Goal: Register for event/course

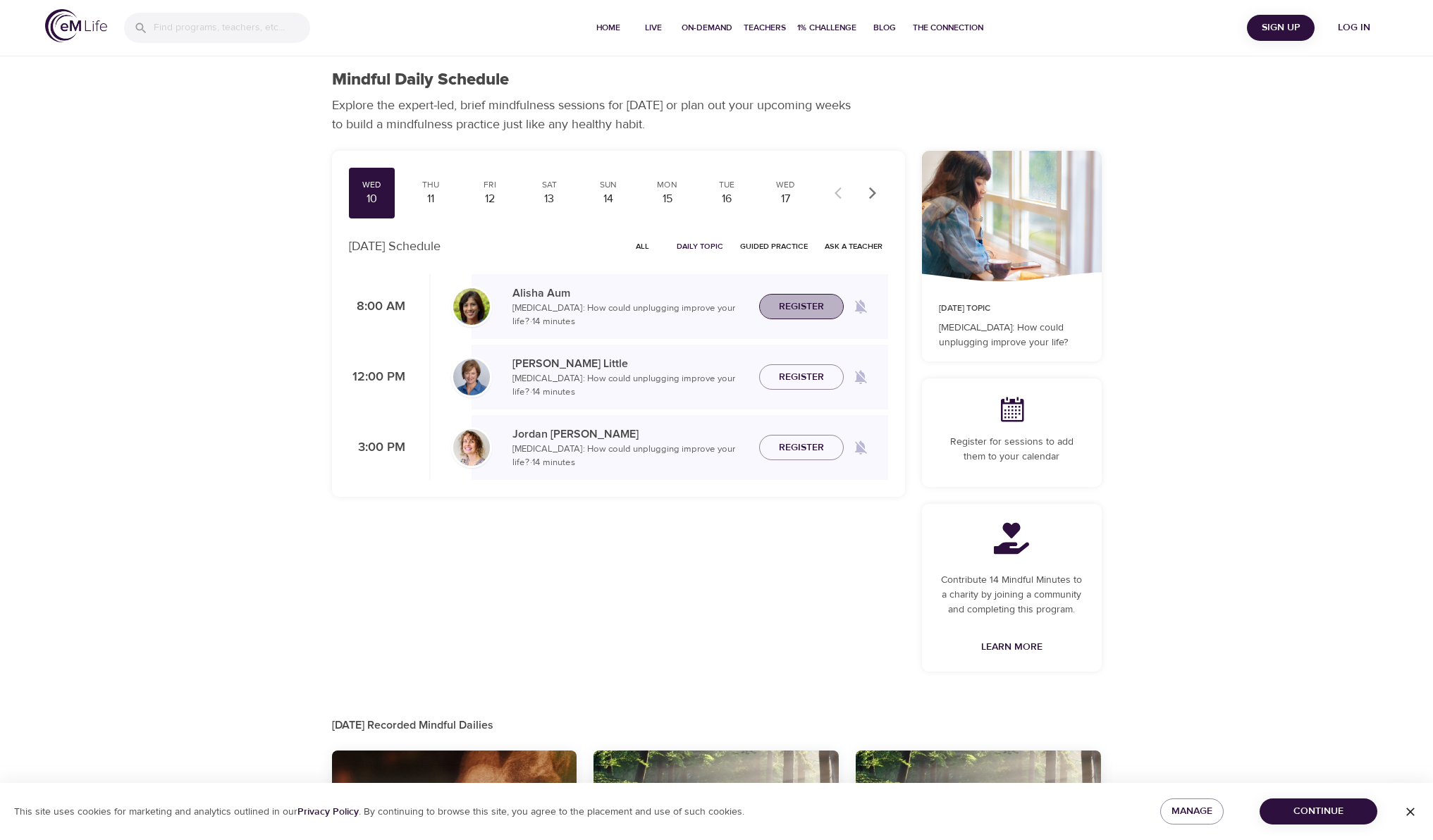
click at [802, 313] on span "Register" at bounding box center [802, 307] width 46 height 18
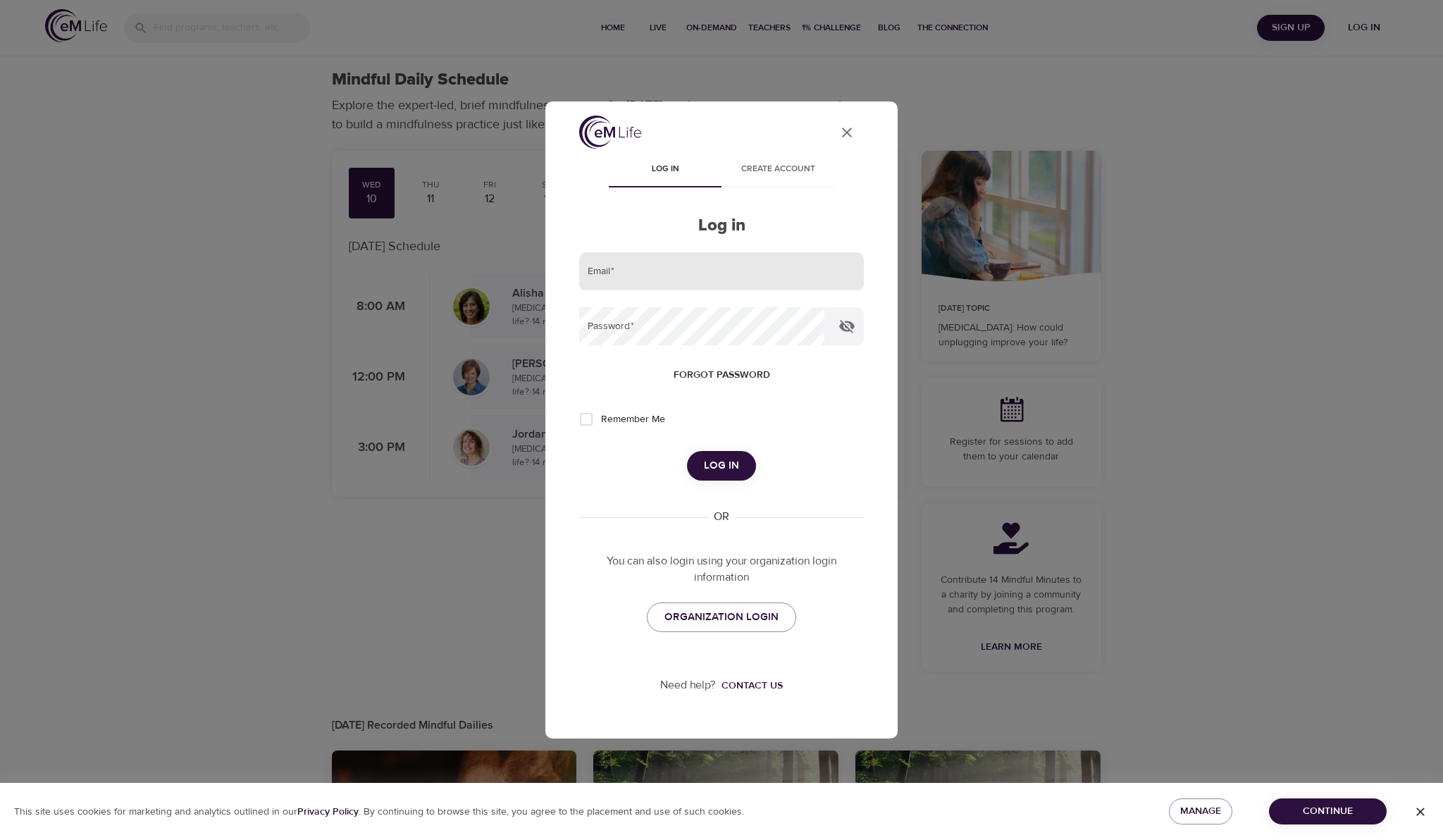
click at [654, 276] on input "email" at bounding box center [721, 270] width 284 height 38
type input "[PERSON_NAME][EMAIL_ADDRESS][PERSON_NAME][DOMAIN_NAME]"
click at [687, 451] on button "Log in" at bounding box center [721, 466] width 69 height 30
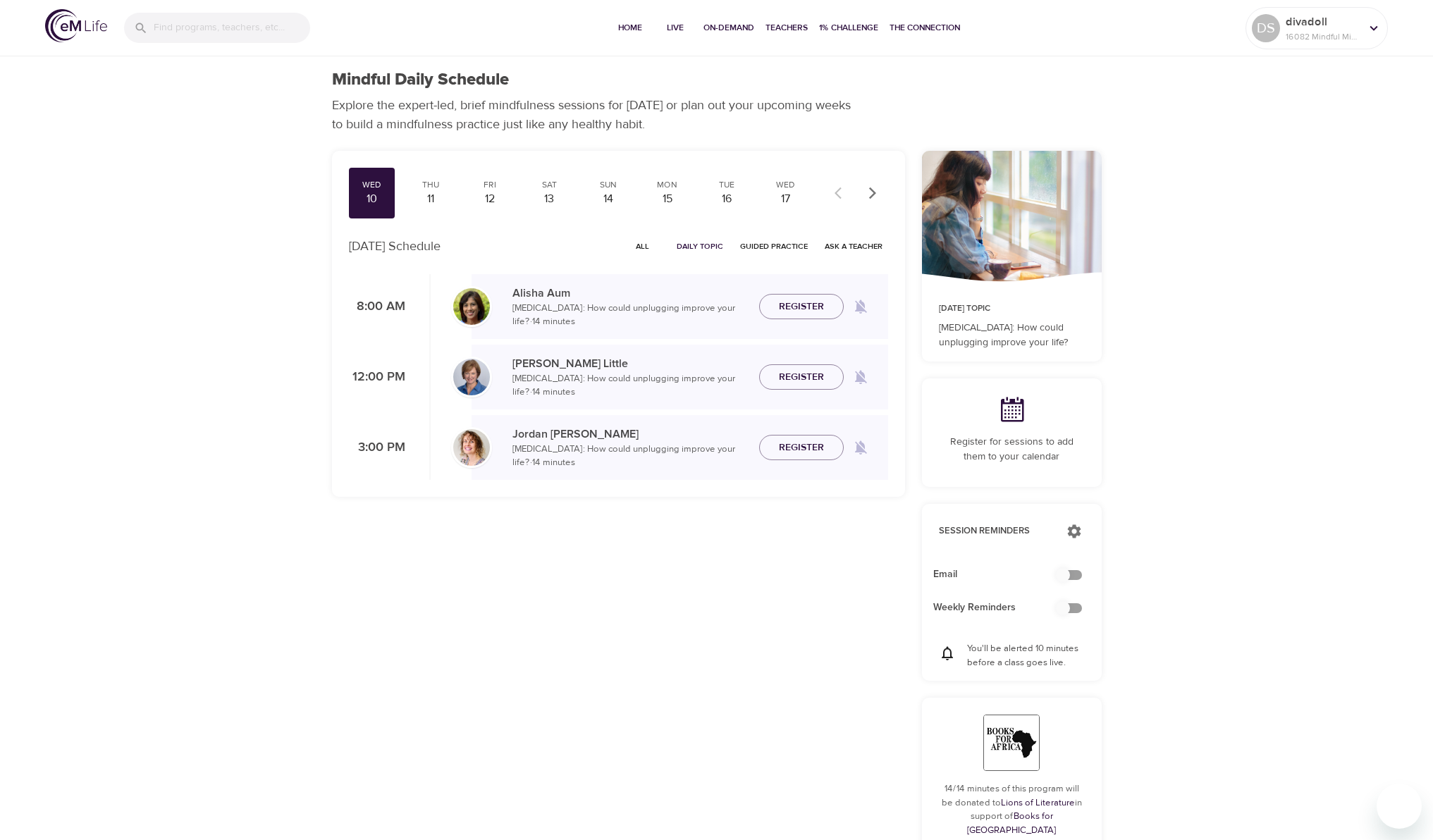
checkbox input "true"
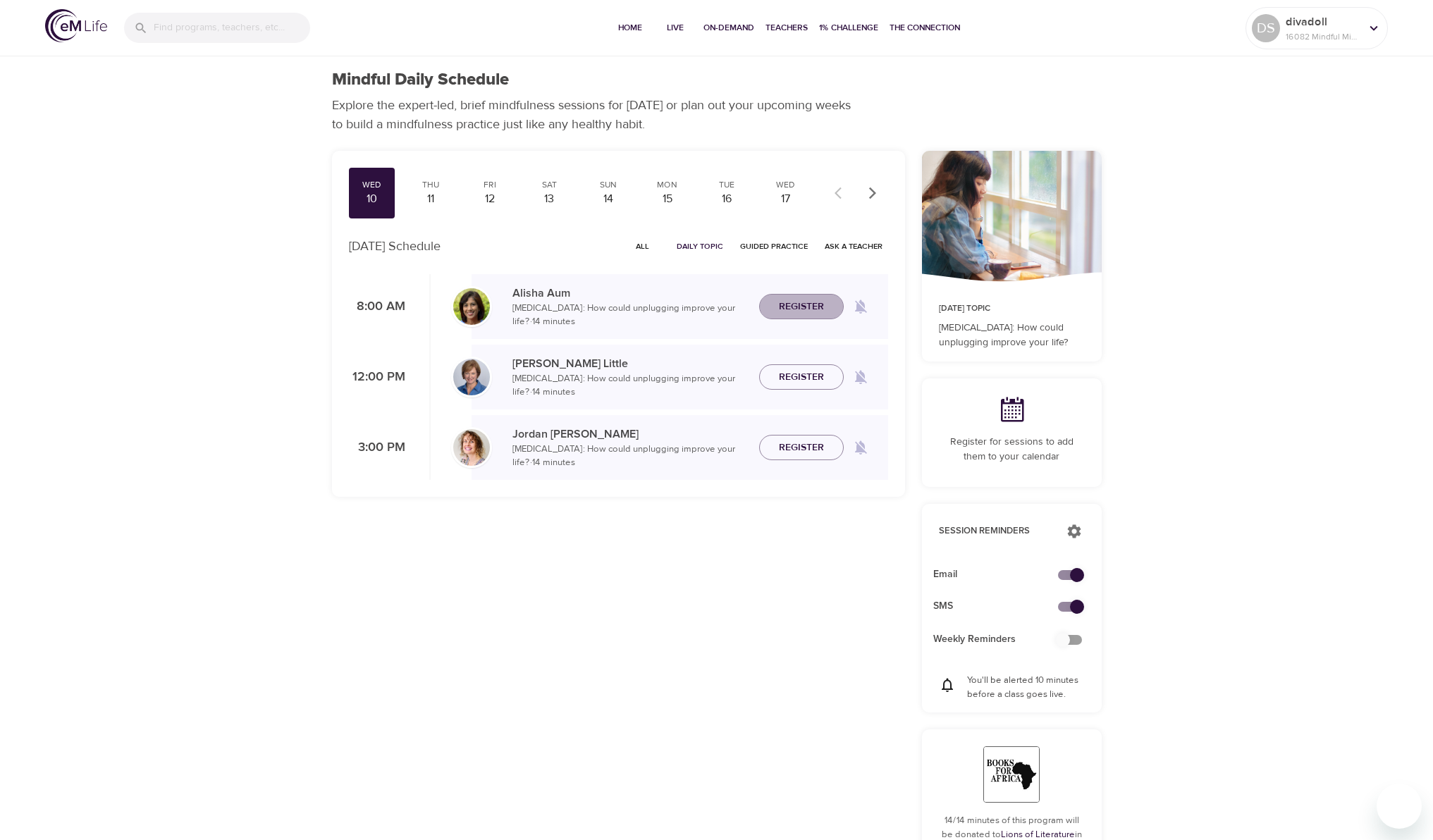
click at [807, 310] on span "Register" at bounding box center [802, 307] width 46 height 18
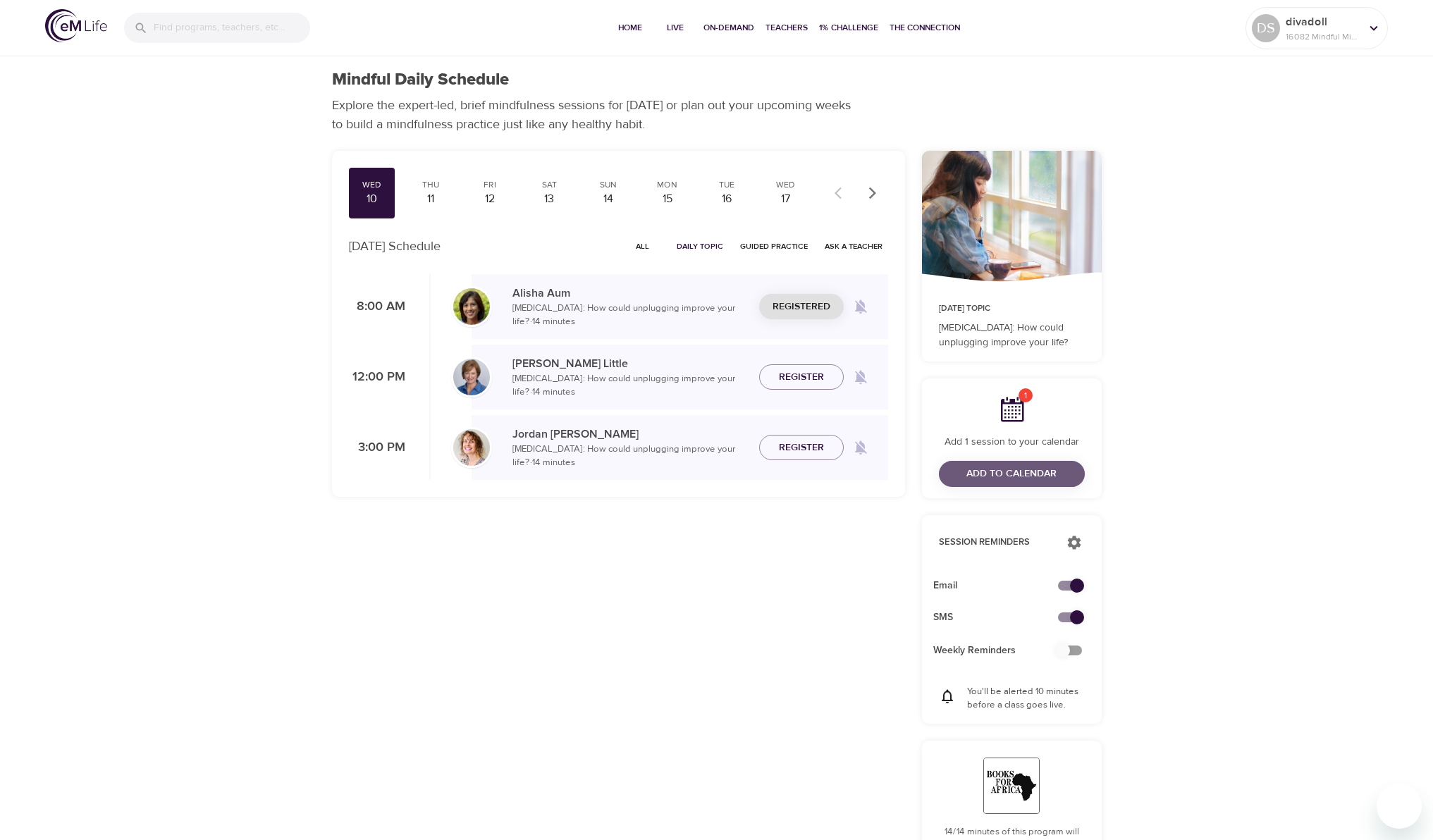
click at [983, 474] on span "Add to Calendar" at bounding box center [1011, 473] width 90 height 18
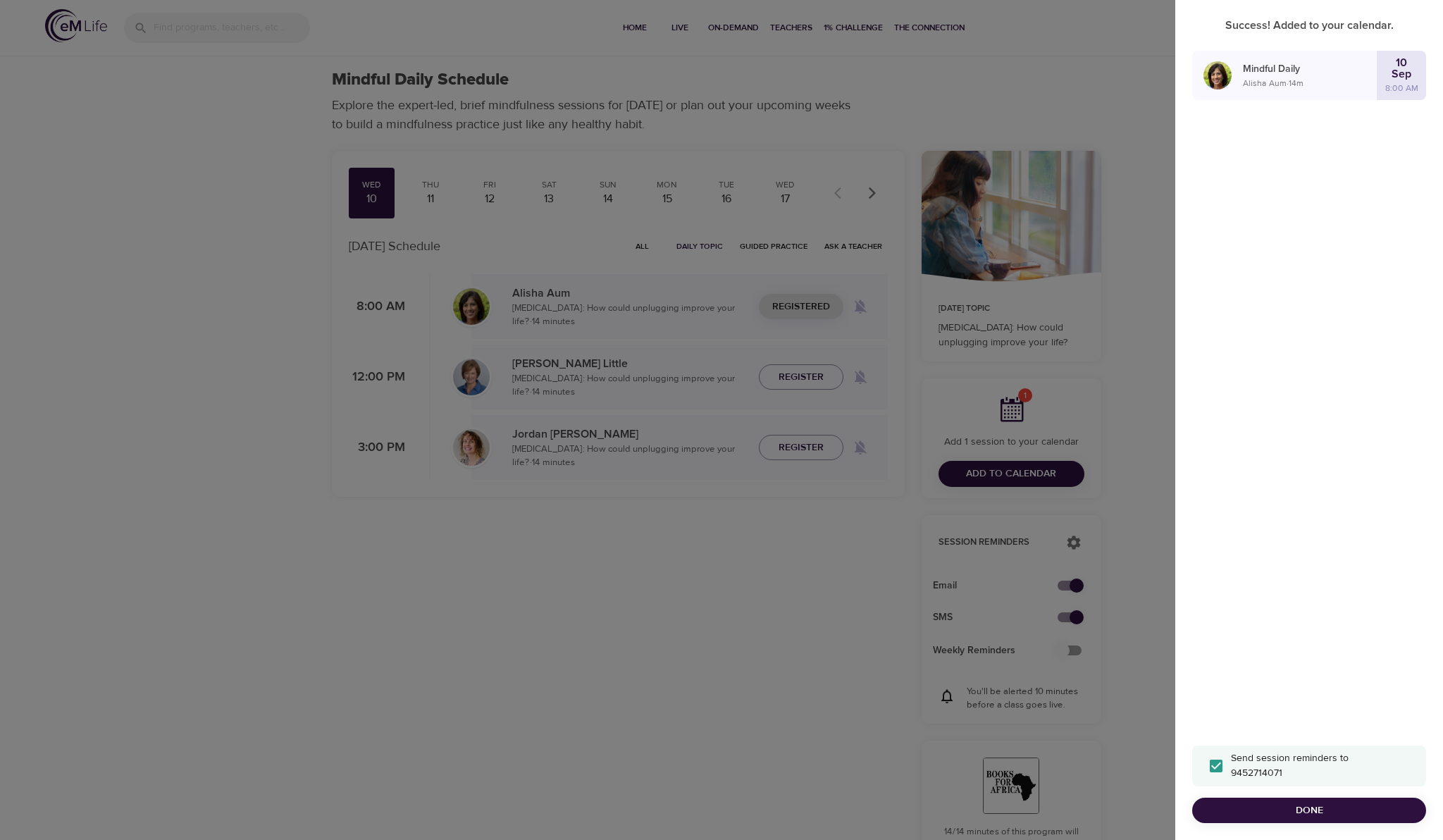
drag, startPoint x: 691, startPoint y: 537, endPoint x: 690, endPoint y: 556, distance: 19.0
click at [689, 543] on div at bounding box center [721, 420] width 1443 height 840
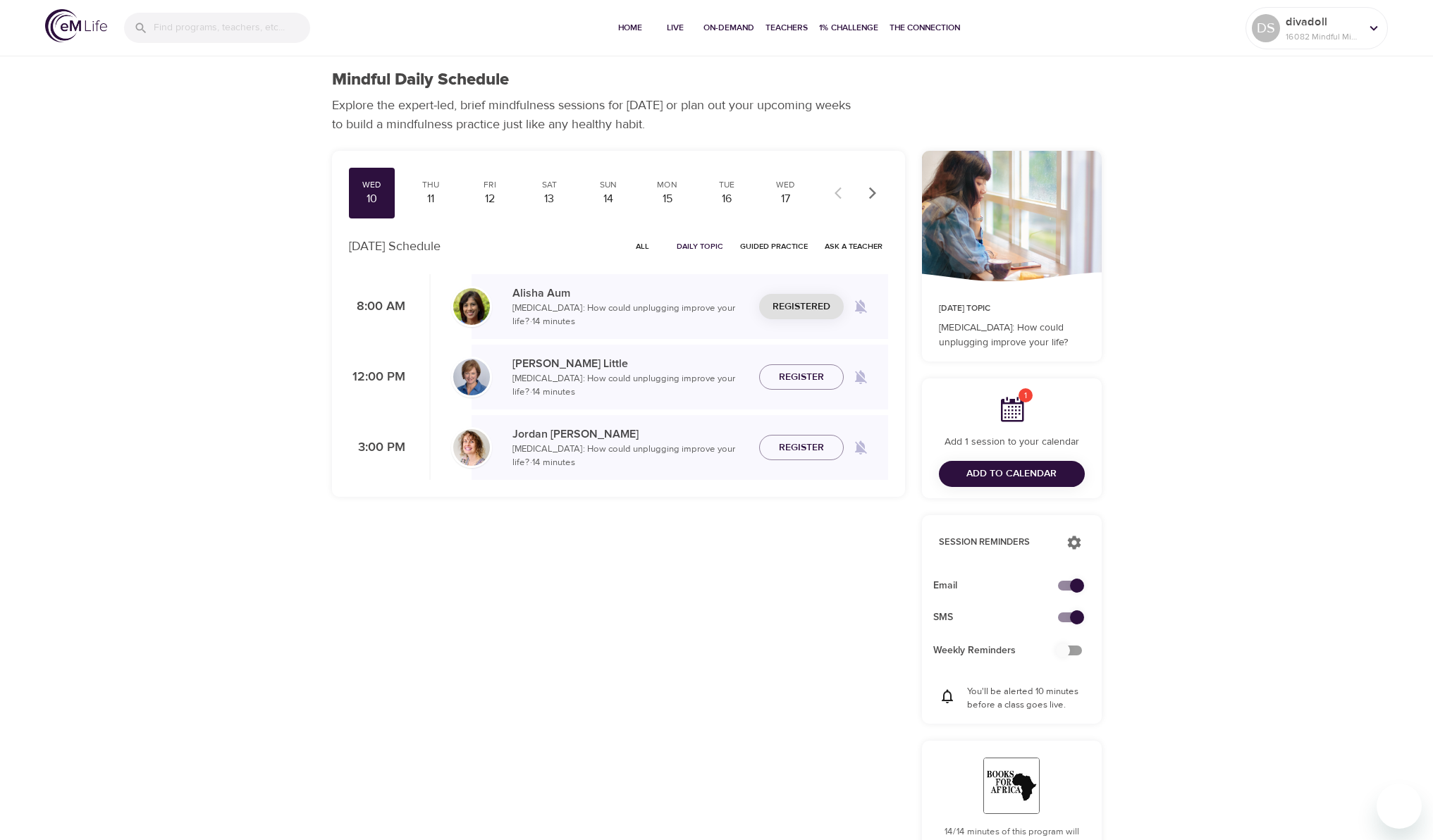
click at [1015, 414] on icon at bounding box center [1013, 410] width 24 height 24
click at [985, 476] on span "Add to Calendar" at bounding box center [1011, 473] width 90 height 18
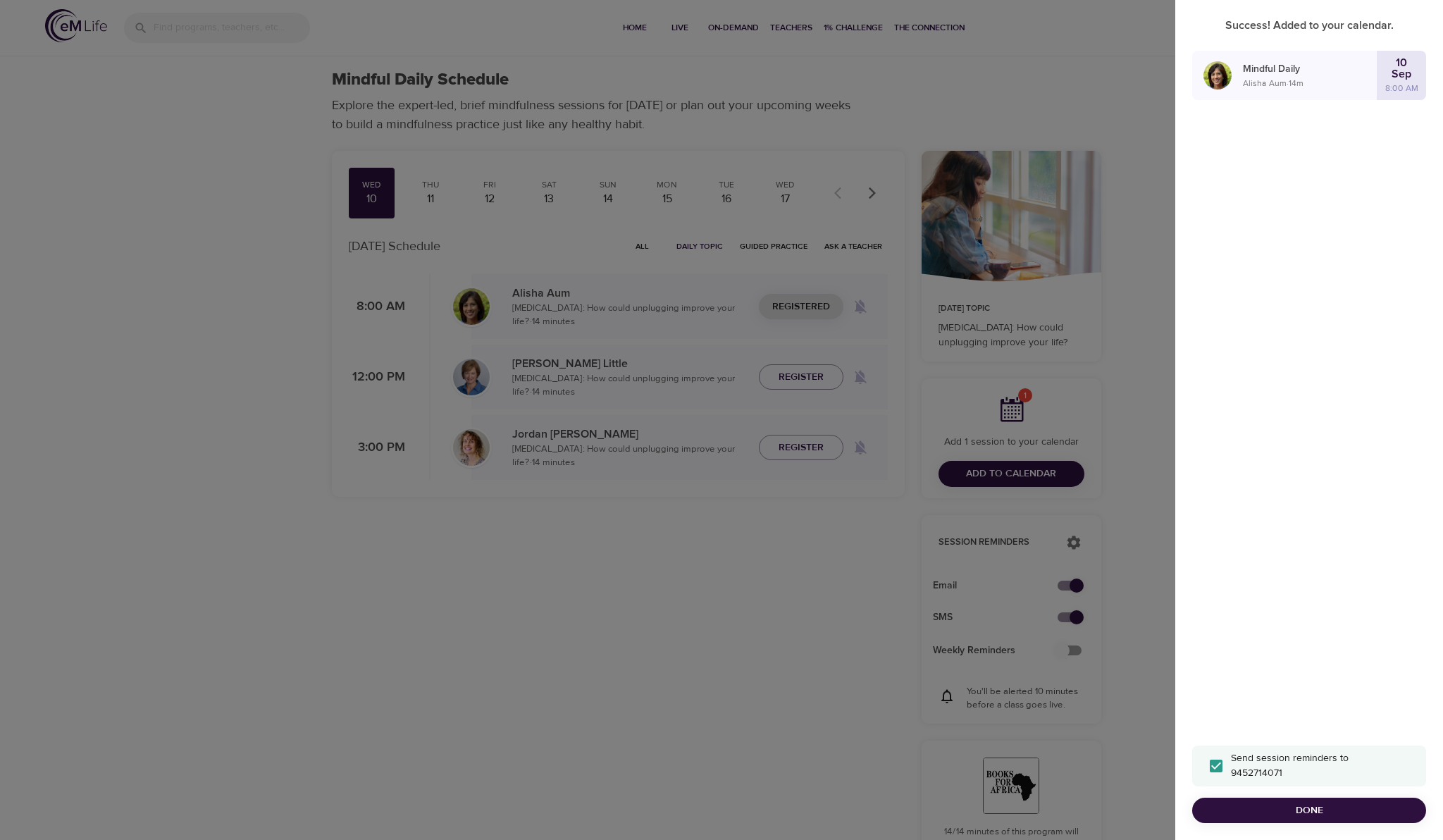
click at [745, 654] on div at bounding box center [721, 420] width 1443 height 840
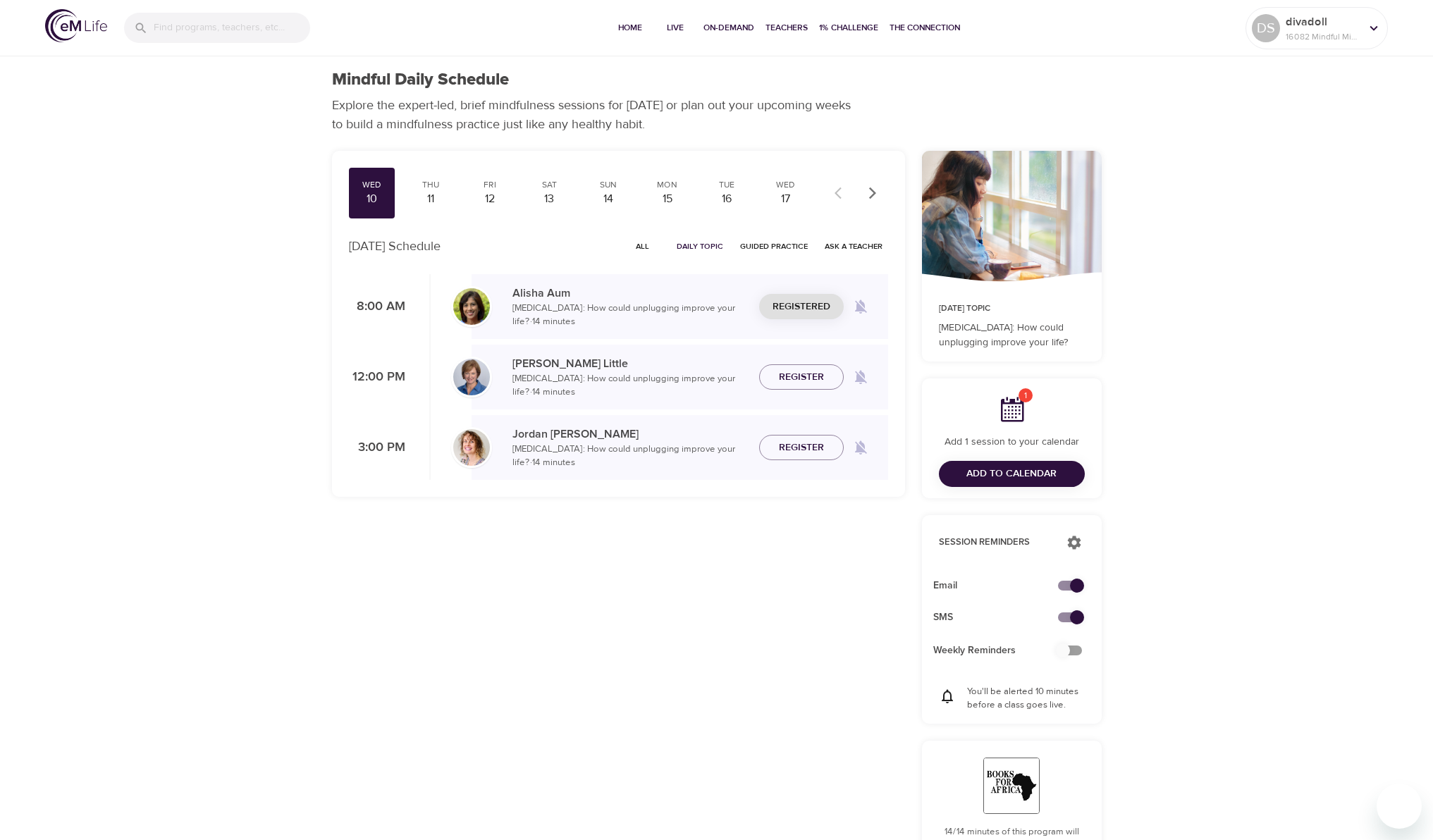
click at [1015, 415] on icon at bounding box center [1011, 410] width 28 height 28
click at [1007, 480] on span "Add to Calendar" at bounding box center [1011, 473] width 90 height 18
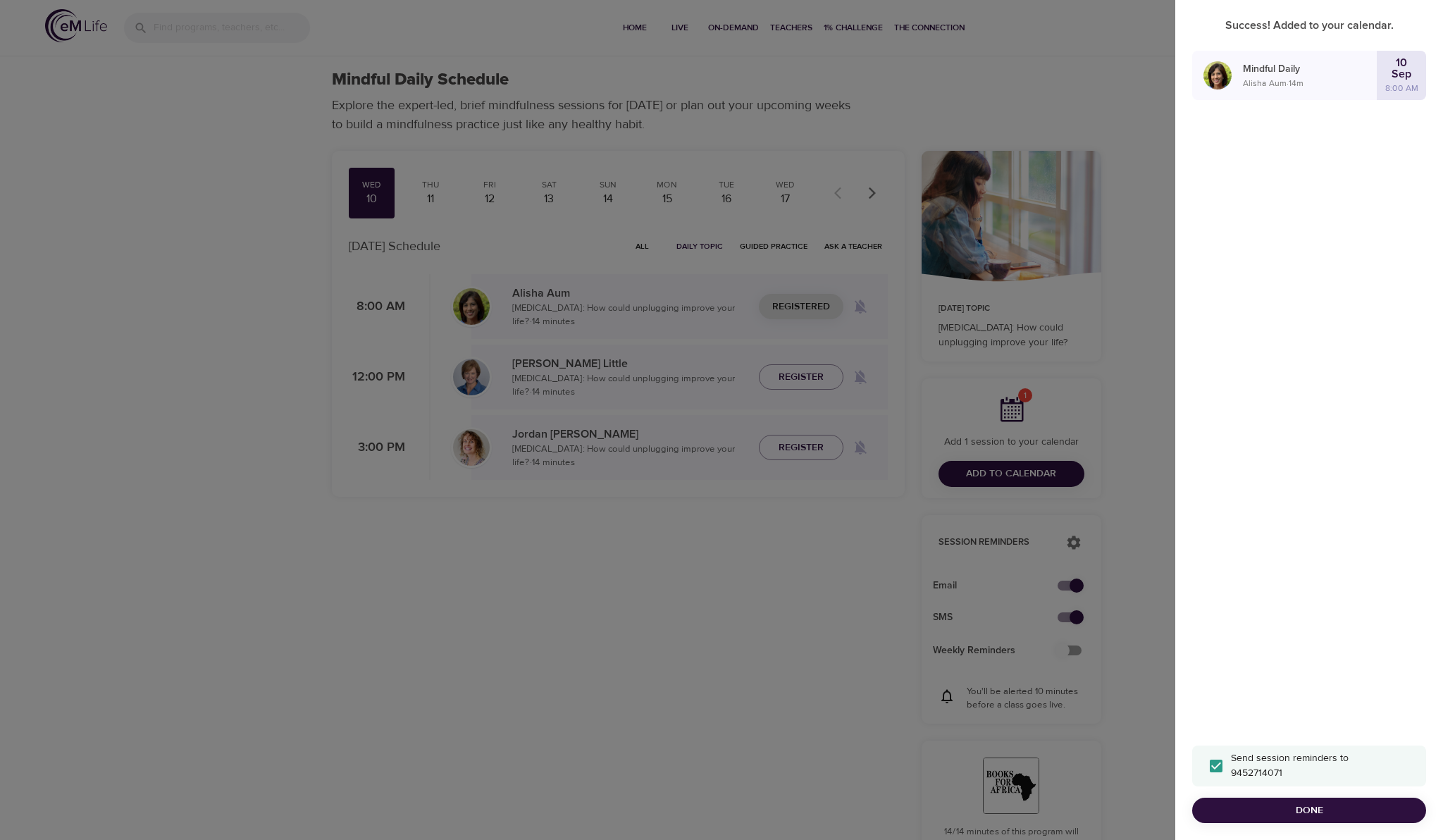
click at [1301, 315] on div "Success! Added to your calendar. Mindful Daily Alisha Aum · 14 m 10 Sep 8:00 AM…" at bounding box center [1309, 420] width 268 height 840
click at [439, 200] on div at bounding box center [721, 420] width 1443 height 840
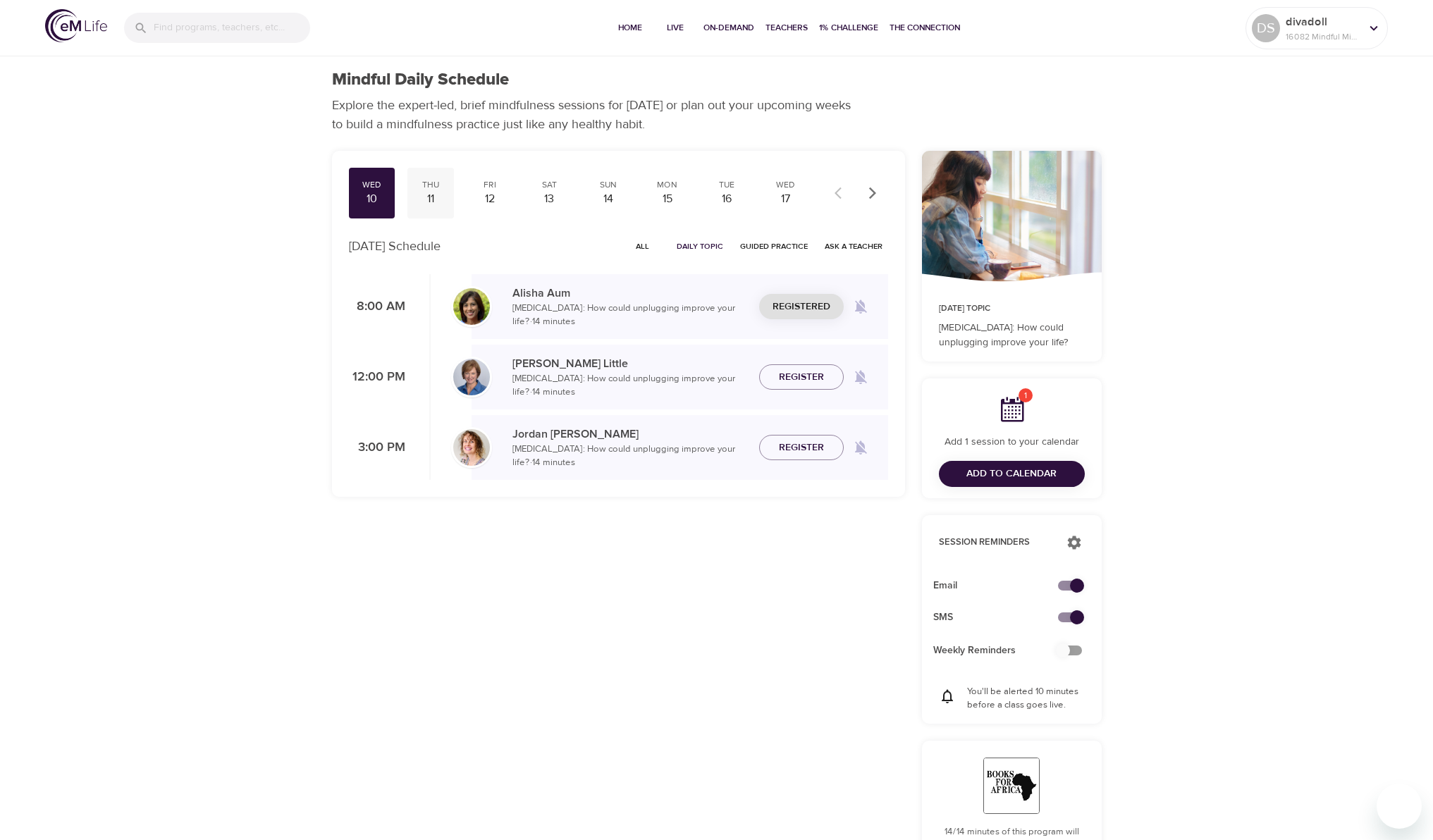
click at [432, 196] on div "11" at bounding box center [431, 199] width 35 height 17
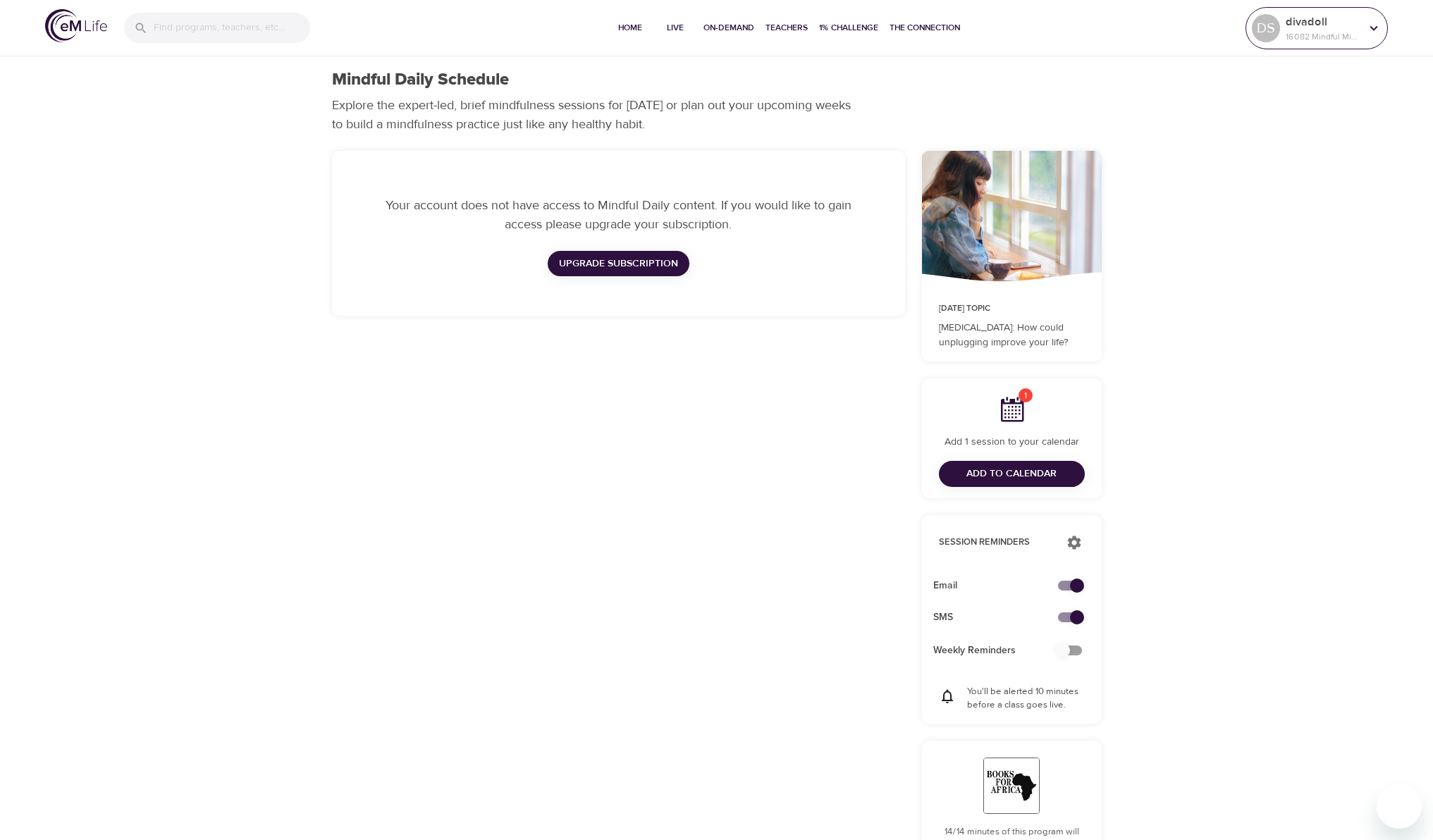
click at [1374, 27] on icon at bounding box center [1374, 28] width 16 height 16
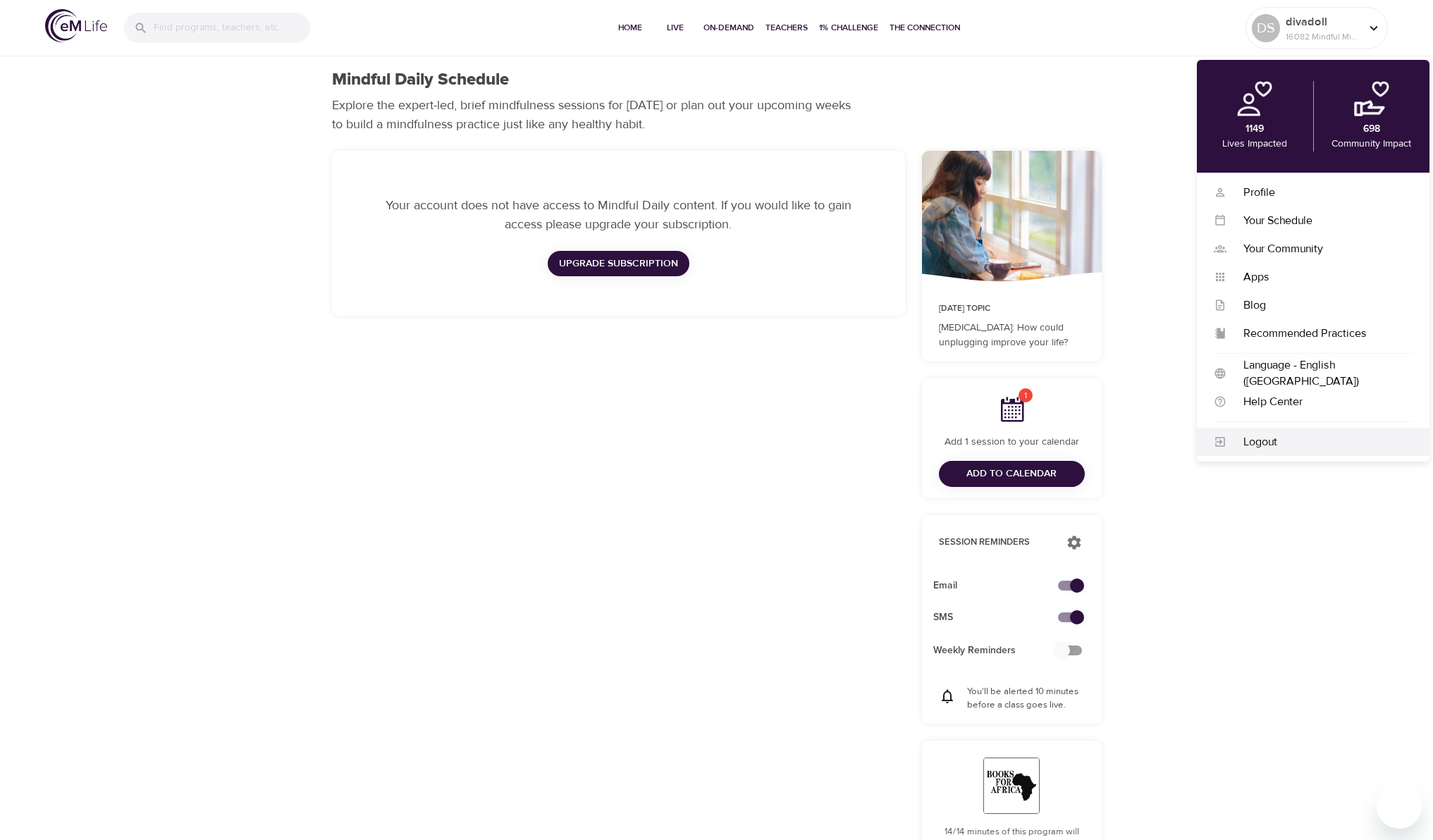
click at [1238, 447] on div "Logout" at bounding box center [1319, 442] width 186 height 17
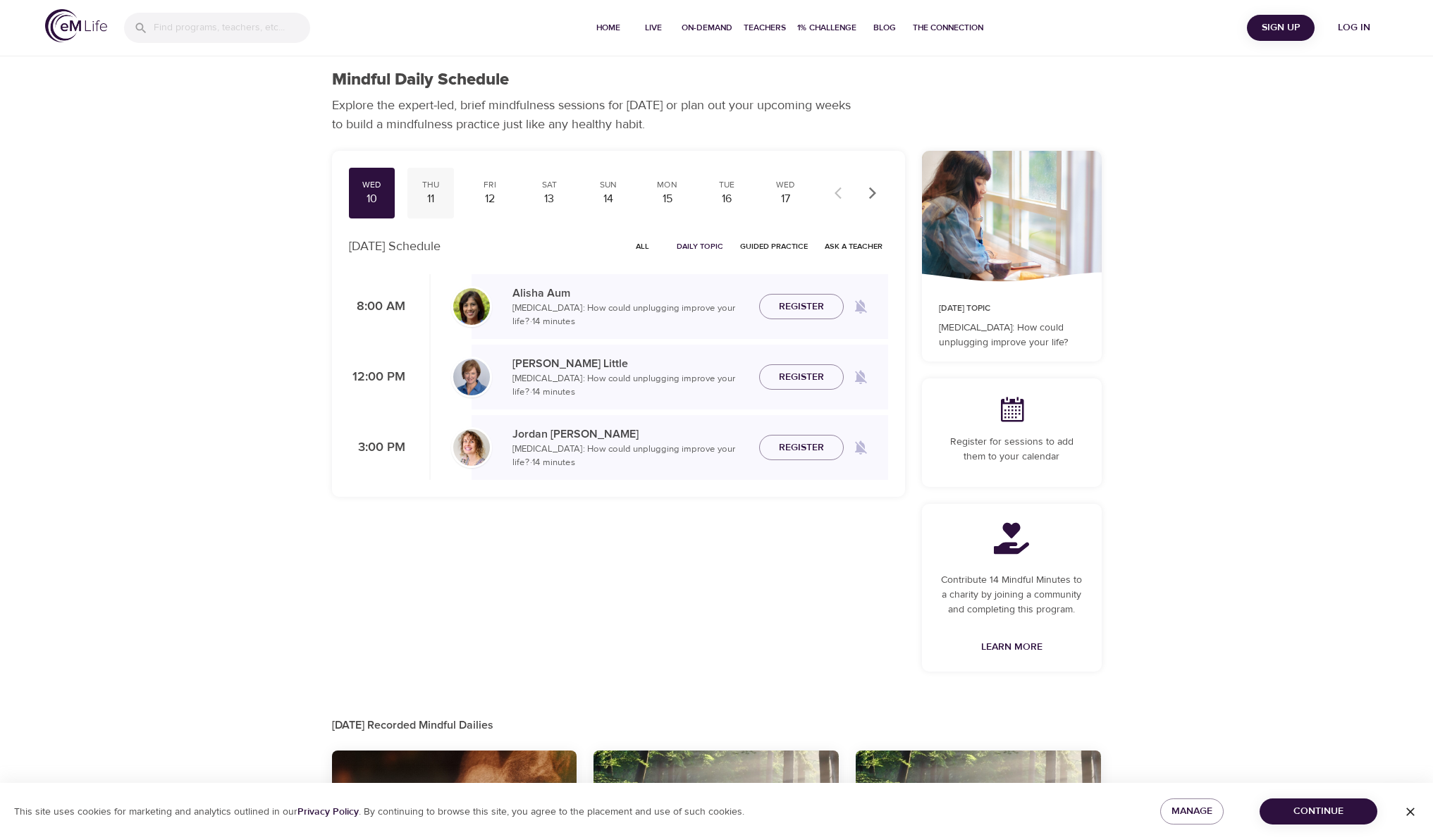
click at [435, 193] on div "11" at bounding box center [431, 199] width 35 height 17
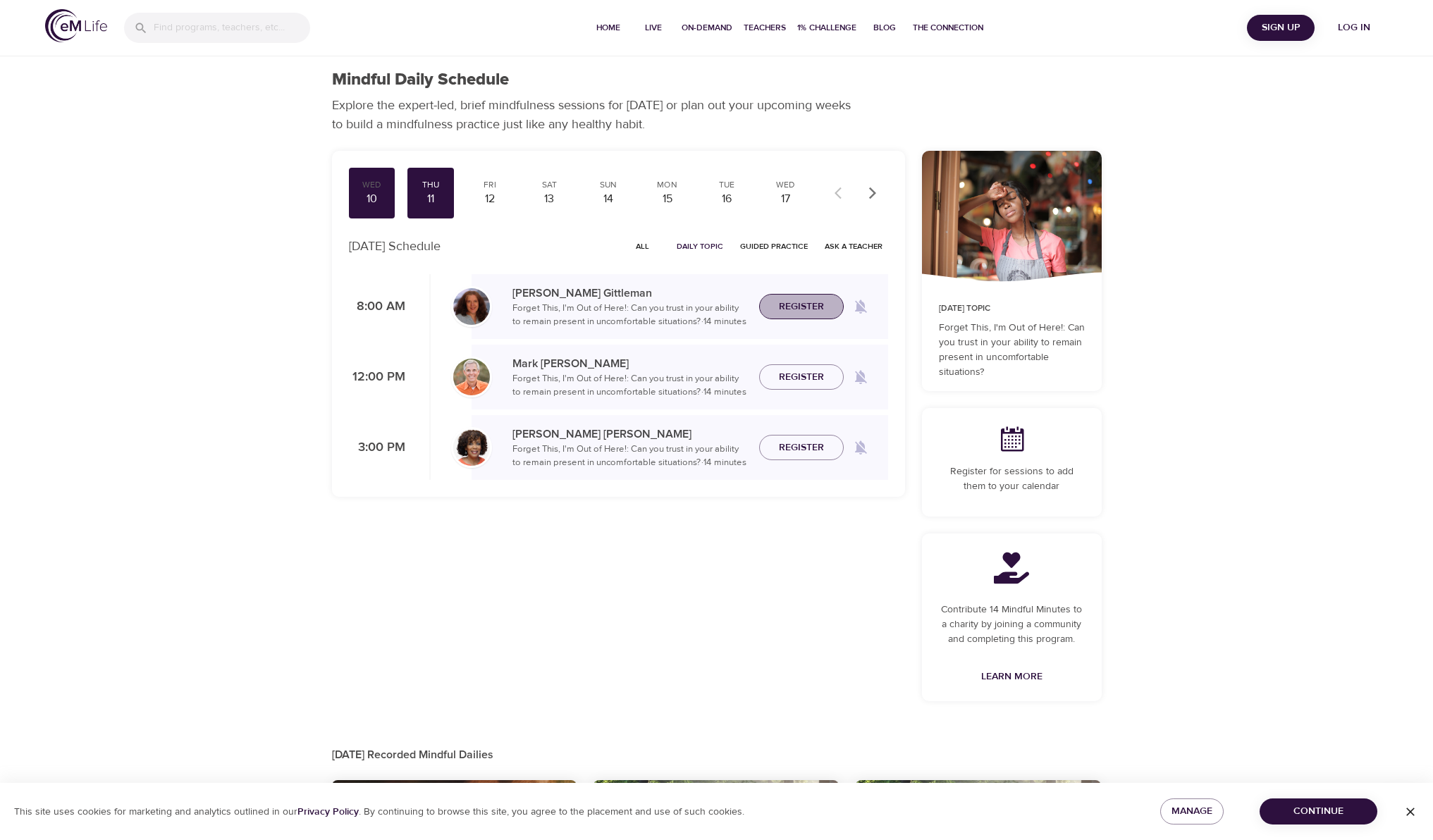
click at [796, 310] on span "Register" at bounding box center [802, 307] width 46 height 18
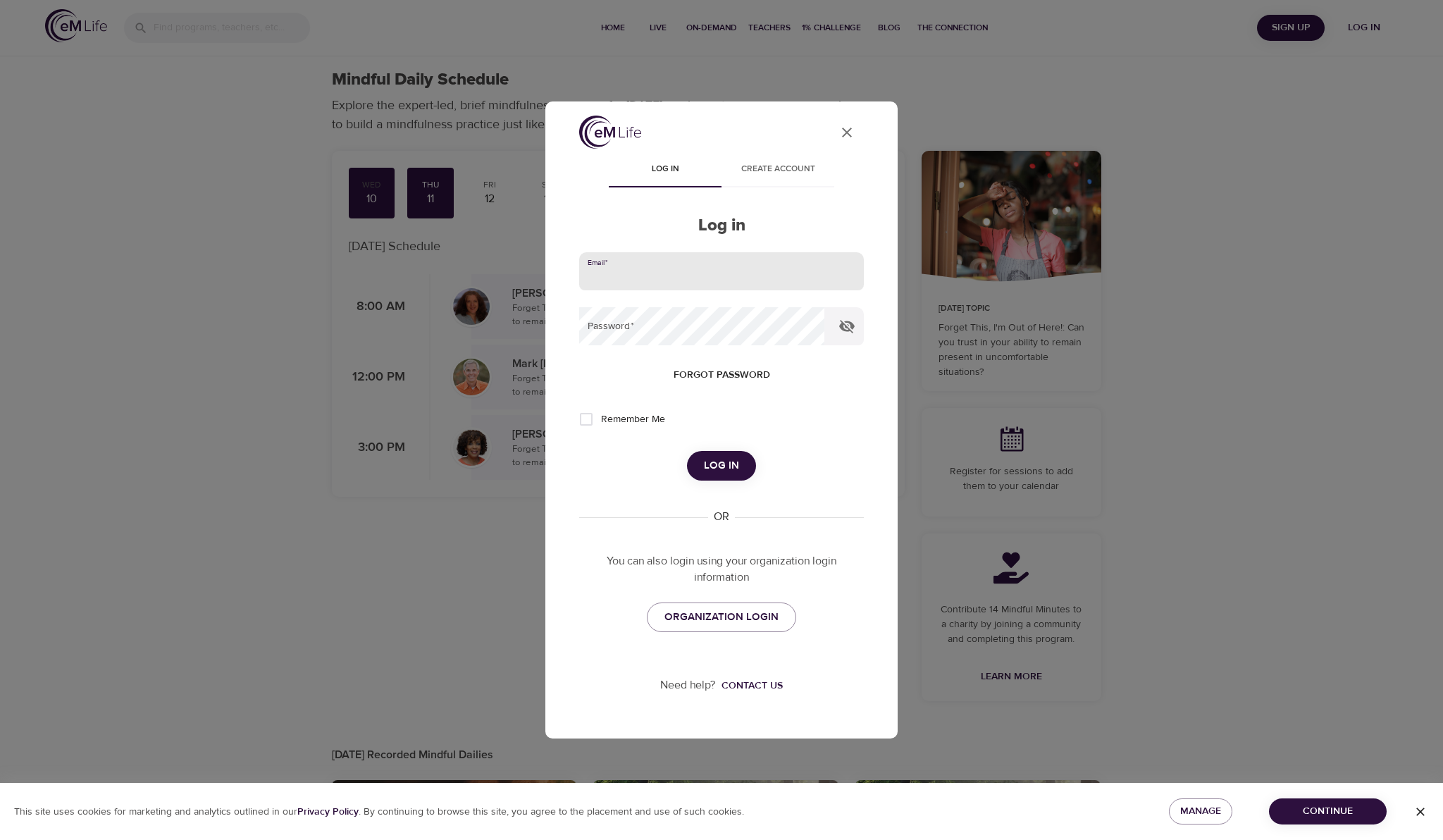
click at [679, 284] on input "email" at bounding box center [721, 270] width 284 height 38
type input "[PERSON_NAME][EMAIL_ADDRESS][PERSON_NAME][DOMAIN_NAME]"
drag, startPoint x: 722, startPoint y: 461, endPoint x: 729, endPoint y: 461, distance: 7.0
click at [721, 461] on span "Log in" at bounding box center [721, 466] width 35 height 18
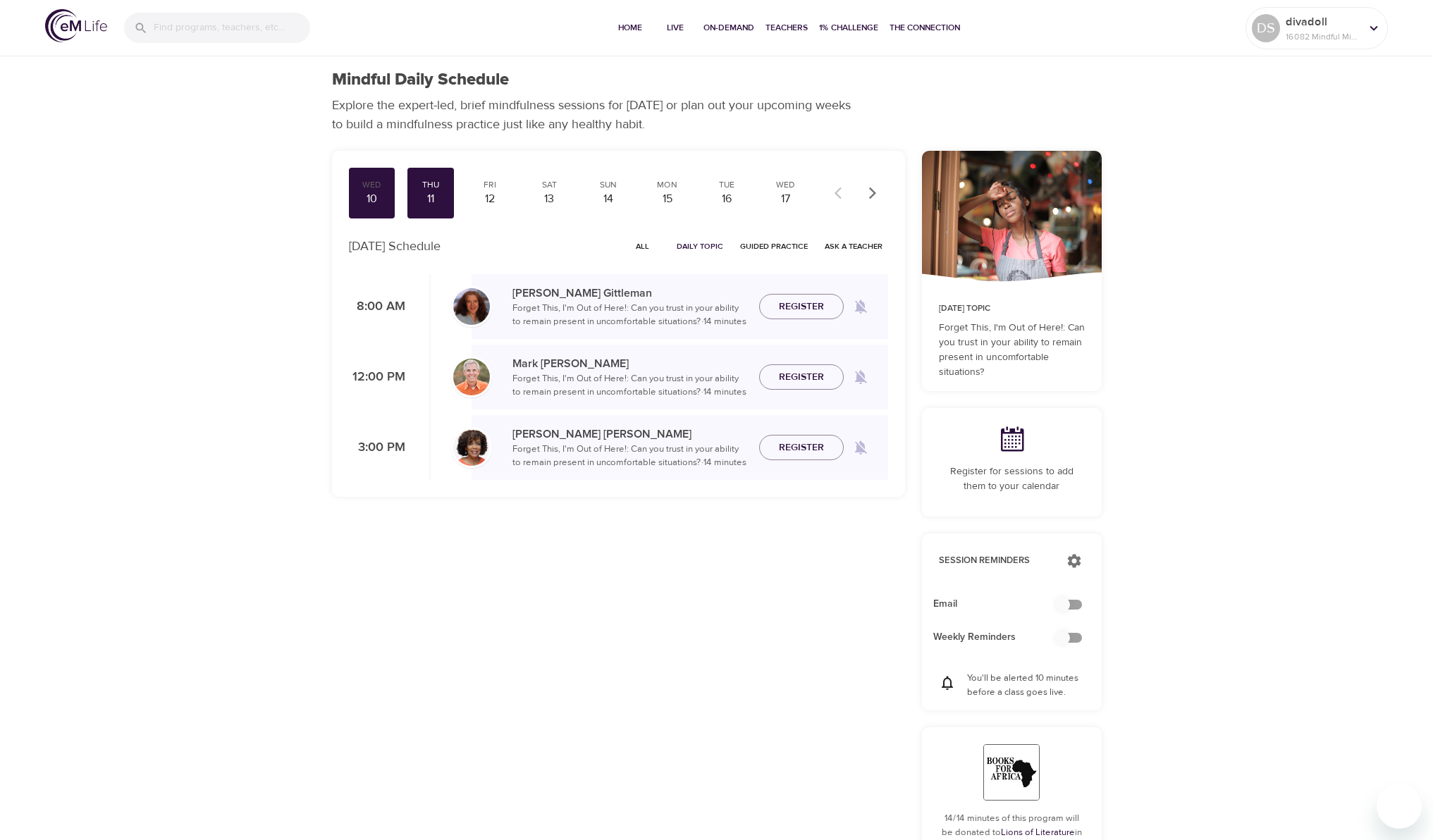
checkbox input "true"
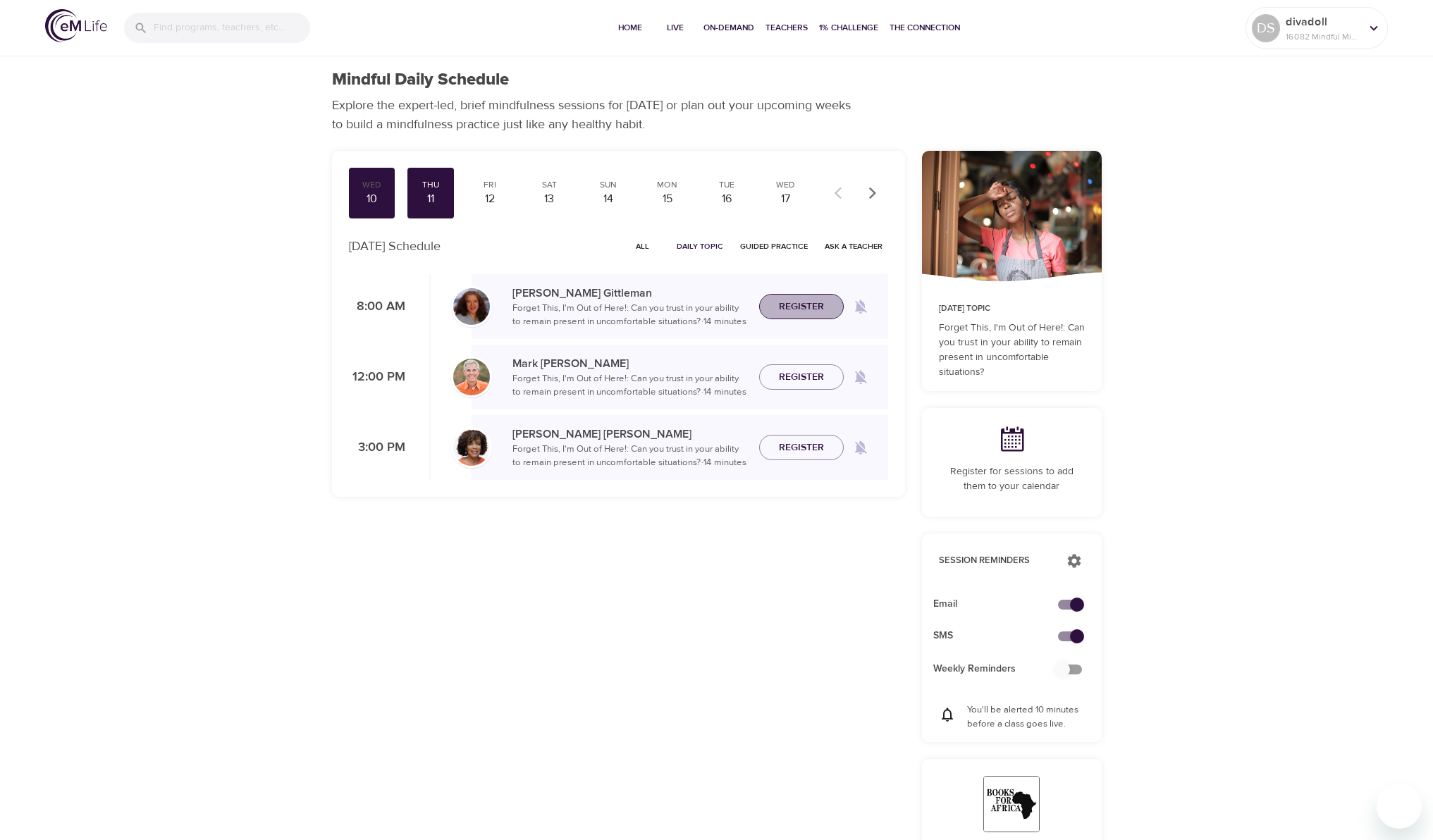
click at [811, 310] on span "Register" at bounding box center [802, 307] width 46 height 18
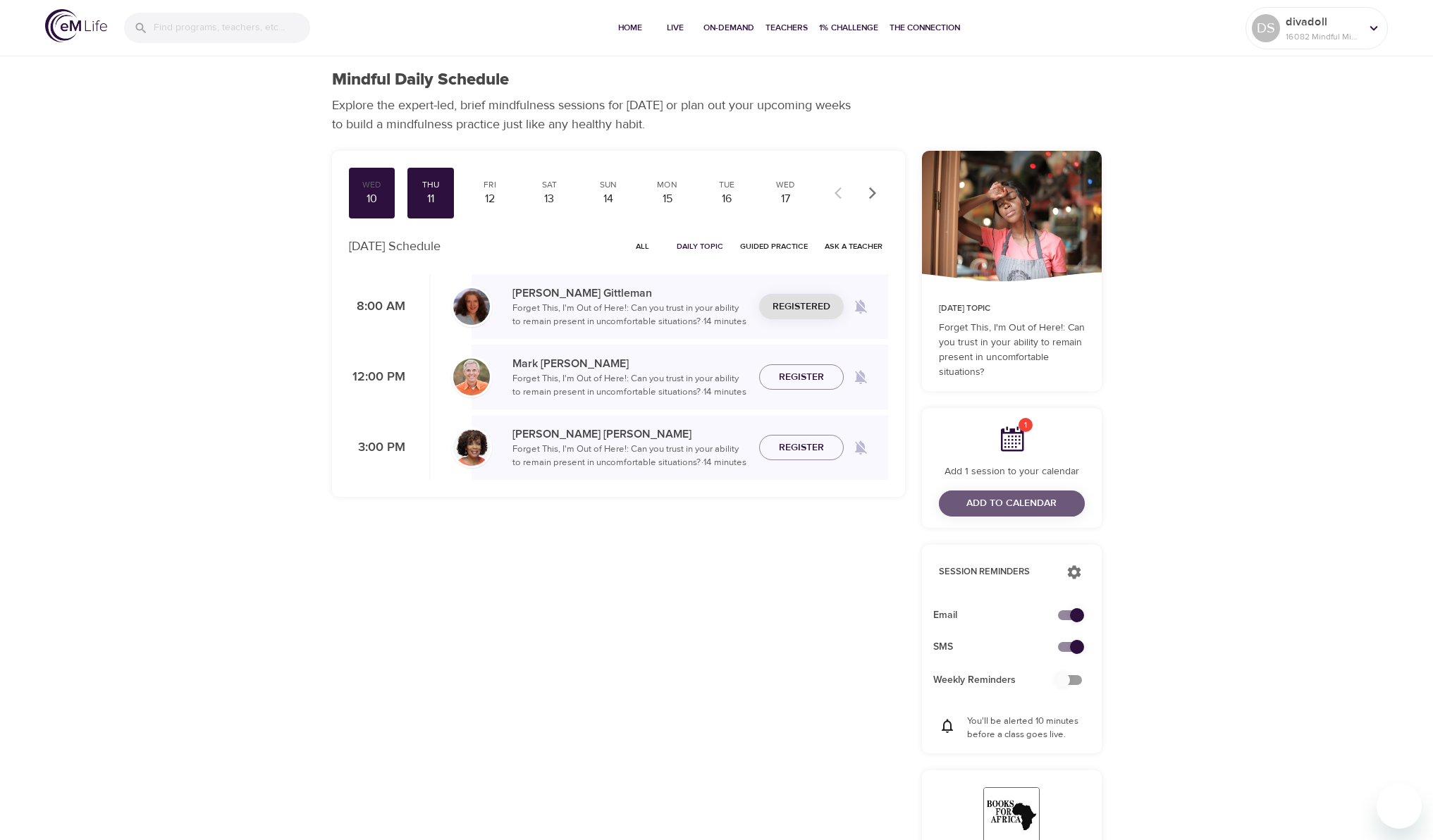
click at [1007, 498] on span "Add to Calendar" at bounding box center [1011, 503] width 90 height 18
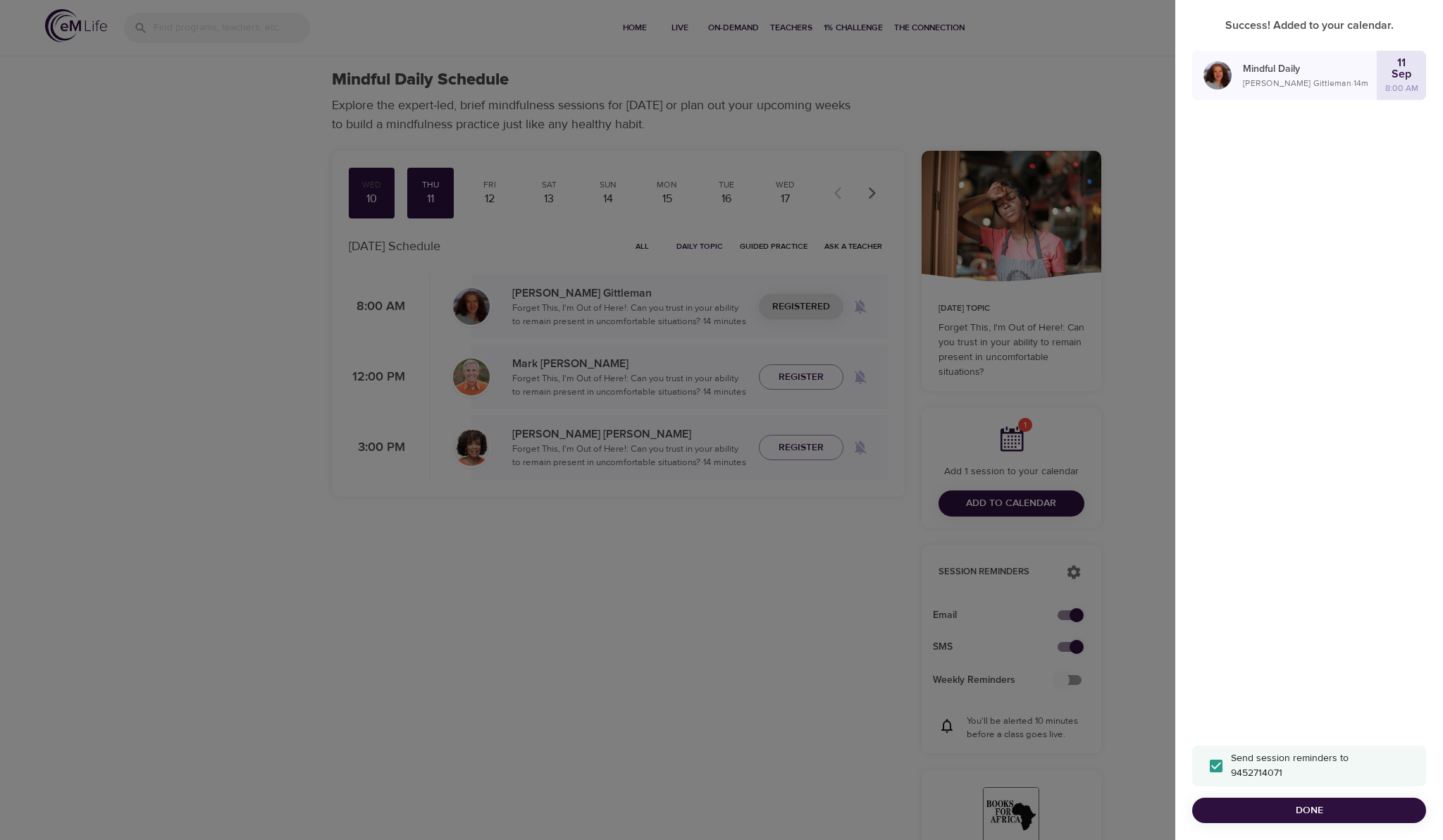
click at [1106, 417] on div at bounding box center [721, 420] width 1443 height 840
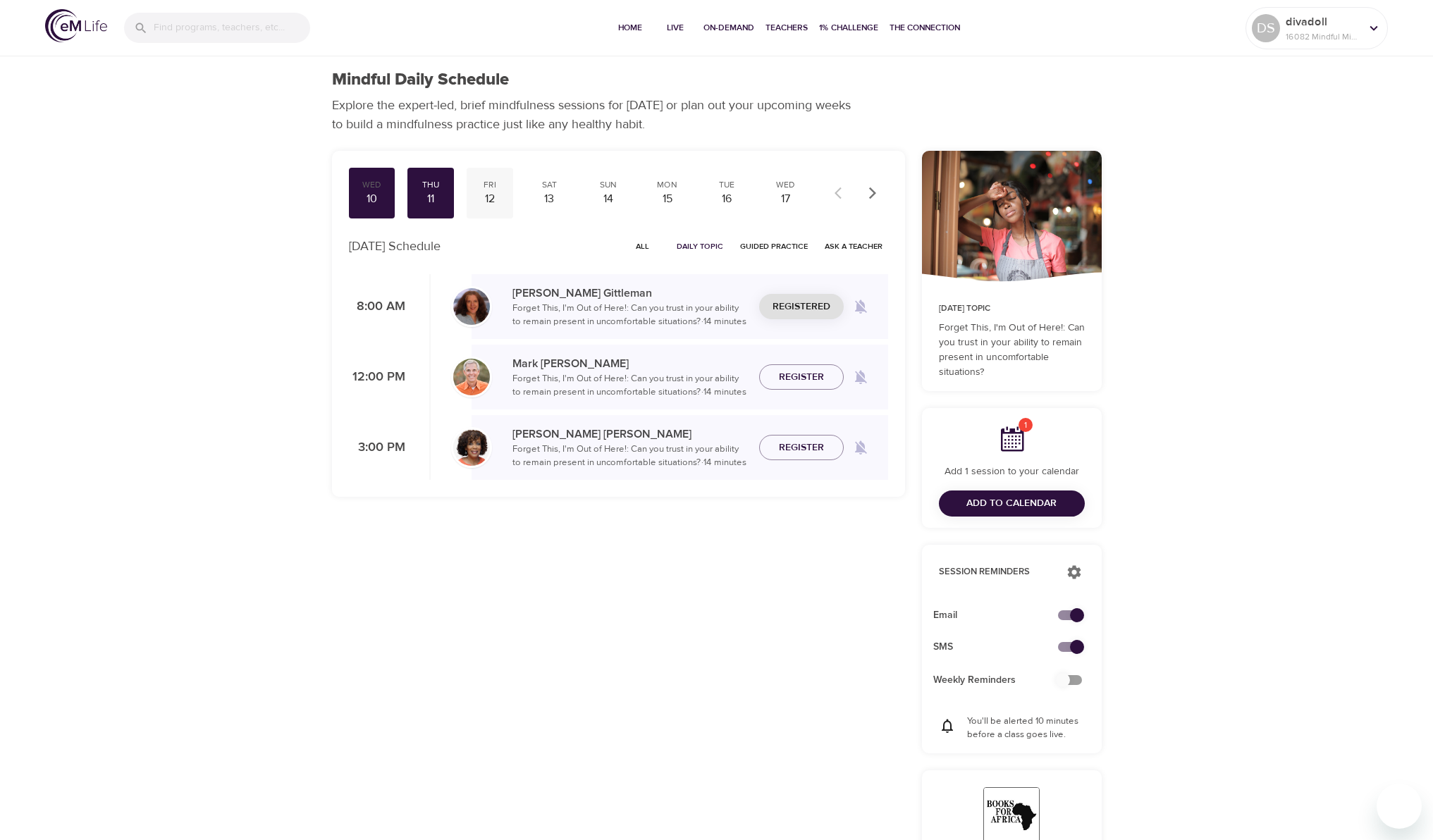
click at [499, 196] on div "12" at bounding box center [490, 199] width 35 height 17
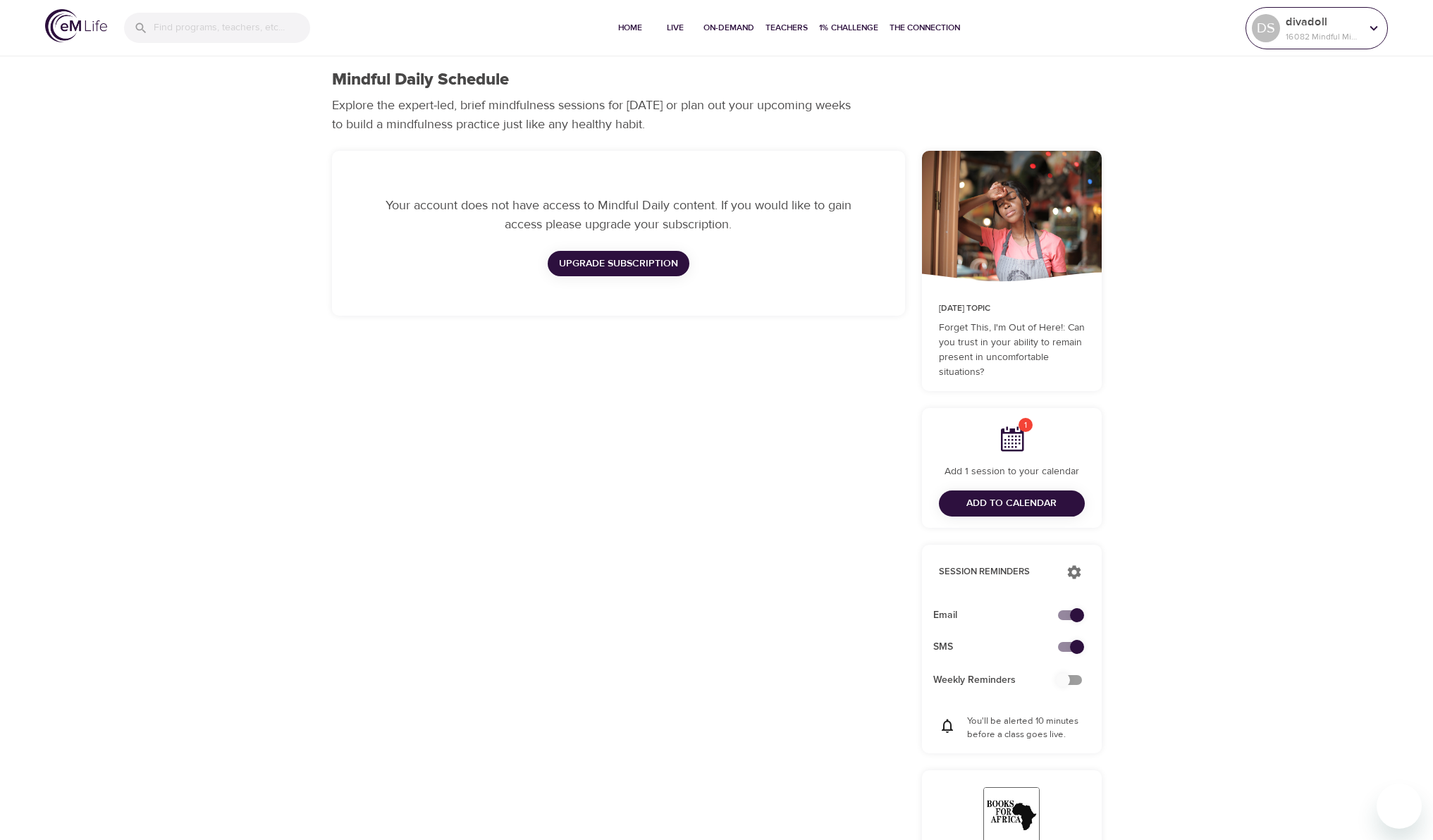
click at [1385, 31] on div "DS divadoll 16082 Mindful Minutes" at bounding box center [1317, 28] width 143 height 42
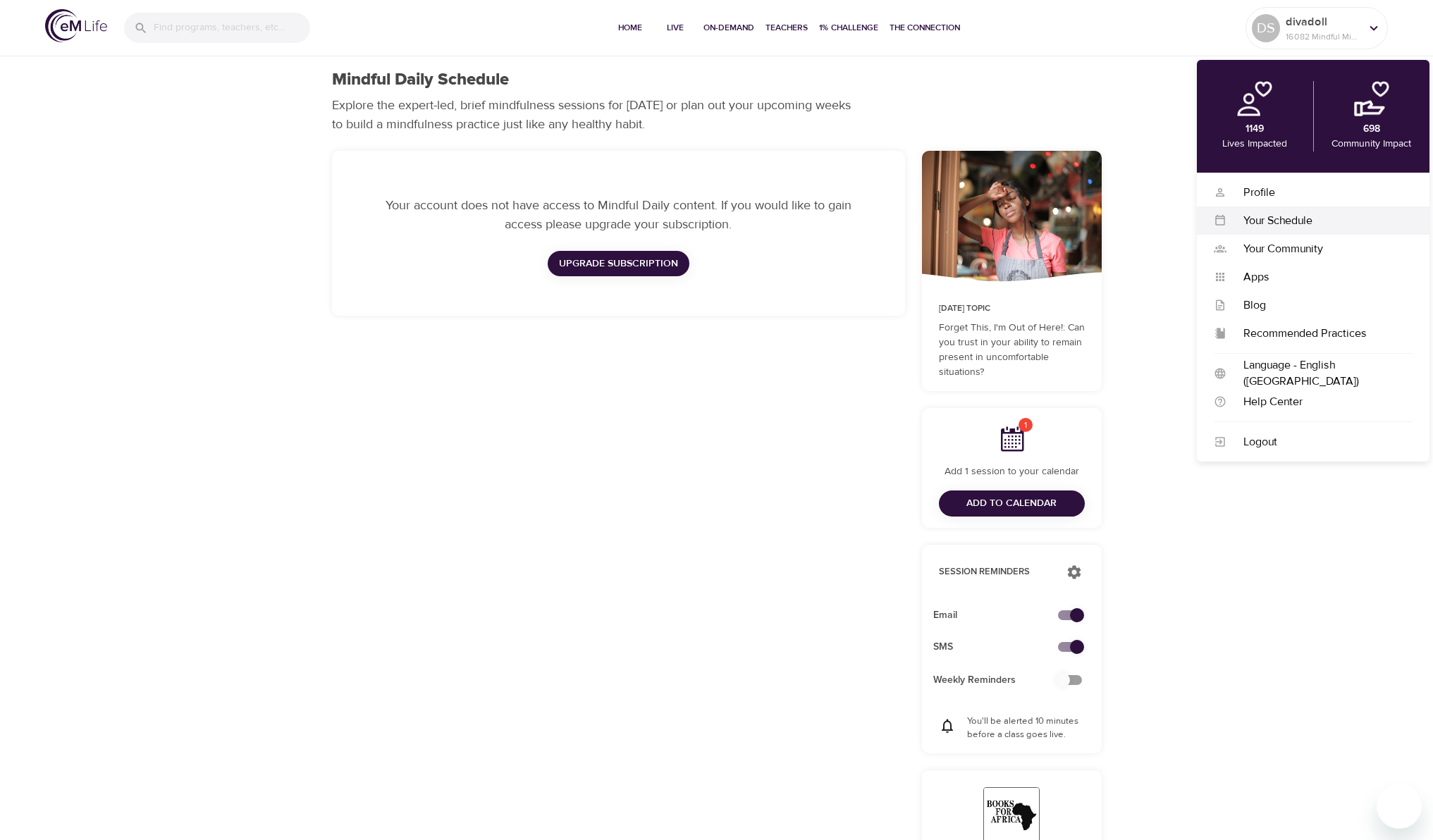
click at [1279, 226] on div "Your Schedule" at bounding box center [1319, 220] width 186 height 17
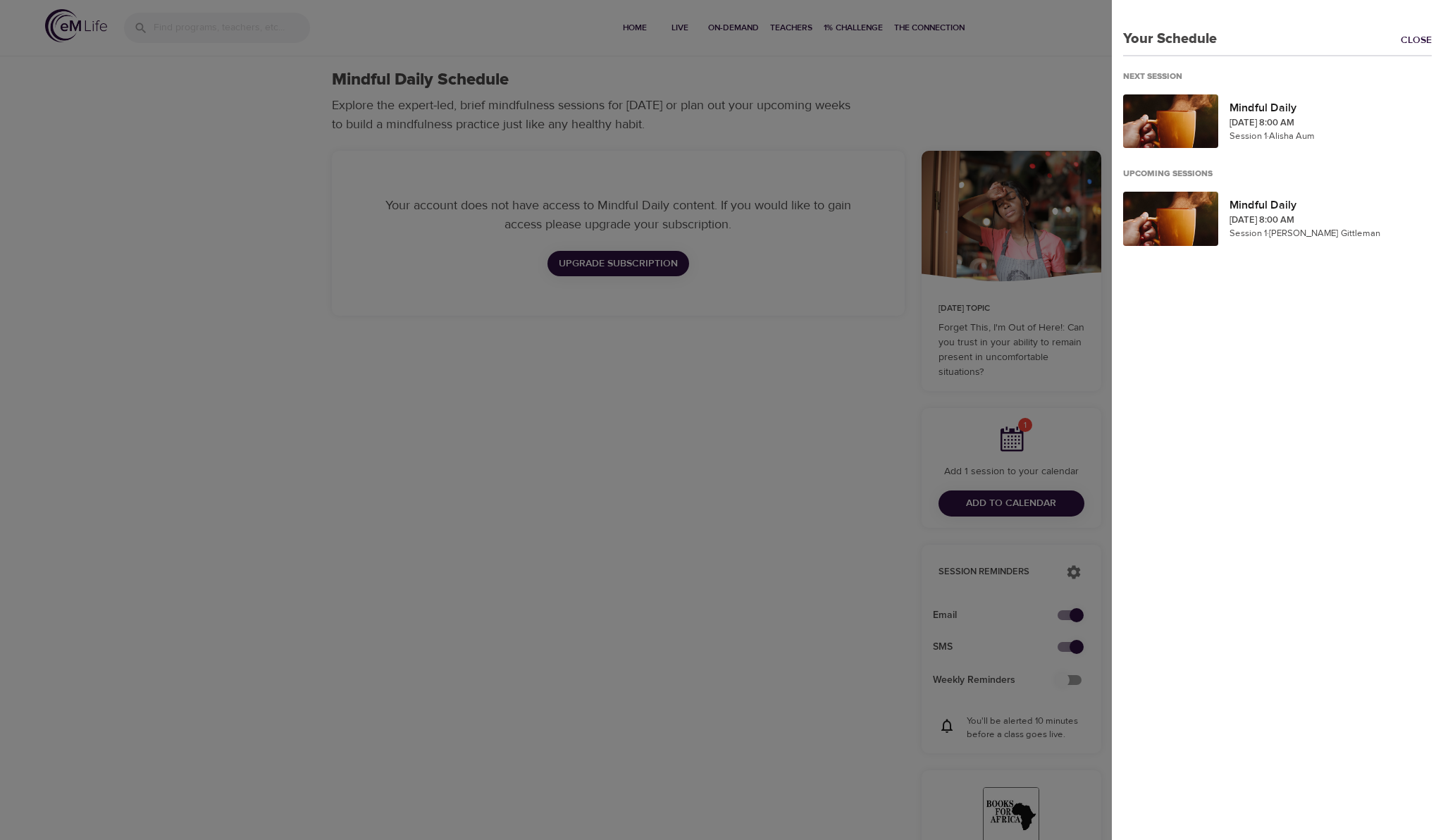
click at [1404, 41] on link "Close" at bounding box center [1422, 41] width 42 height 17
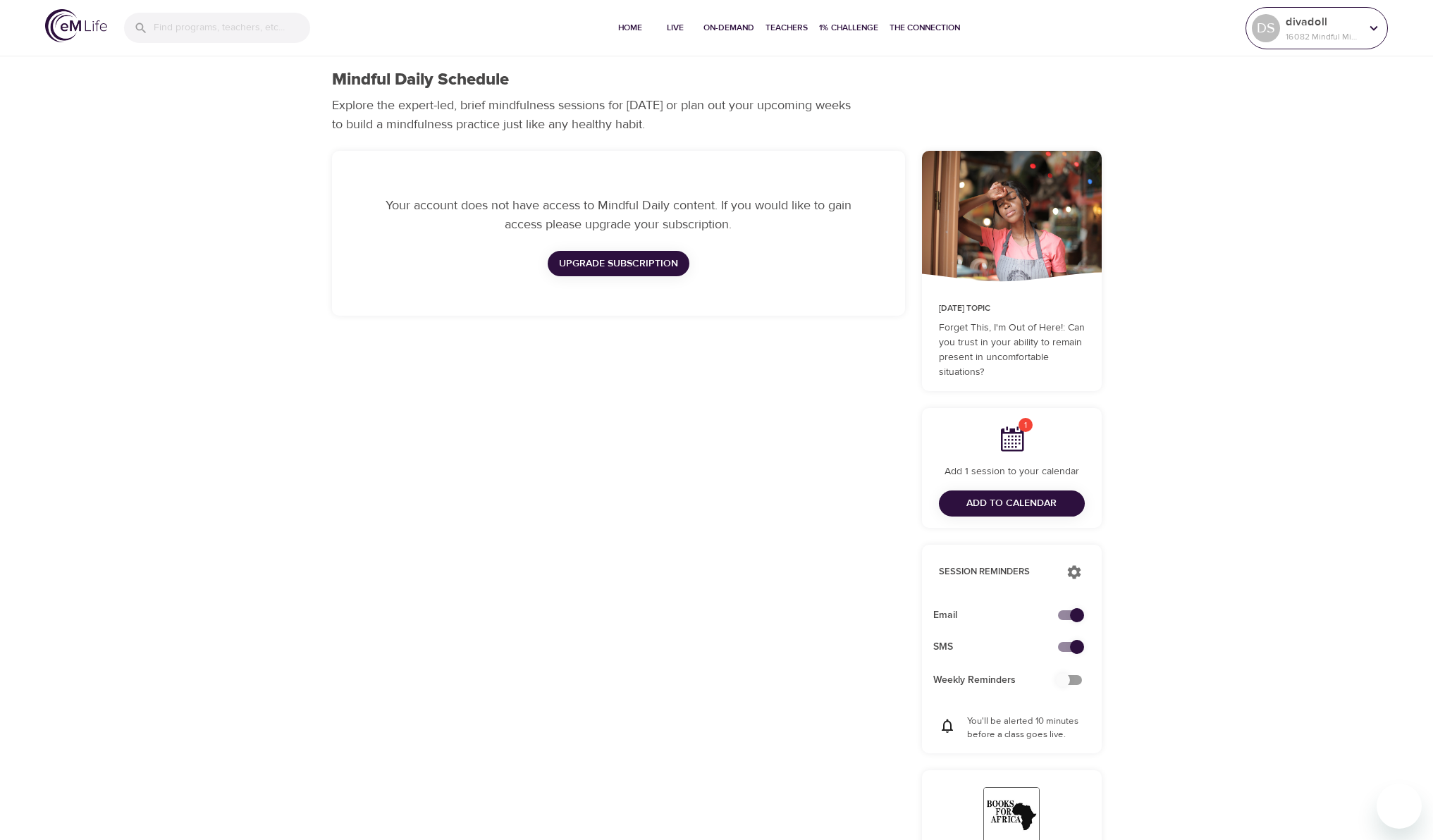
click at [1373, 28] on icon at bounding box center [1373, 28] width 8 height 5
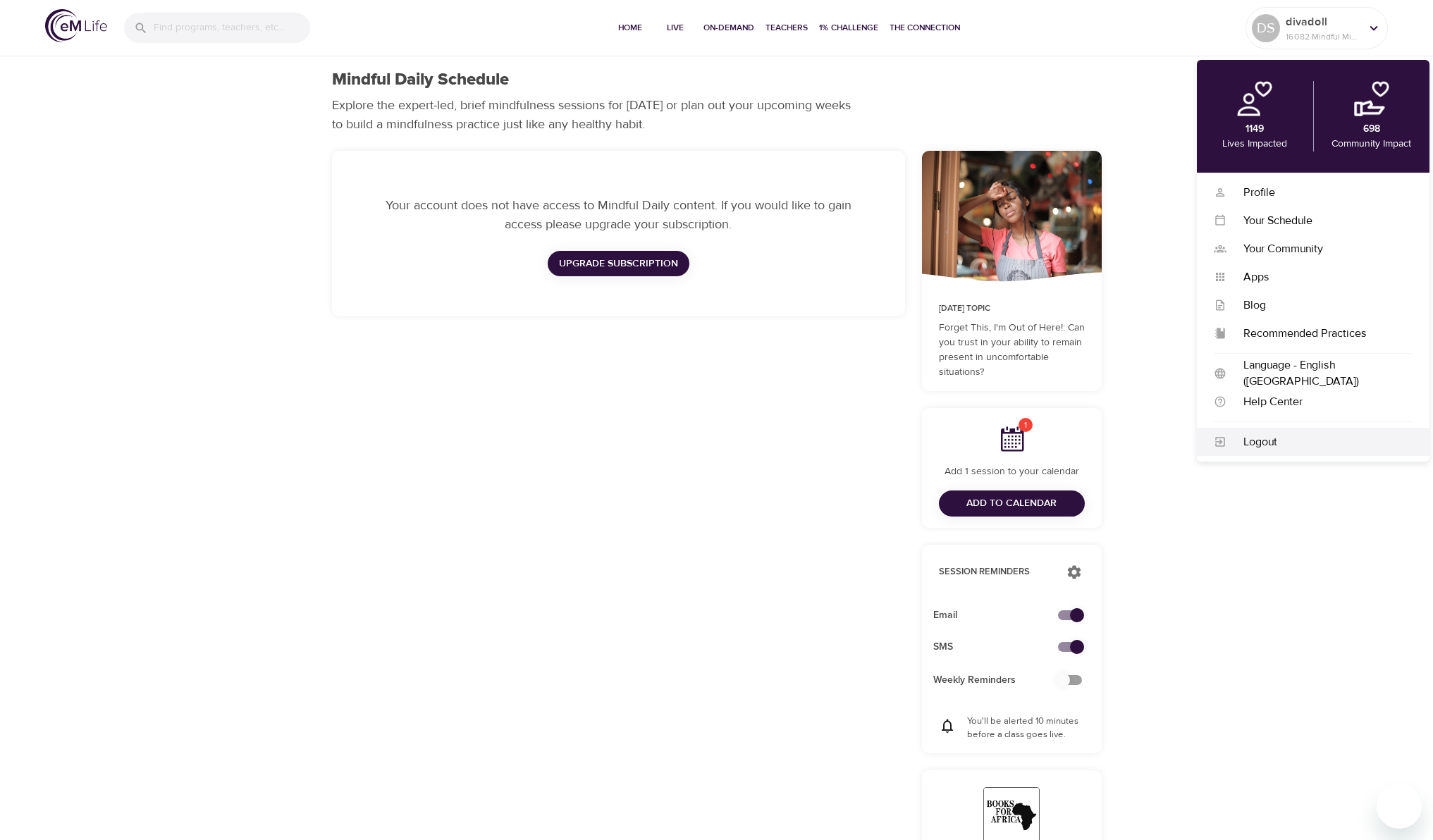
click at [1248, 444] on div "Logout" at bounding box center [1319, 442] width 186 height 17
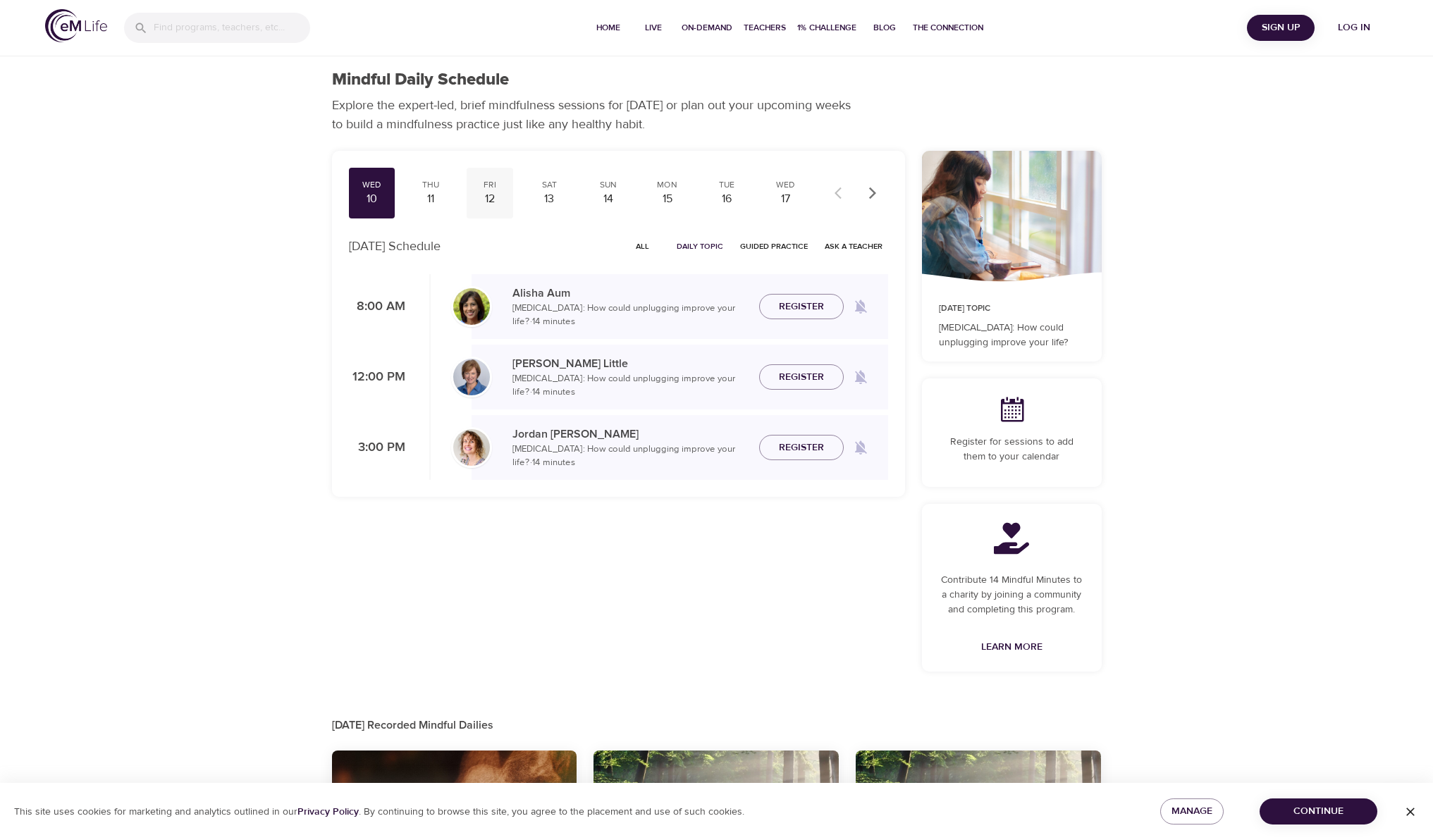
click at [491, 193] on div "12" at bounding box center [490, 199] width 35 height 17
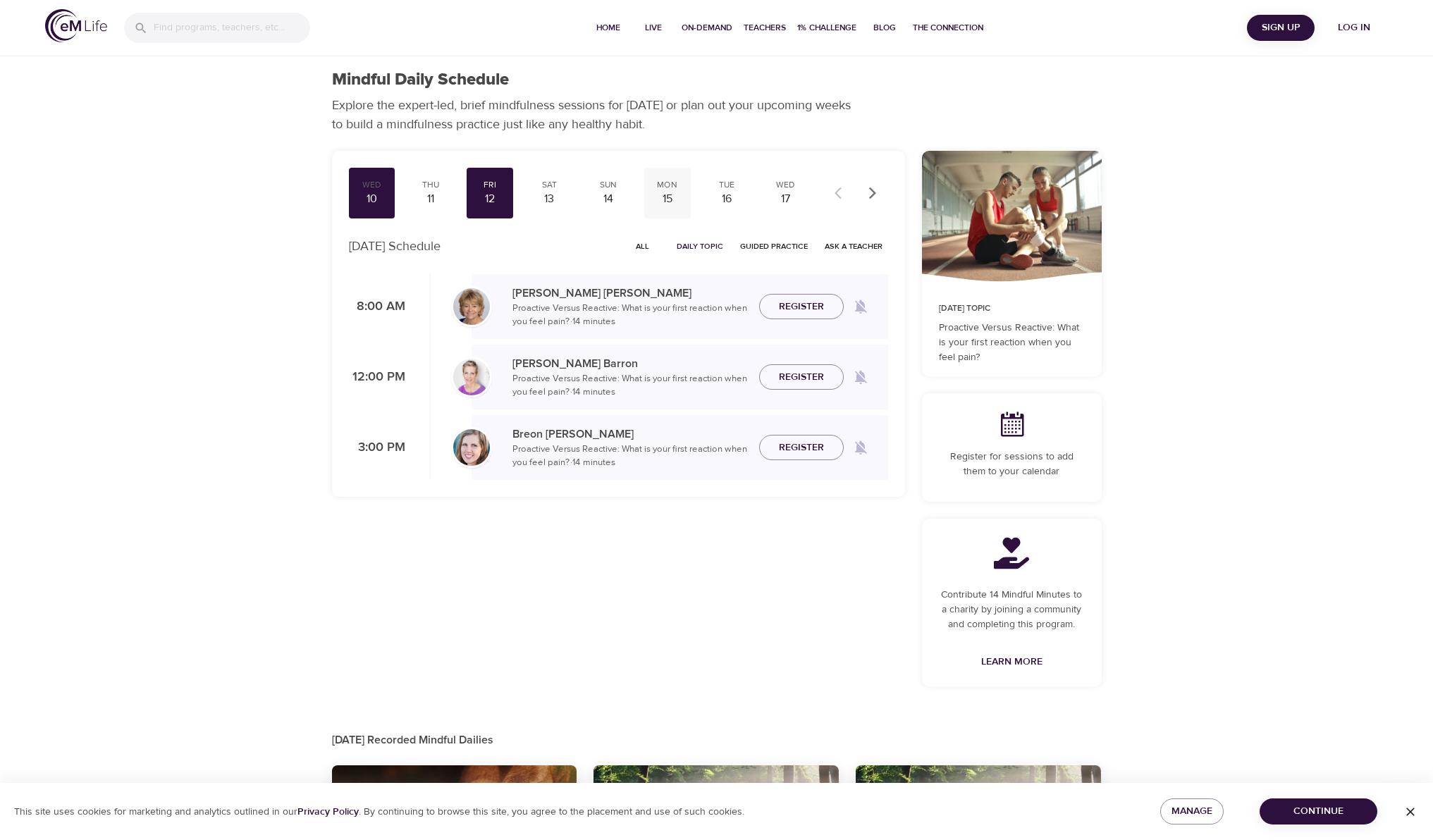
click at [667, 192] on div "15" at bounding box center [667, 199] width 35 height 17
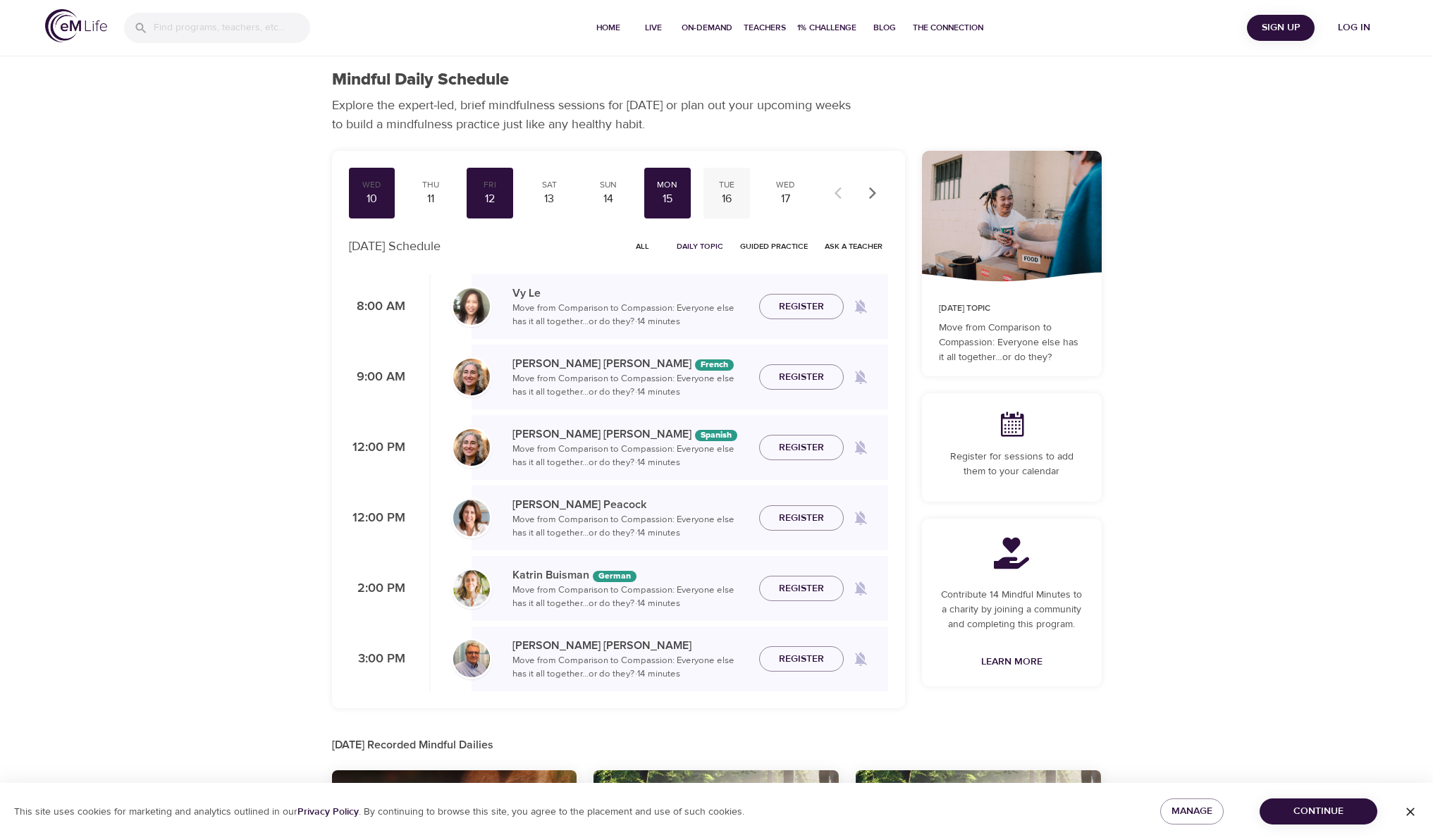
click at [732, 196] on div "16" at bounding box center [727, 199] width 35 height 17
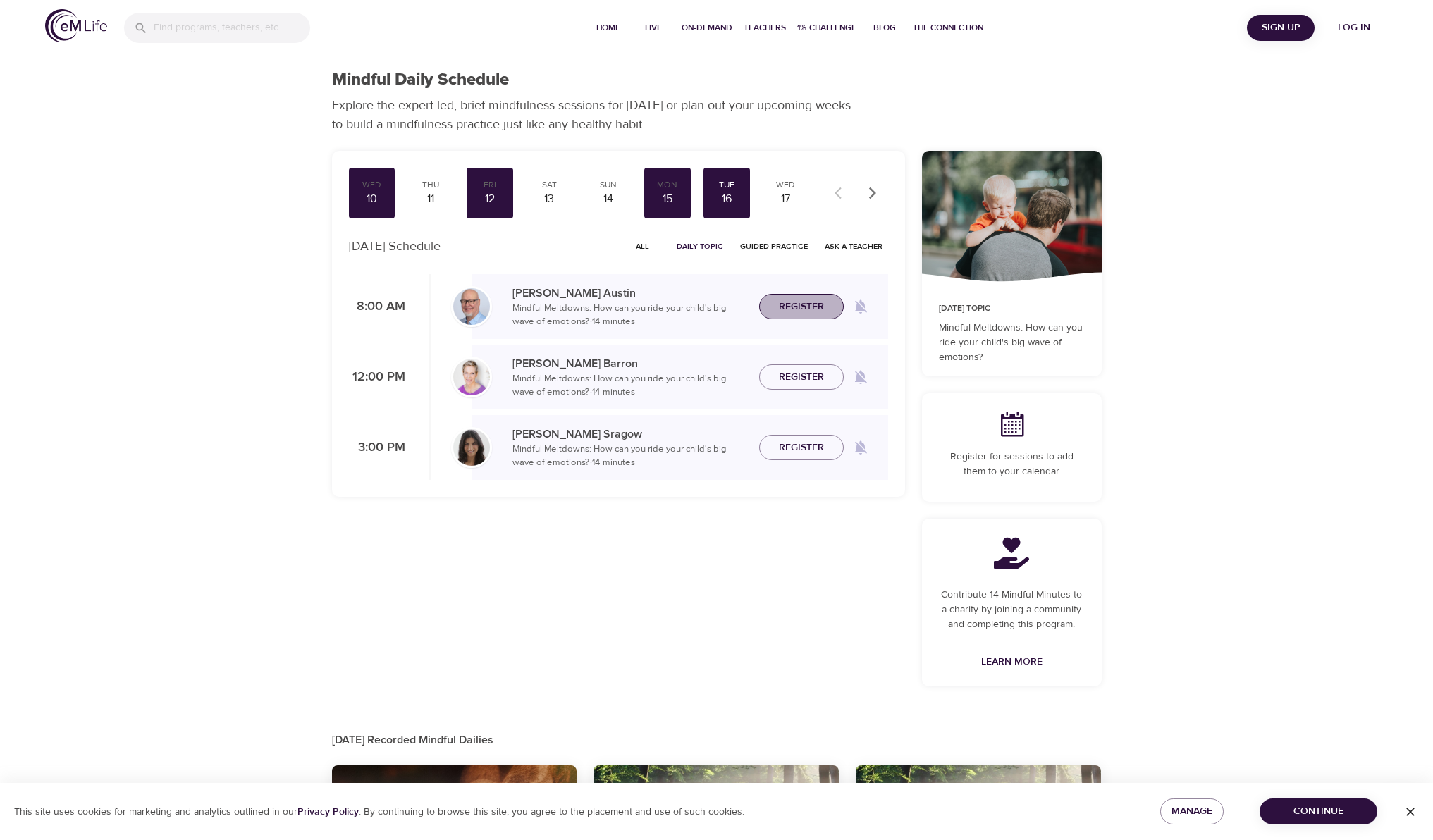
click at [809, 308] on span "Register" at bounding box center [802, 307] width 46 height 18
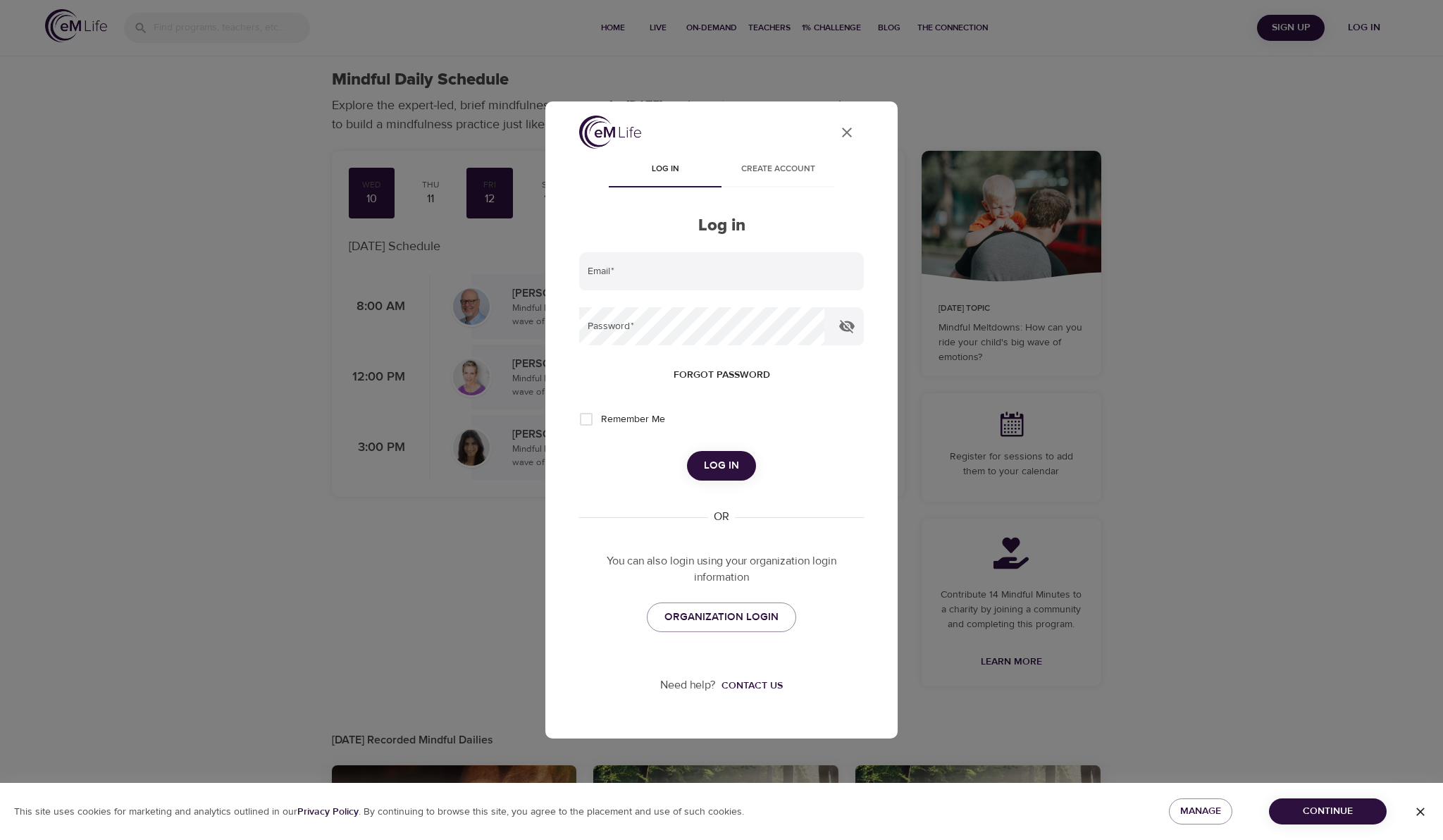
click at [654, 291] on form "Email   * Password   * Forgot password Remember Me Log in" at bounding box center [721, 366] width 284 height 228
click at [648, 278] on input "email" at bounding box center [721, 270] width 284 height 38
type input "[PERSON_NAME][EMAIL_ADDRESS][PERSON_NAME][DOMAIN_NAME]"
click at [722, 472] on span "Log in" at bounding box center [721, 466] width 35 height 18
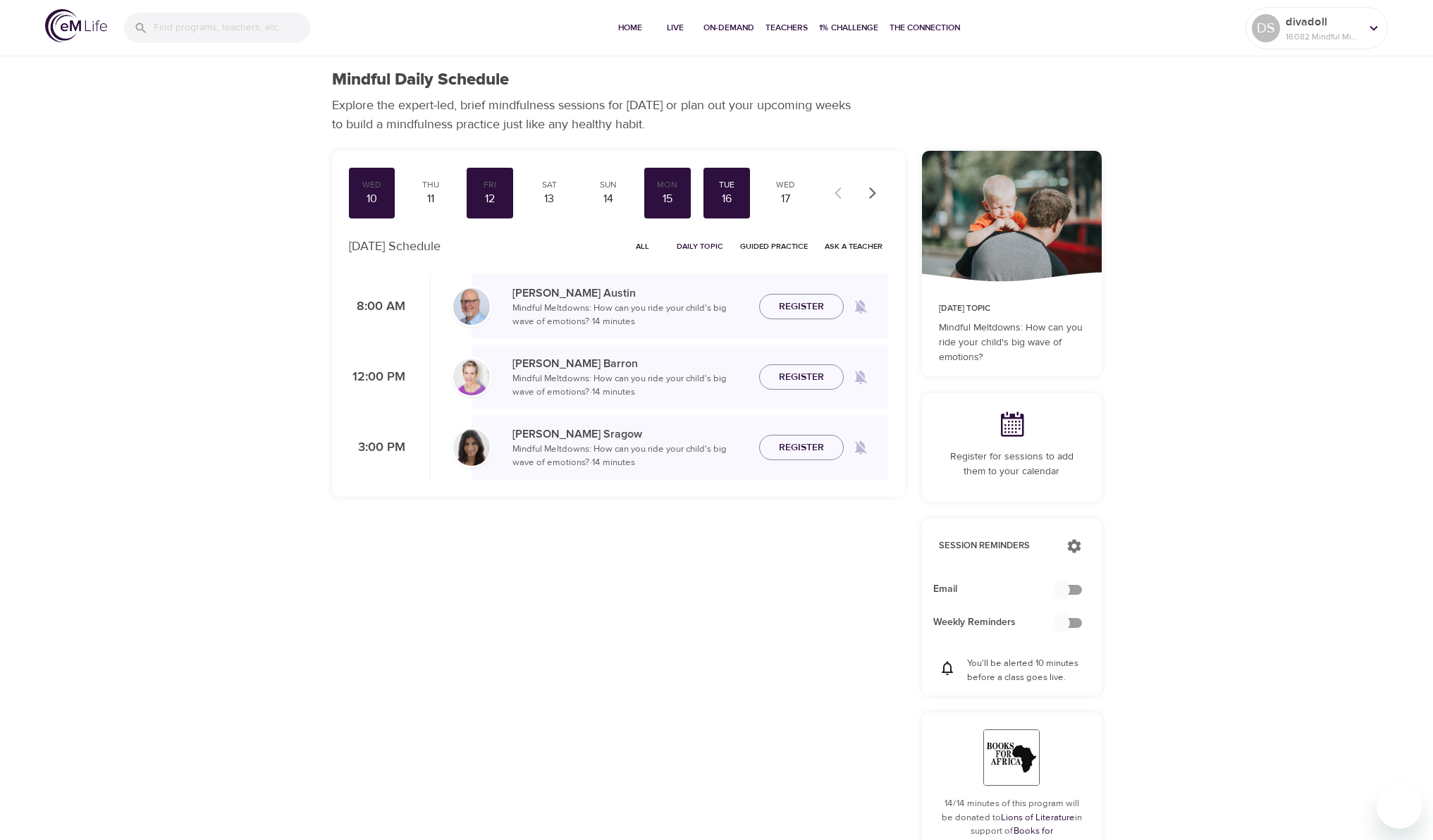
checkbox input "true"
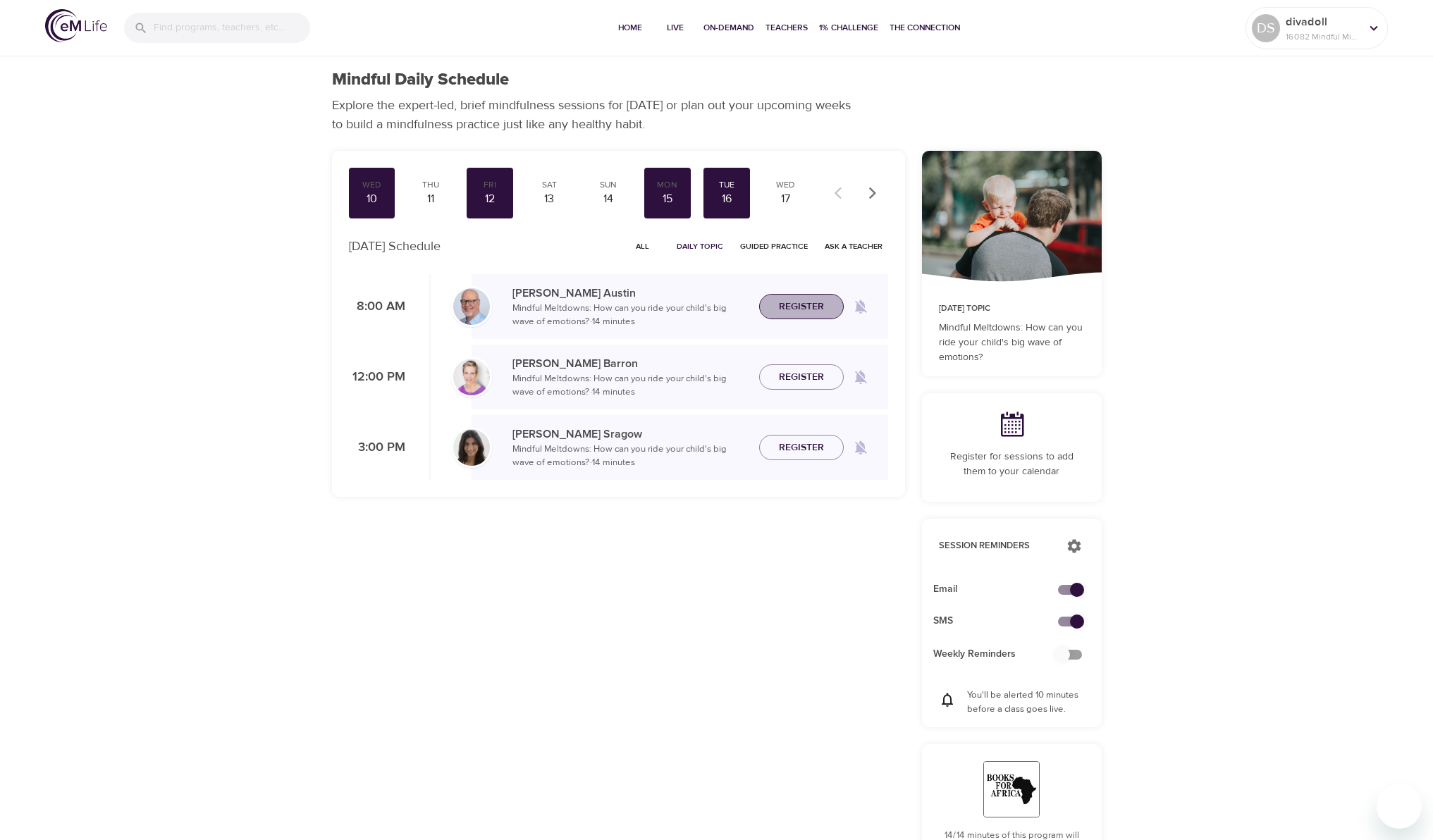
click at [811, 305] on span "Register" at bounding box center [802, 307] width 46 height 18
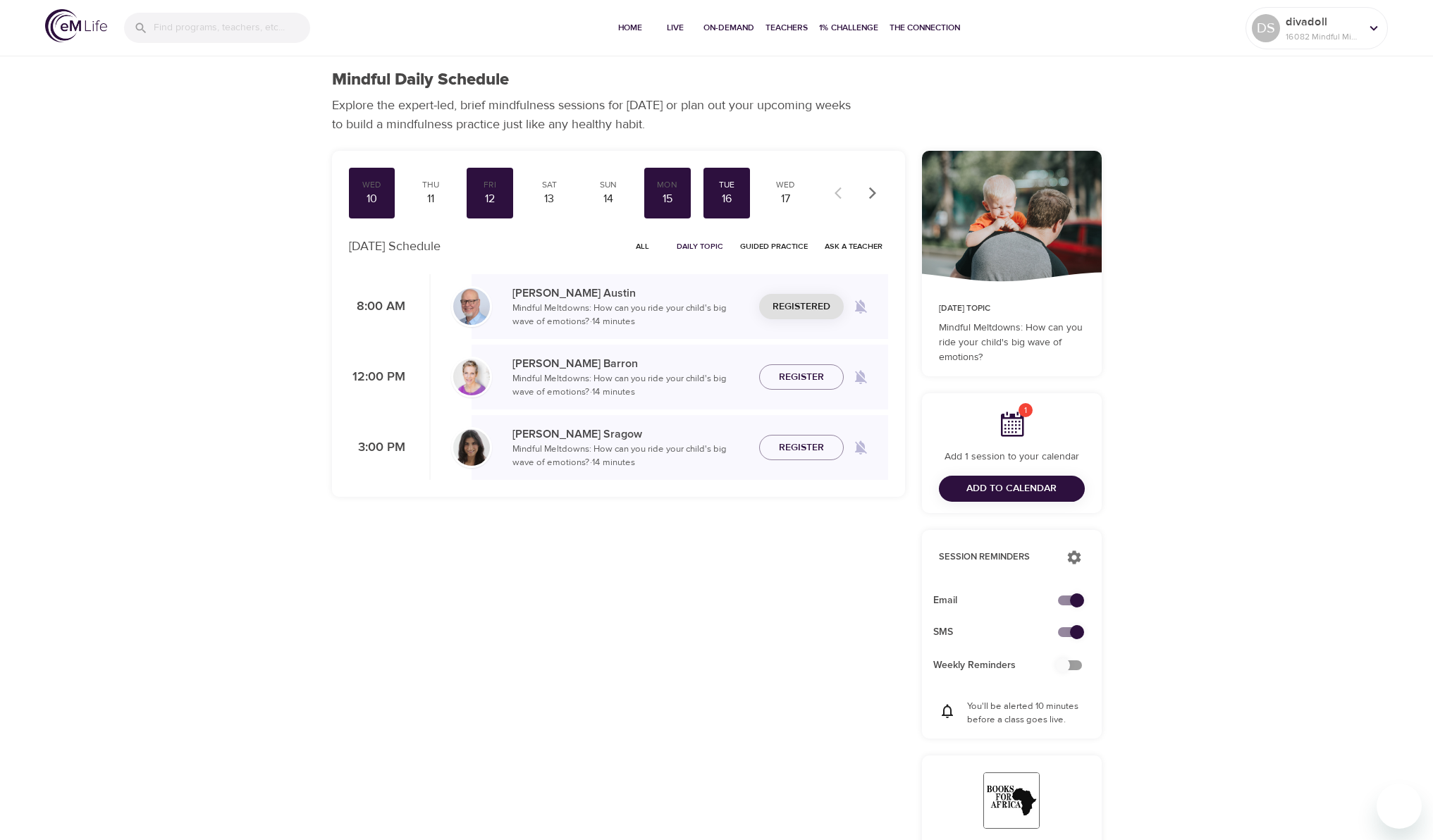
click at [1023, 490] on span "Add to Calendar" at bounding box center [1011, 488] width 90 height 18
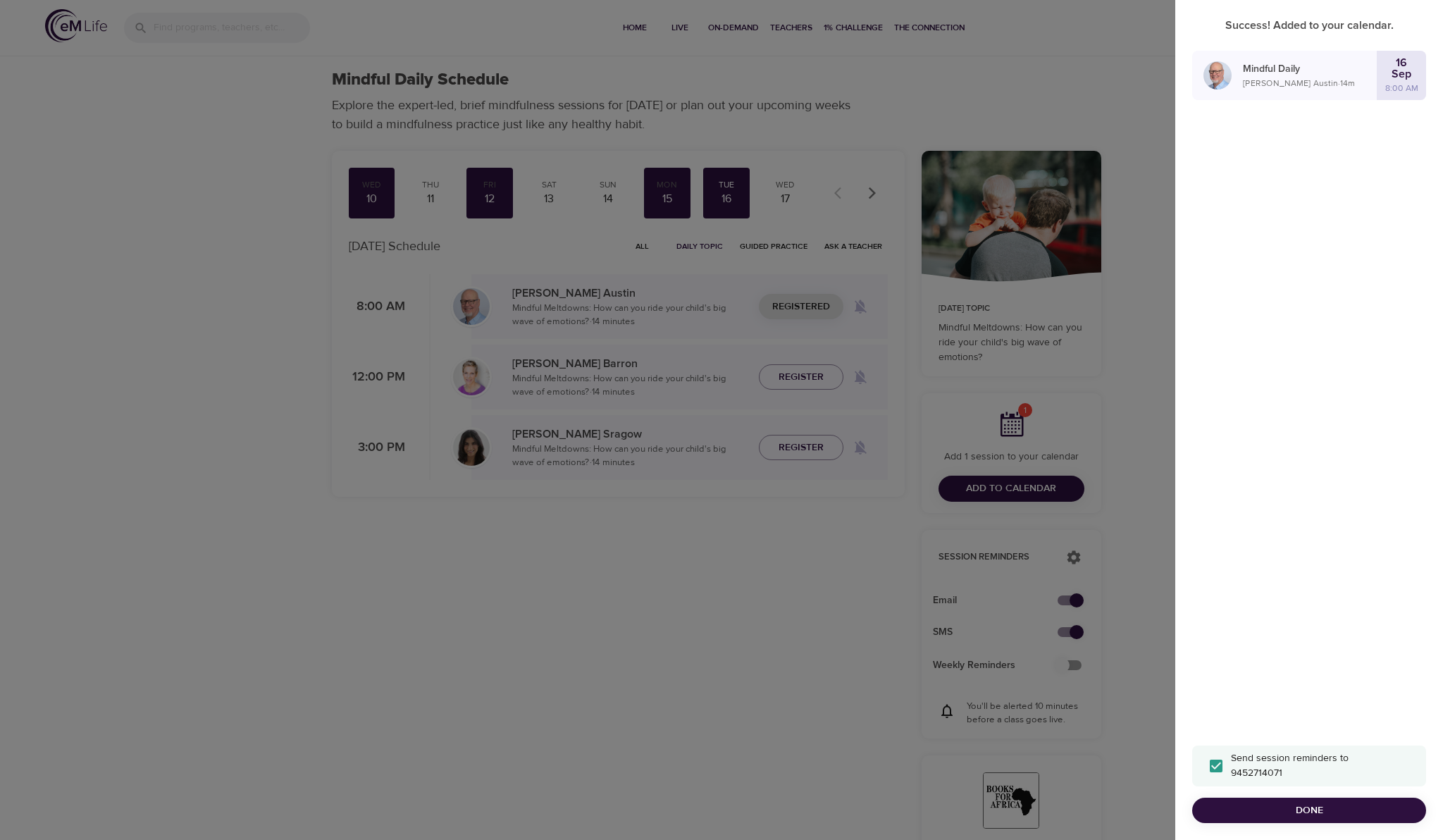
click at [816, 622] on div at bounding box center [721, 420] width 1443 height 840
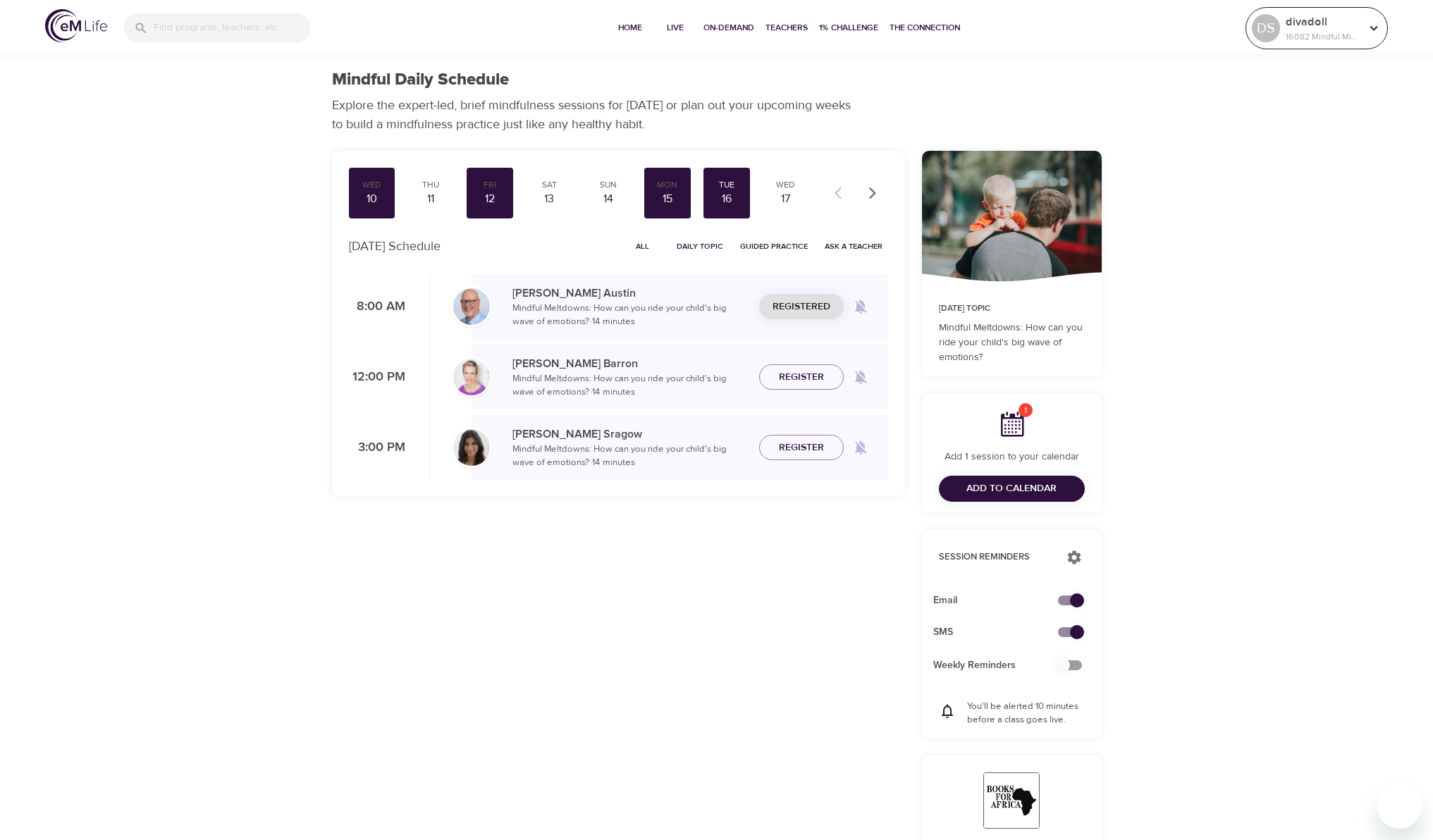
click at [1376, 27] on icon at bounding box center [1373, 28] width 8 height 5
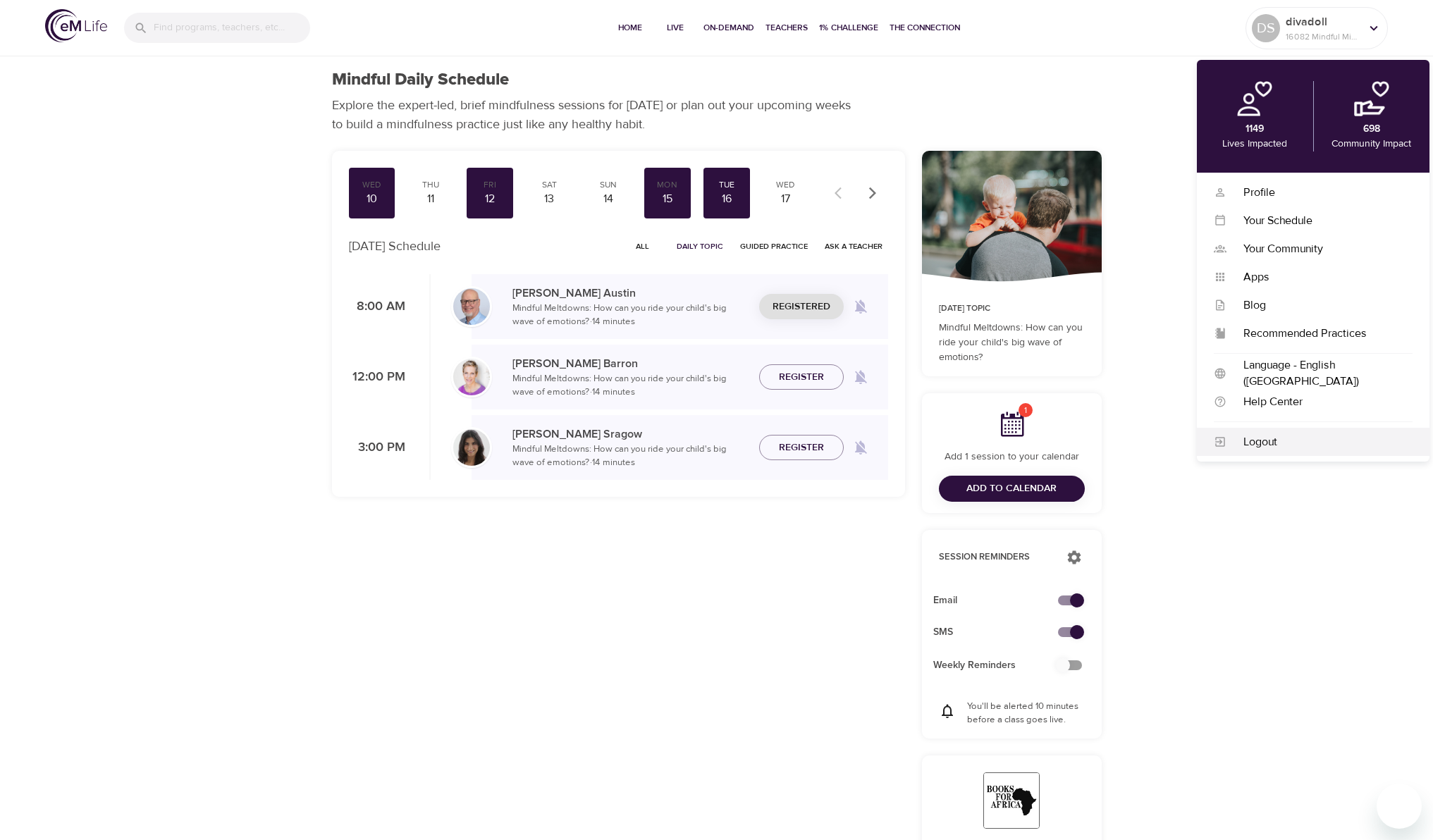
click at [1266, 439] on div "Logout" at bounding box center [1319, 442] width 186 height 17
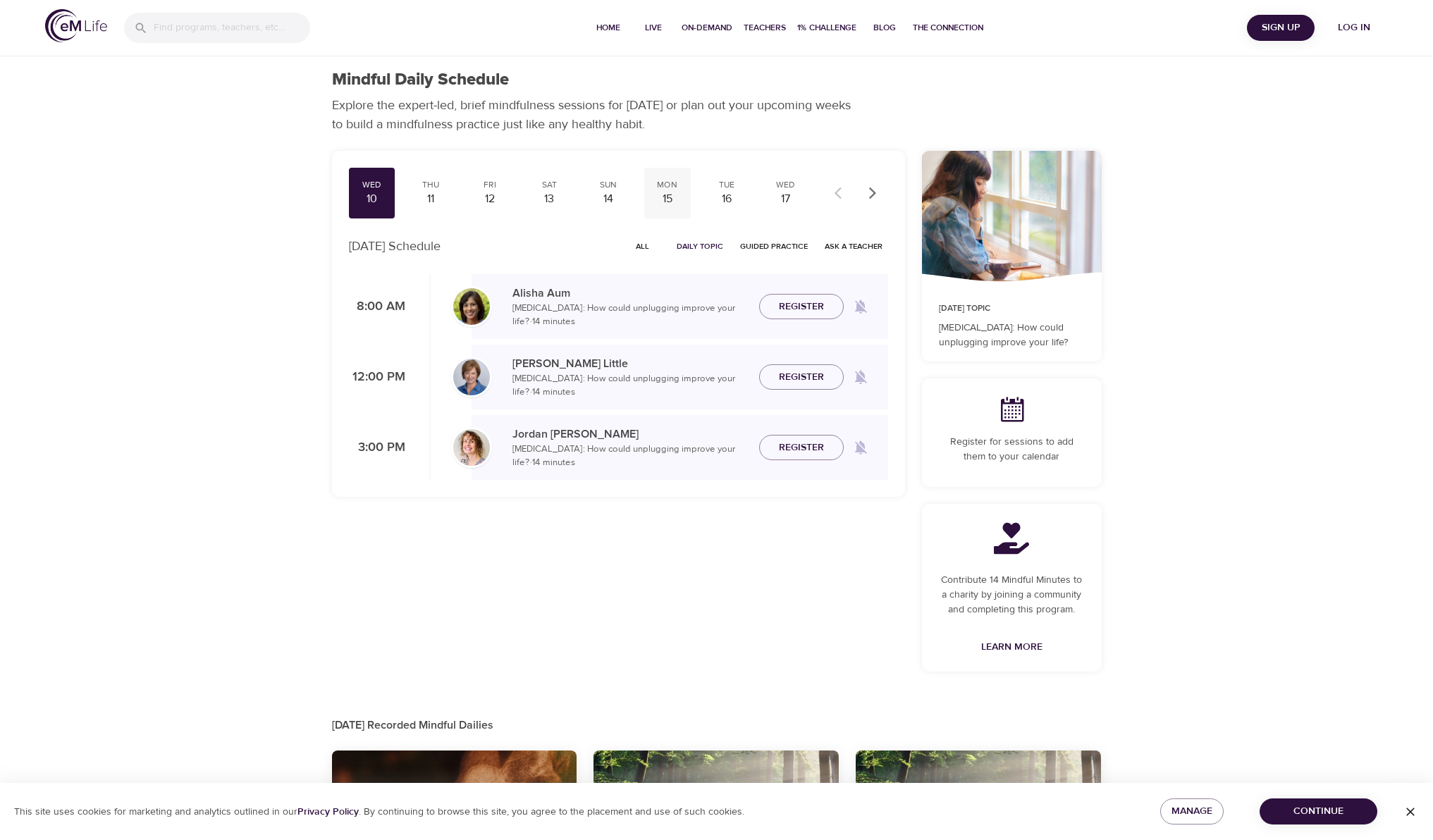
click at [668, 192] on div "15" at bounding box center [667, 199] width 35 height 17
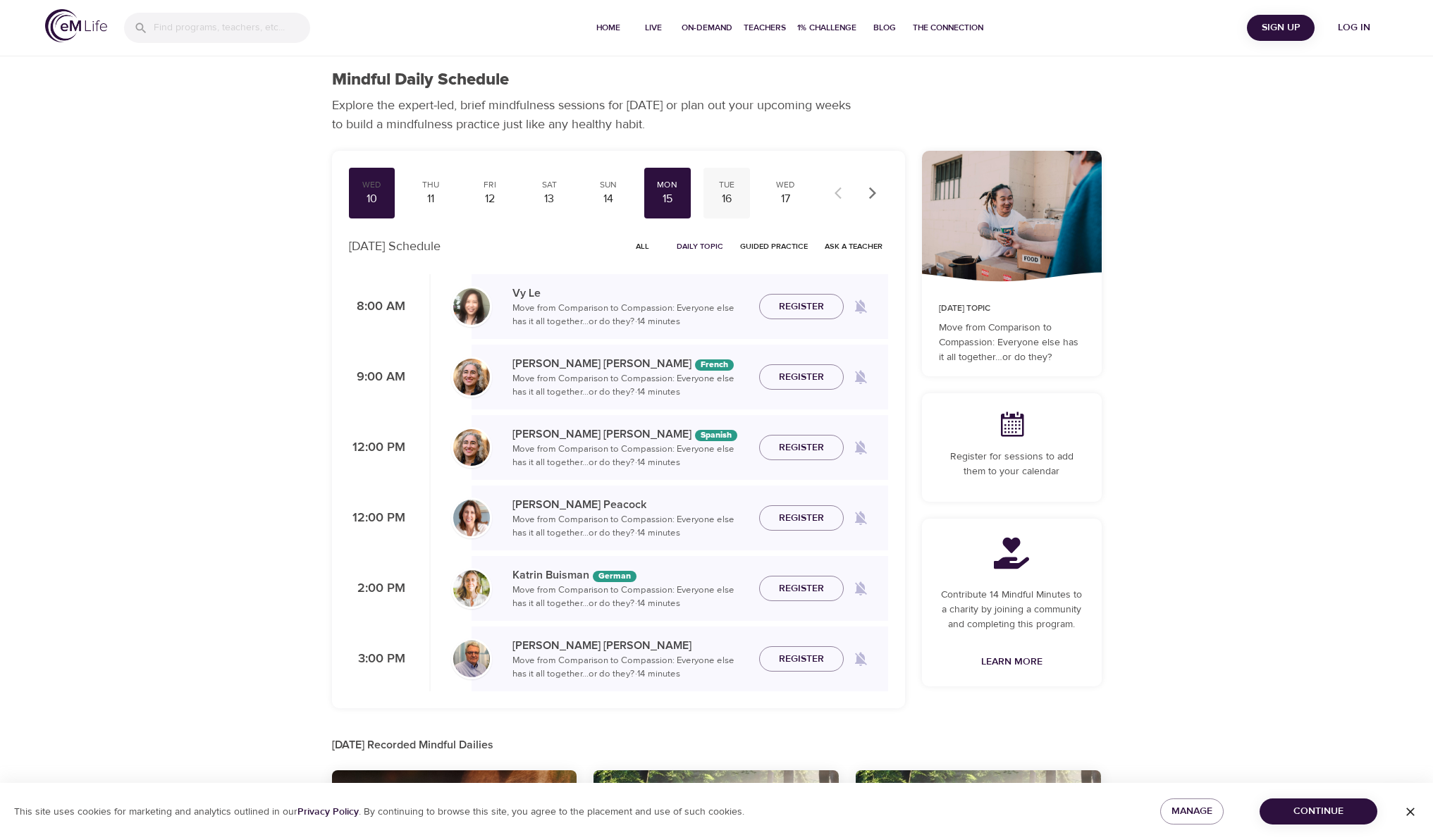
click at [731, 197] on div "16" at bounding box center [727, 199] width 35 height 17
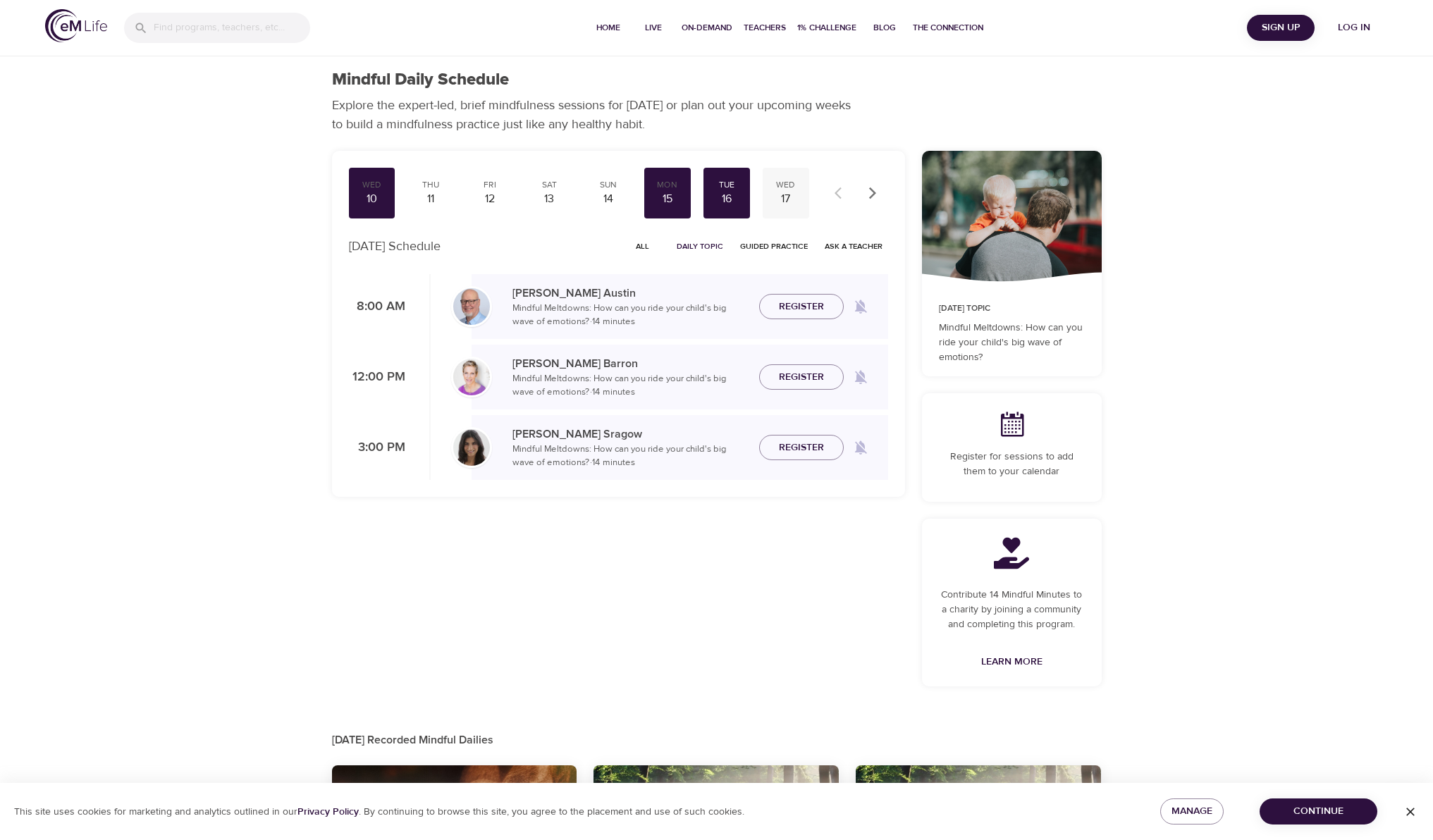
click at [770, 200] on div "17" at bounding box center [786, 199] width 35 height 17
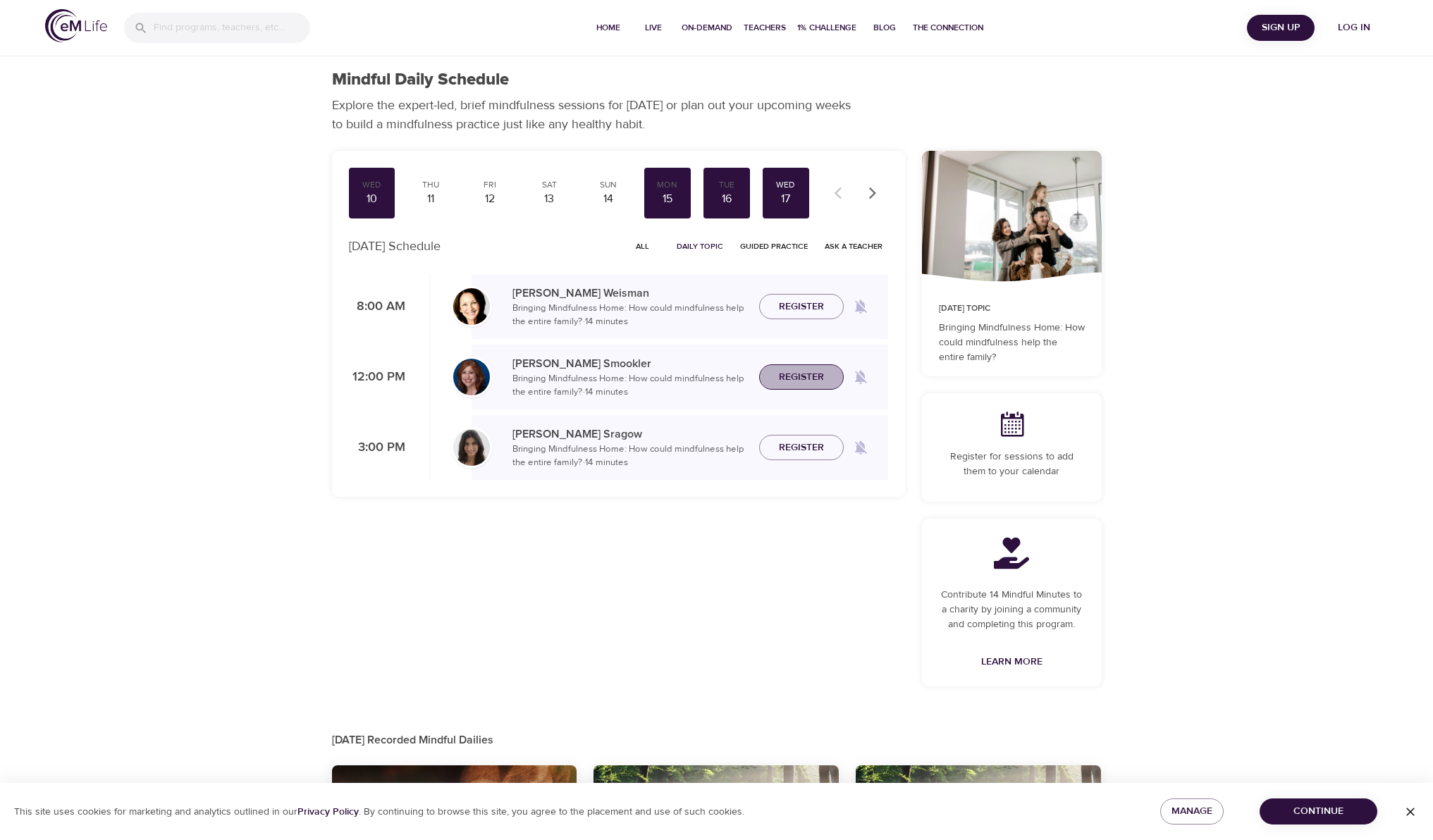
click at [792, 381] on span "Register" at bounding box center [802, 377] width 46 height 18
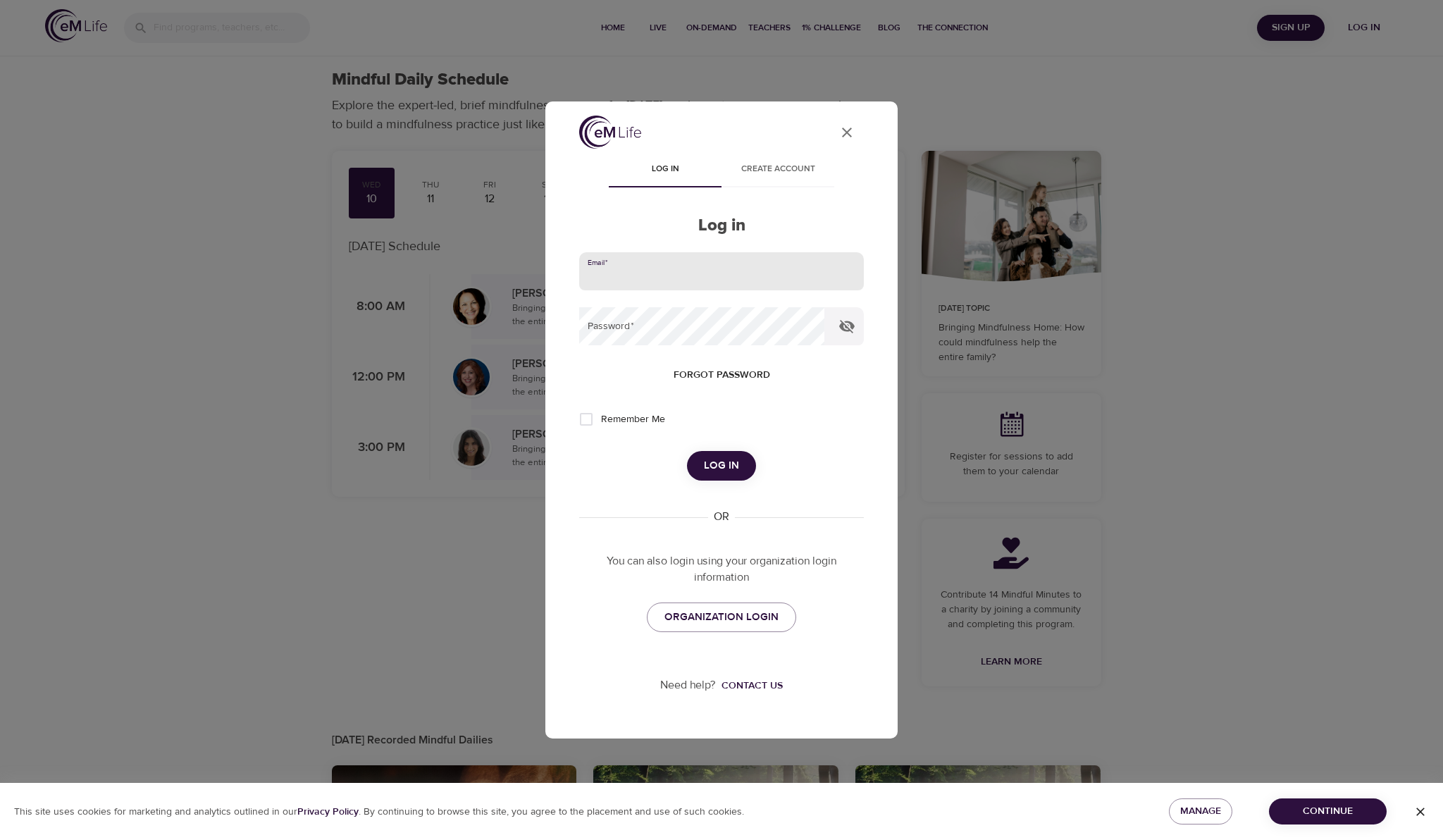
click at [649, 277] on input "email" at bounding box center [721, 270] width 284 height 38
type input "[PERSON_NAME][EMAIL_ADDRESS][PERSON_NAME][DOMAIN_NAME]"
click at [687, 451] on button "Log in" at bounding box center [721, 466] width 69 height 30
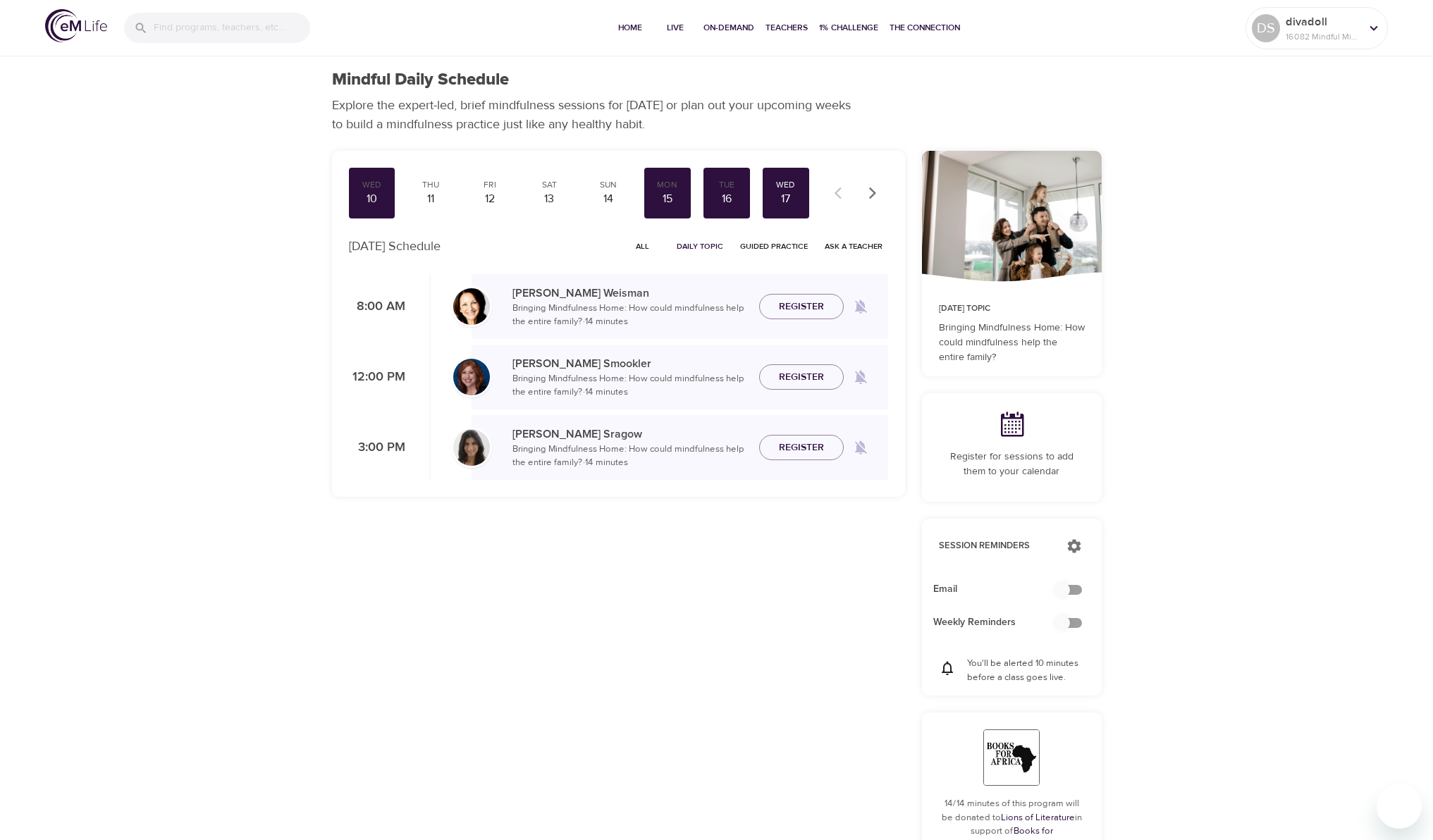
checkbox input "true"
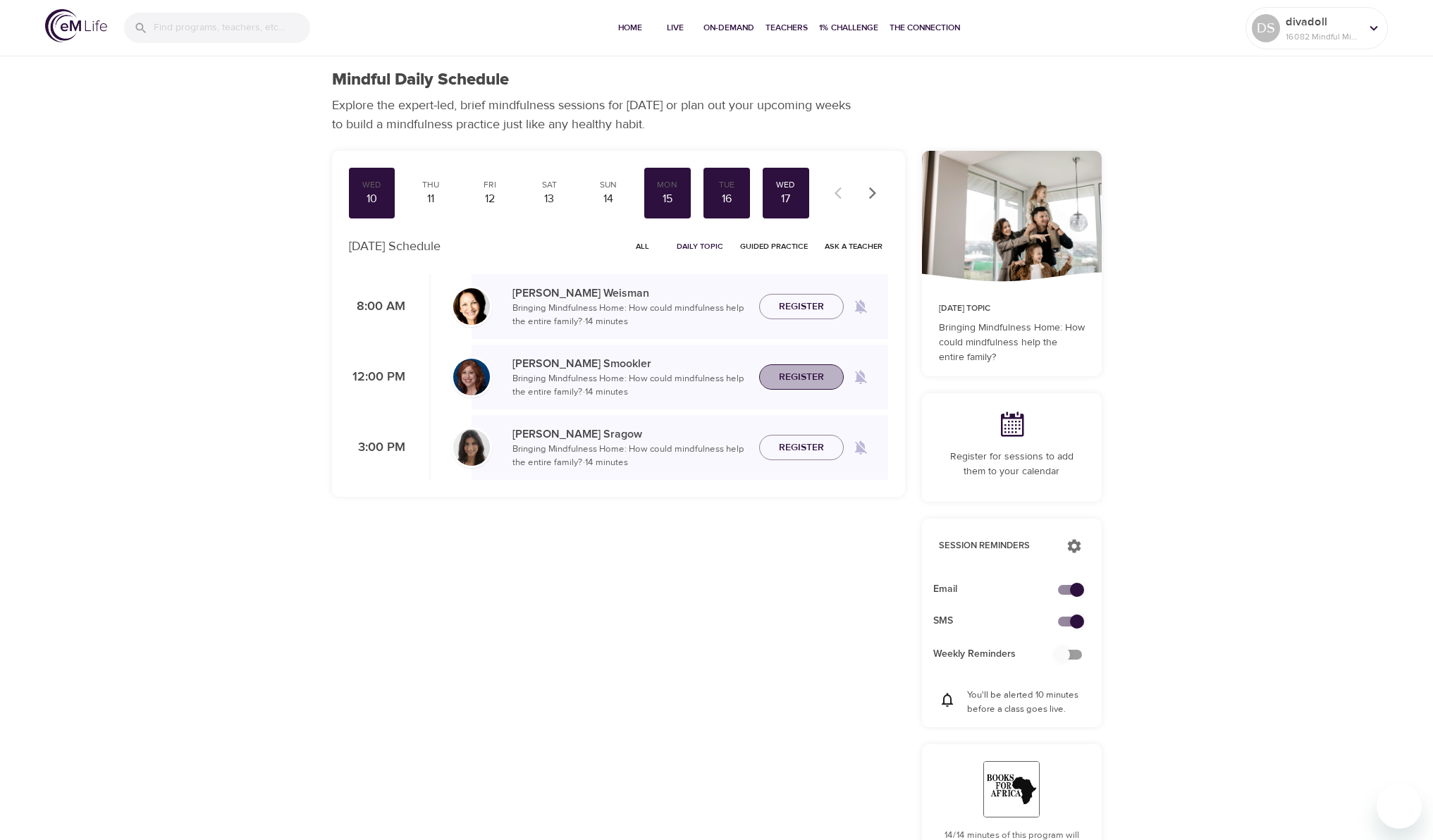
click at [809, 382] on span "Register" at bounding box center [802, 377] width 46 height 18
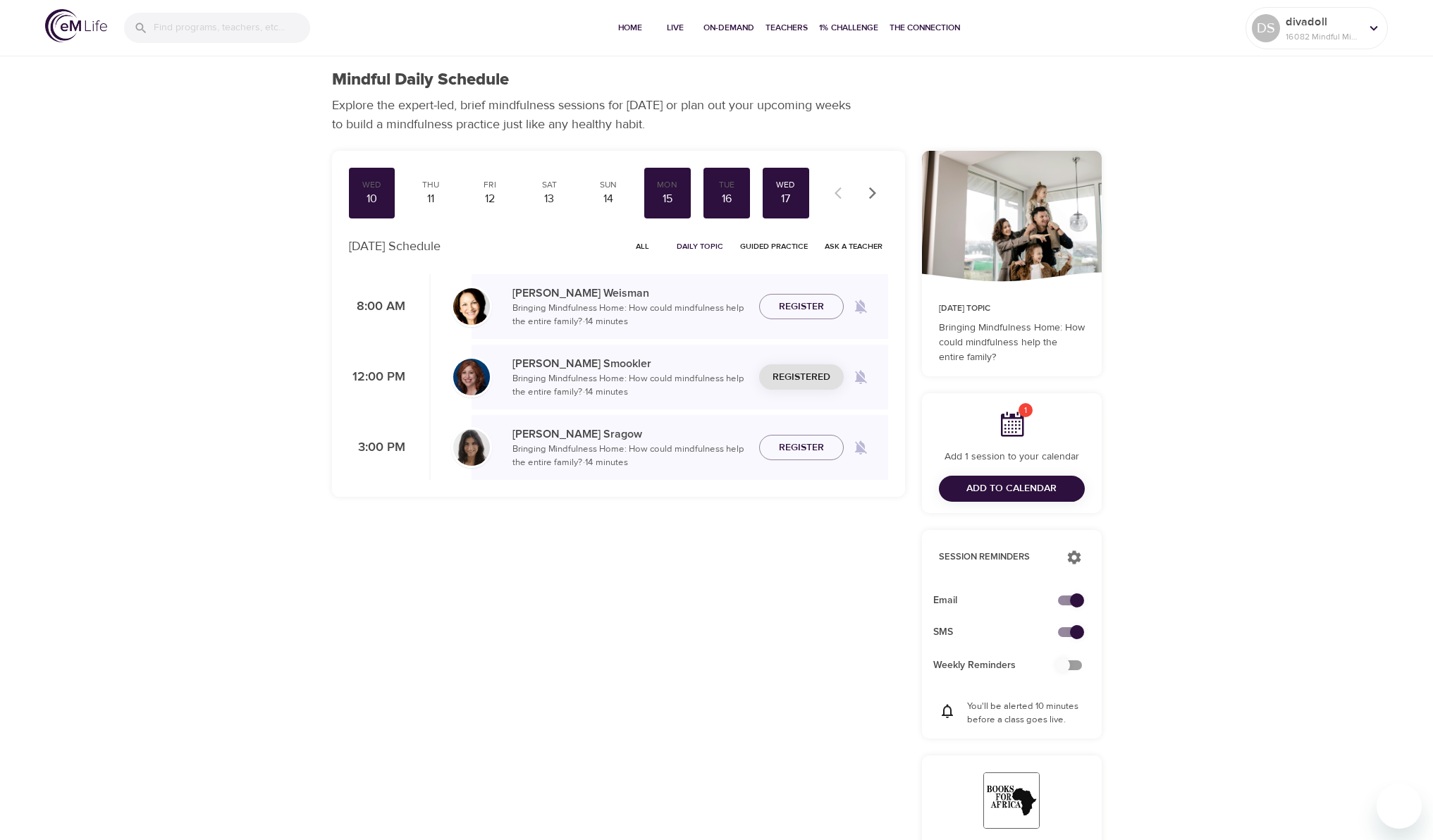
drag, startPoint x: 1006, startPoint y: 492, endPoint x: 1035, endPoint y: 498, distance: 29.6
click at [1006, 493] on span "Add to Calendar" at bounding box center [1011, 488] width 90 height 18
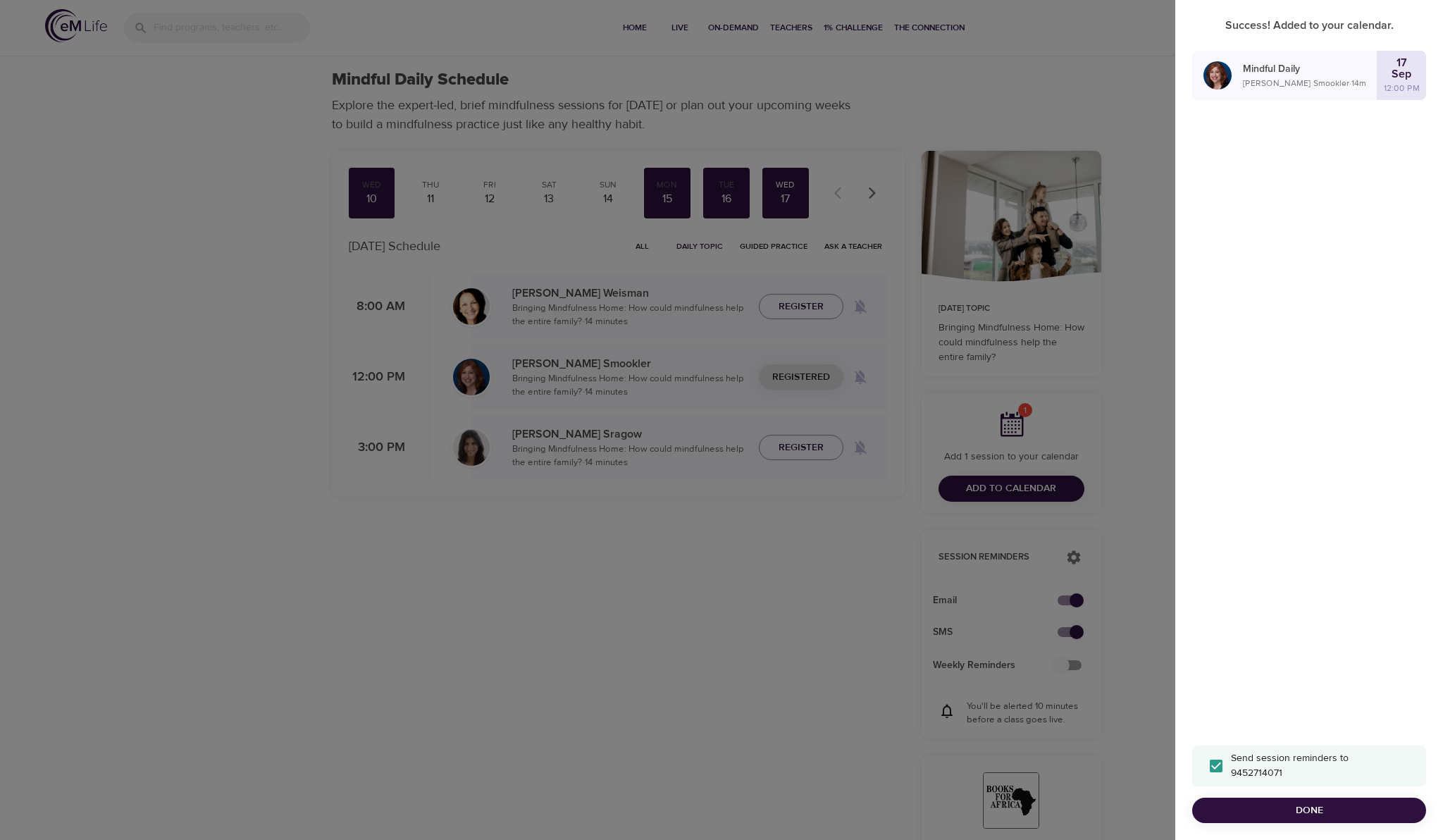
click at [803, 566] on div at bounding box center [721, 420] width 1443 height 840
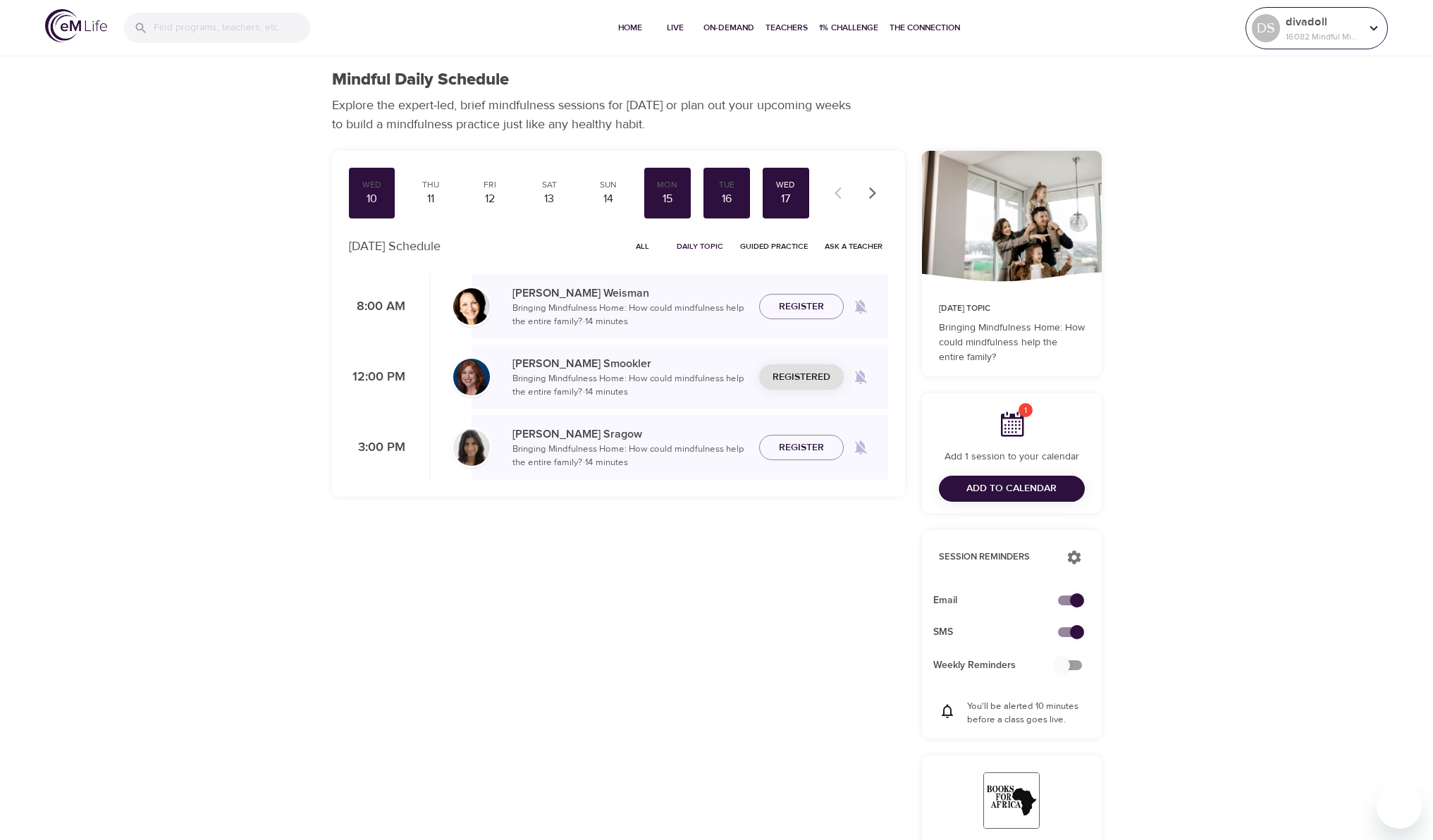
click at [1377, 24] on icon at bounding box center [1374, 28] width 16 height 16
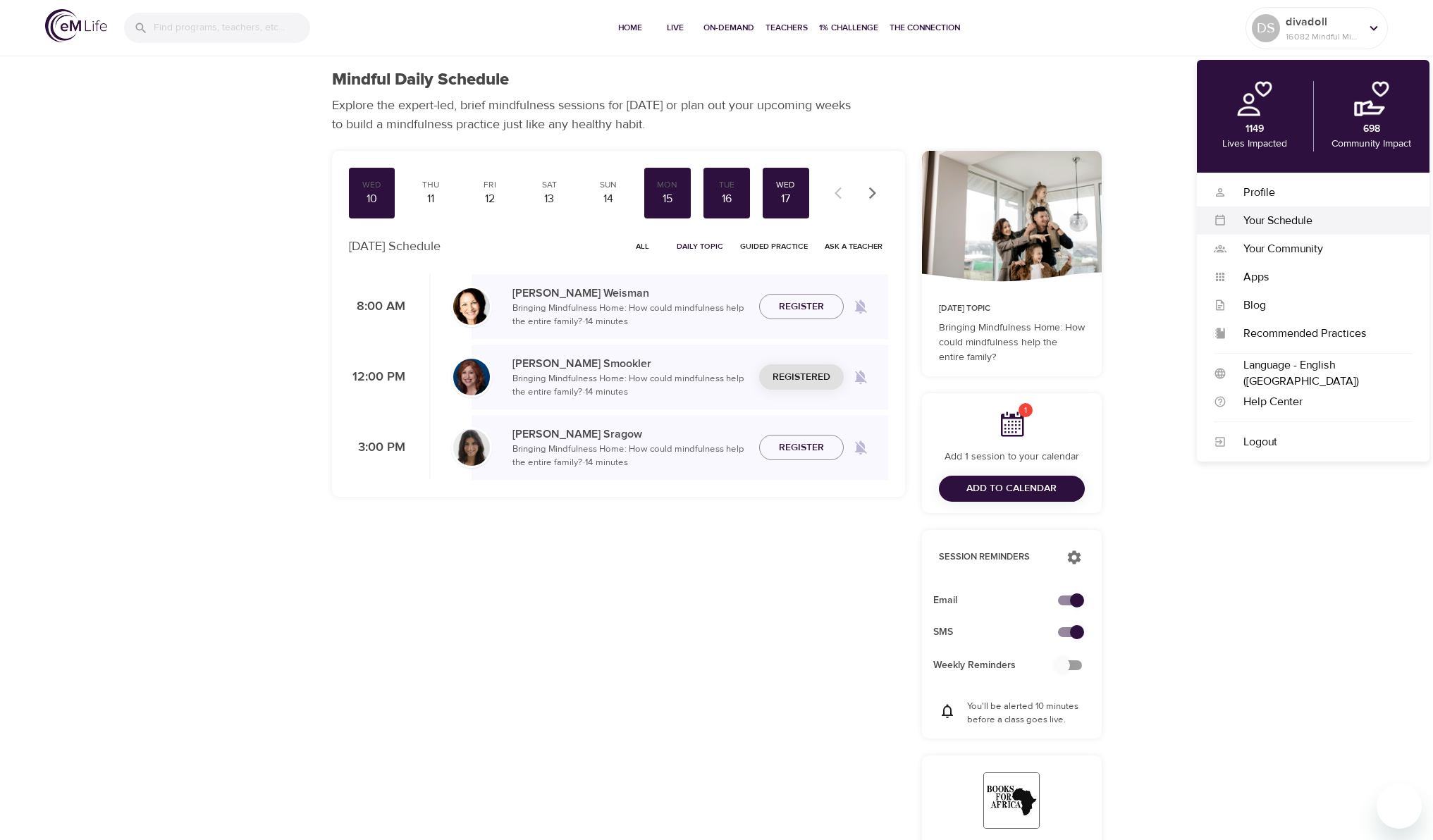
click at [1263, 222] on div "Your Schedule" at bounding box center [1319, 220] width 186 height 17
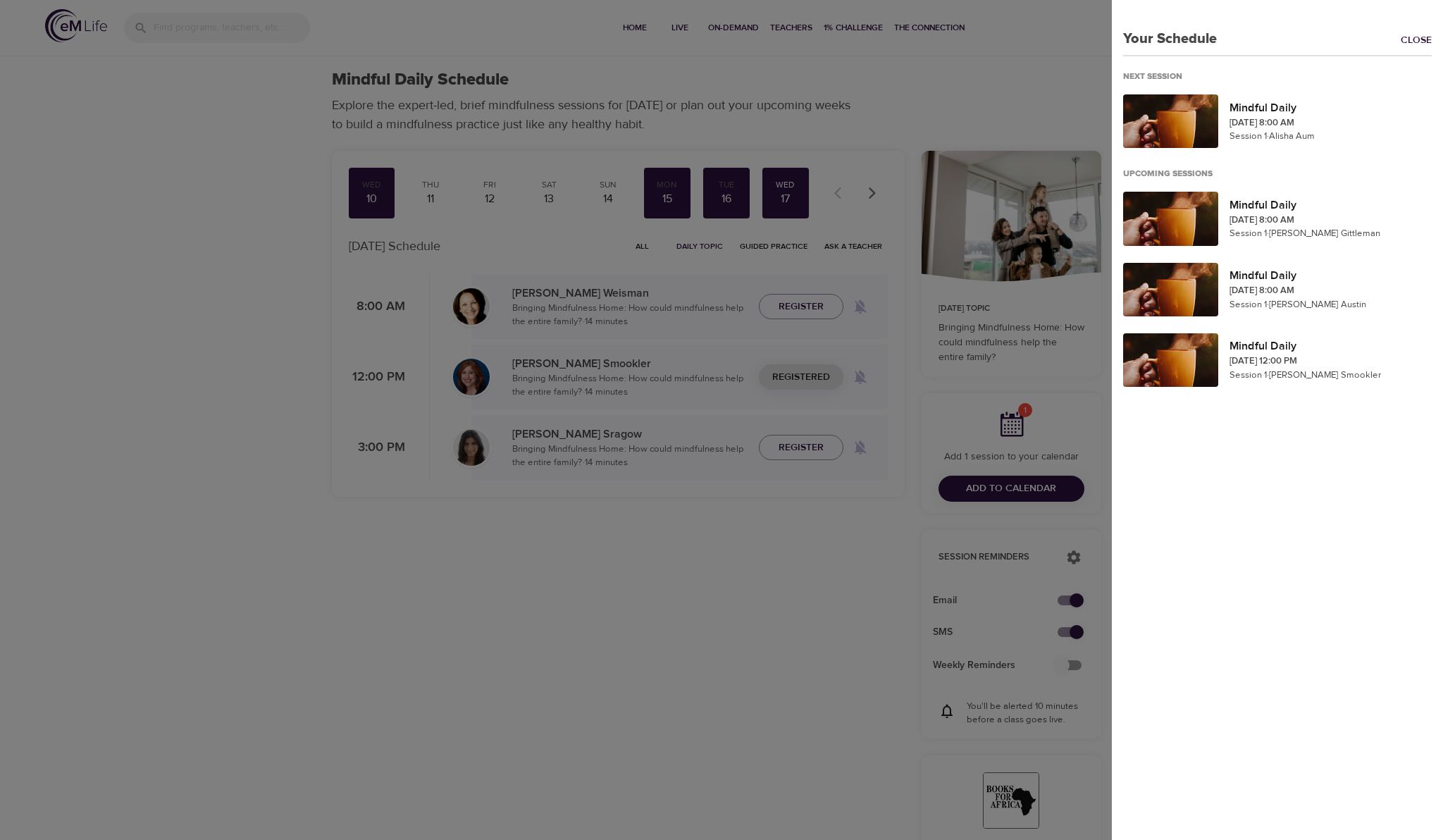
click at [736, 644] on div at bounding box center [721, 420] width 1443 height 840
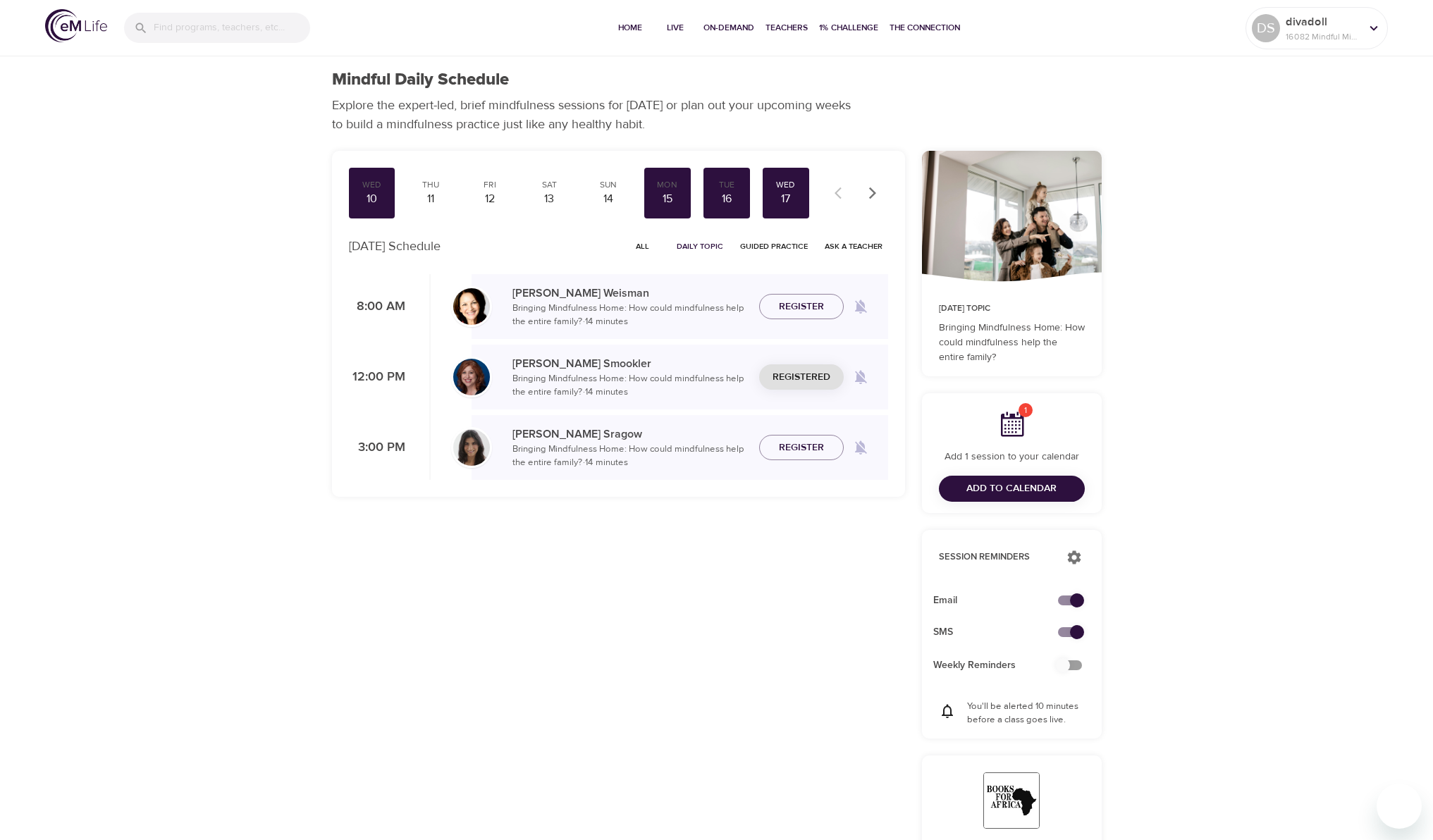
click at [871, 191] on icon "button" at bounding box center [873, 193] width 14 height 14
click at [436, 195] on div "18" at bounding box center [431, 199] width 35 height 17
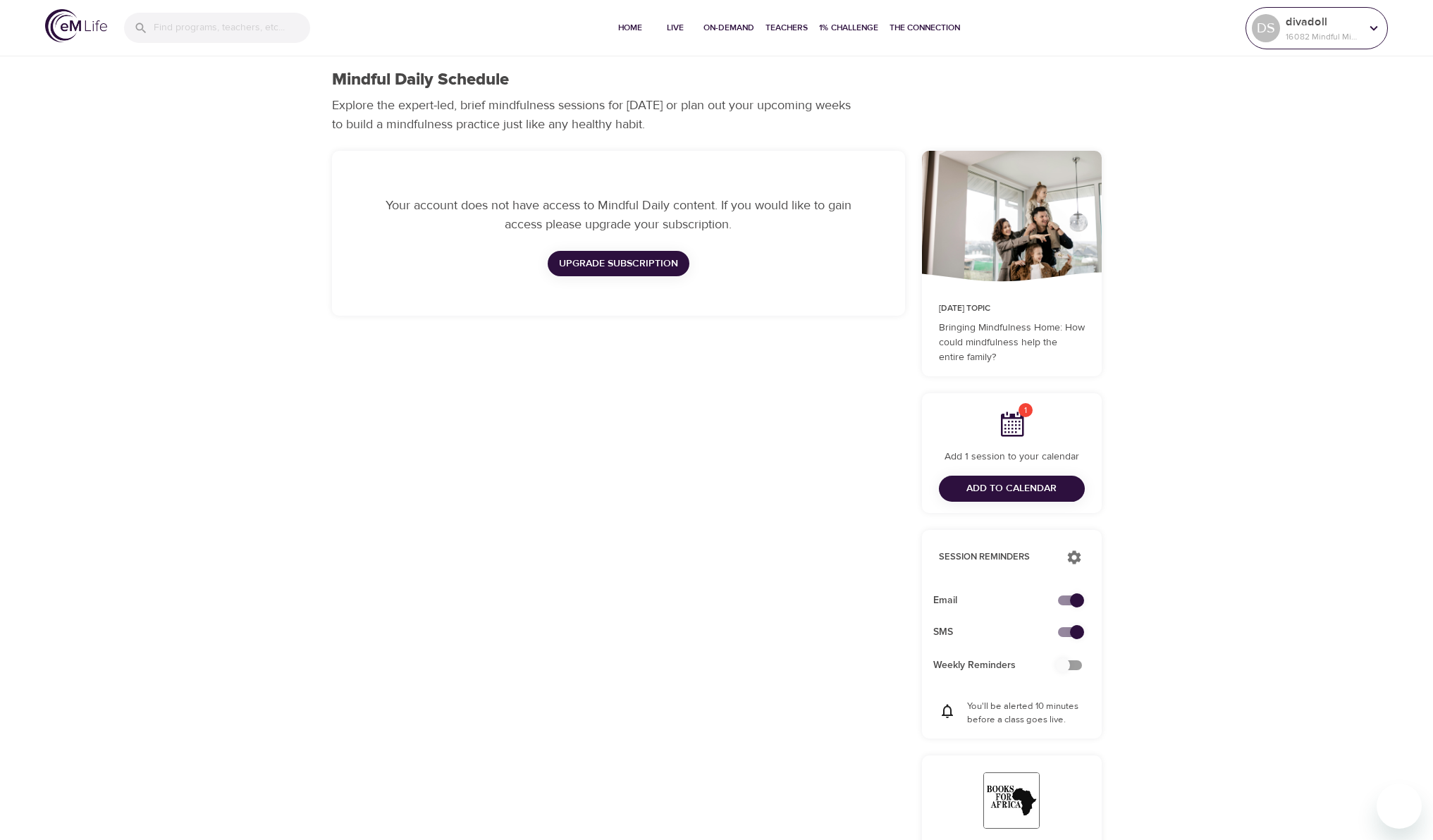
click at [1377, 32] on icon at bounding box center [1374, 28] width 16 height 16
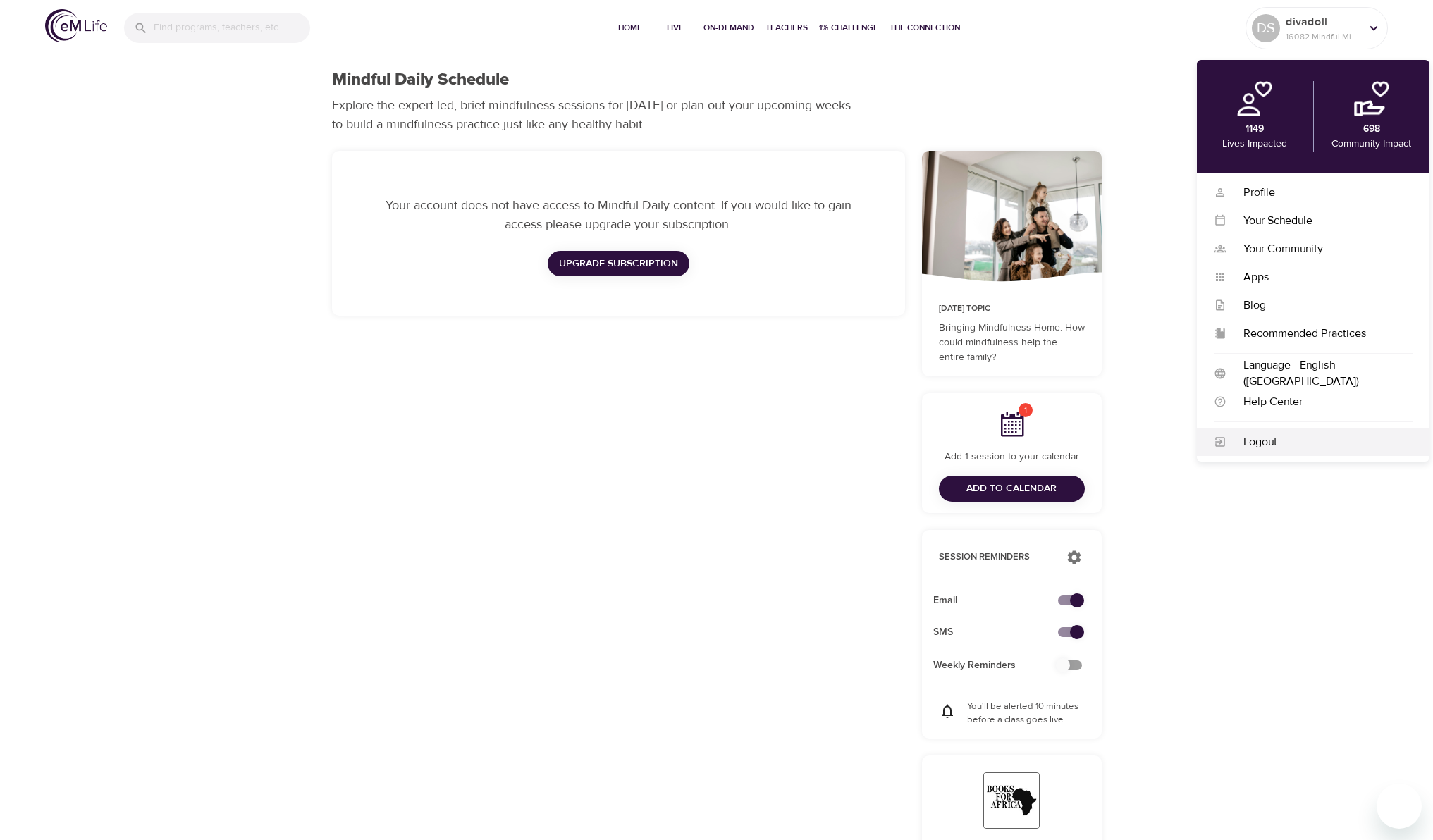
click at [1249, 444] on div "Logout" at bounding box center [1319, 442] width 186 height 17
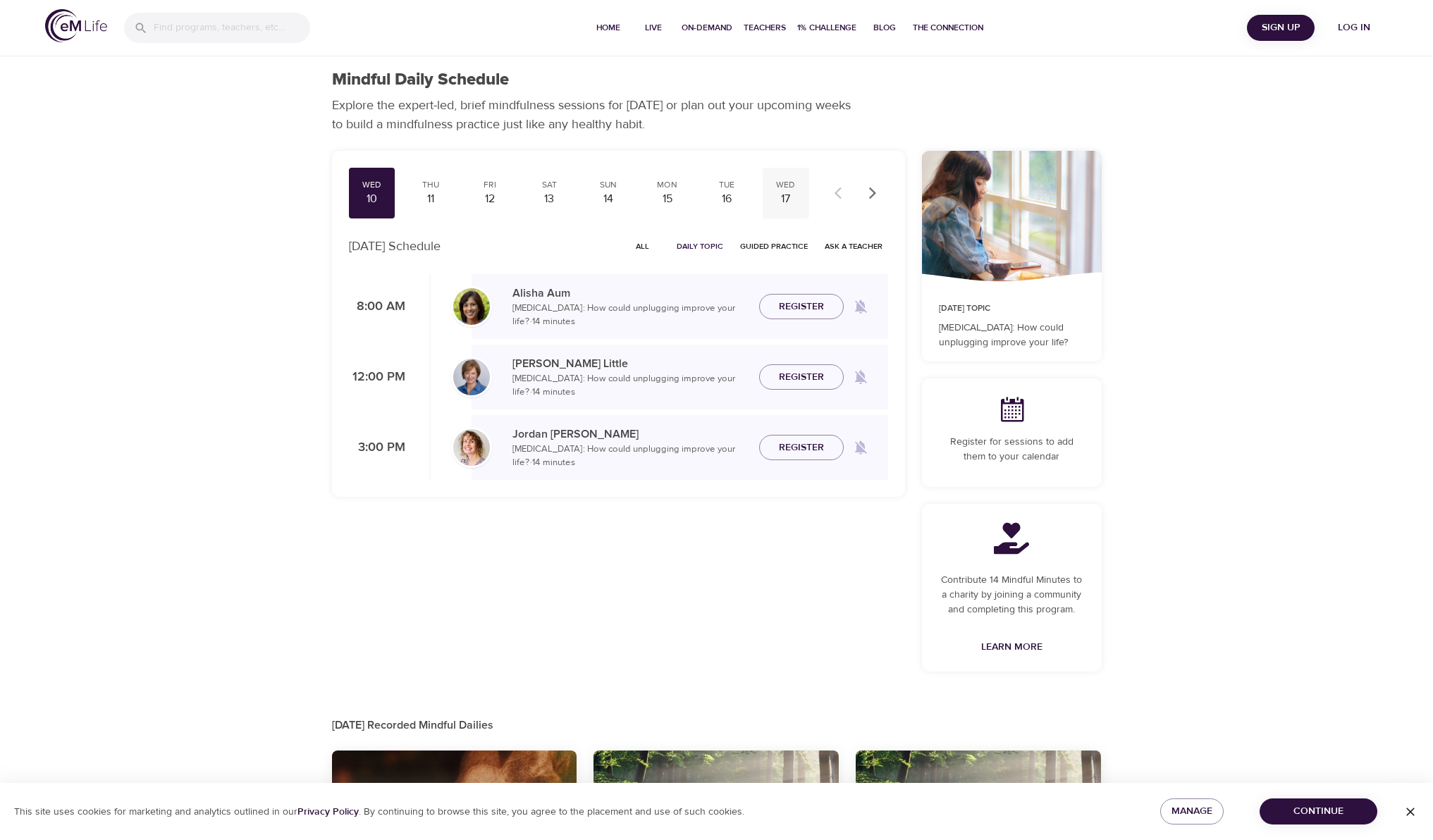
click at [788, 196] on div "17" at bounding box center [786, 199] width 35 height 17
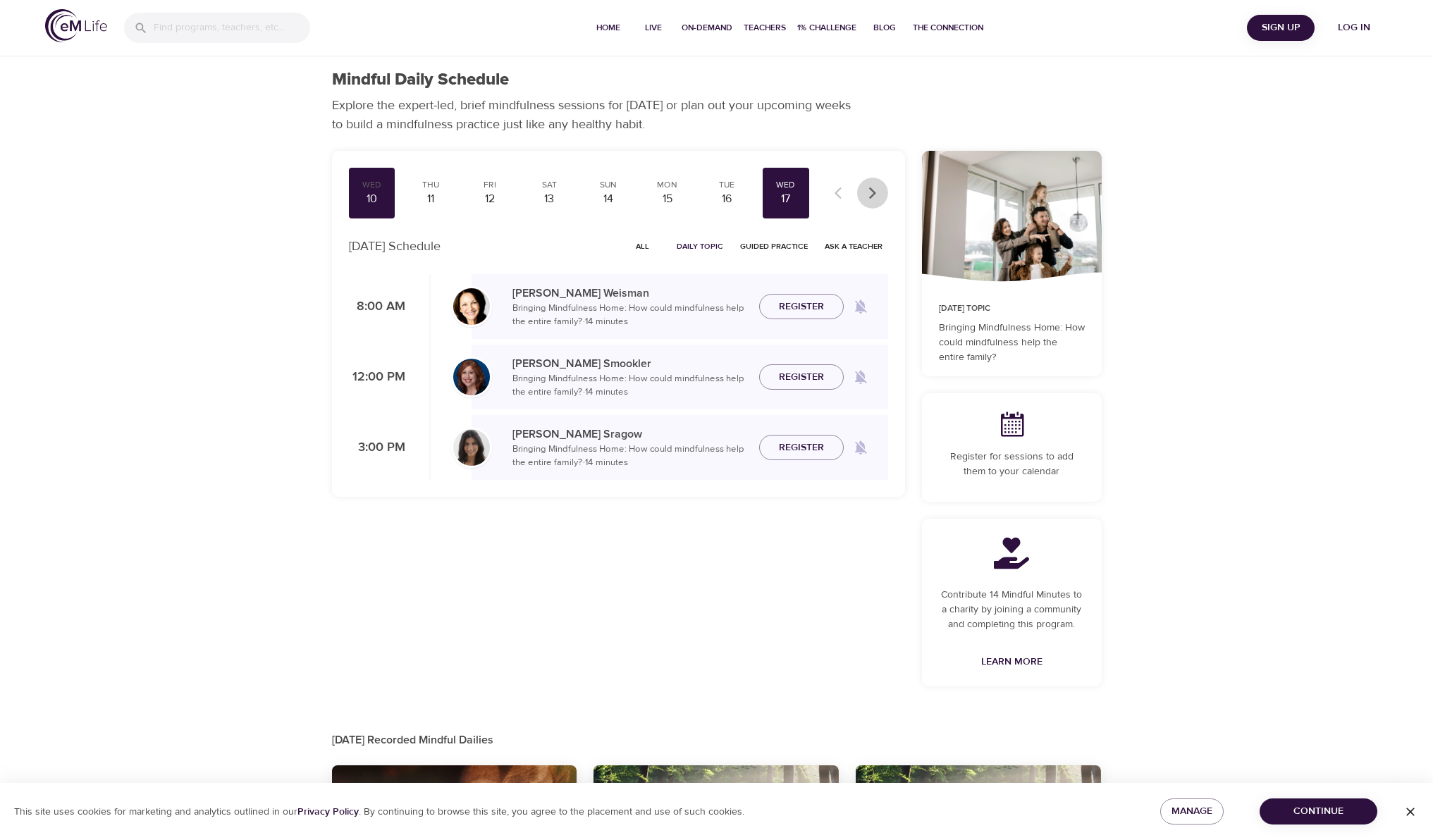
click at [877, 195] on icon "button" at bounding box center [873, 193] width 14 height 14
click at [415, 201] on div "18" at bounding box center [431, 199] width 35 height 17
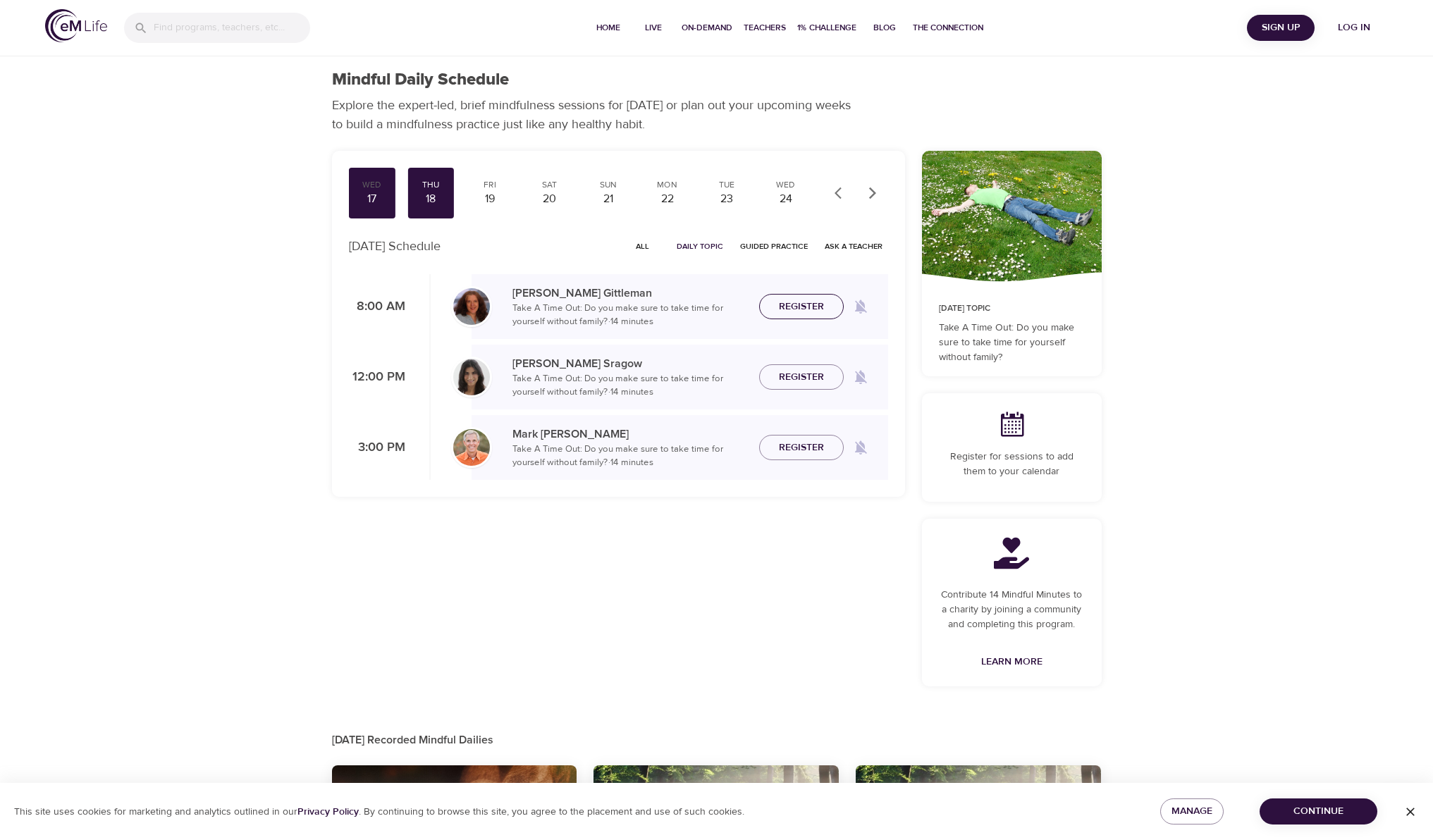
click at [811, 302] on span "Register" at bounding box center [802, 307] width 46 height 18
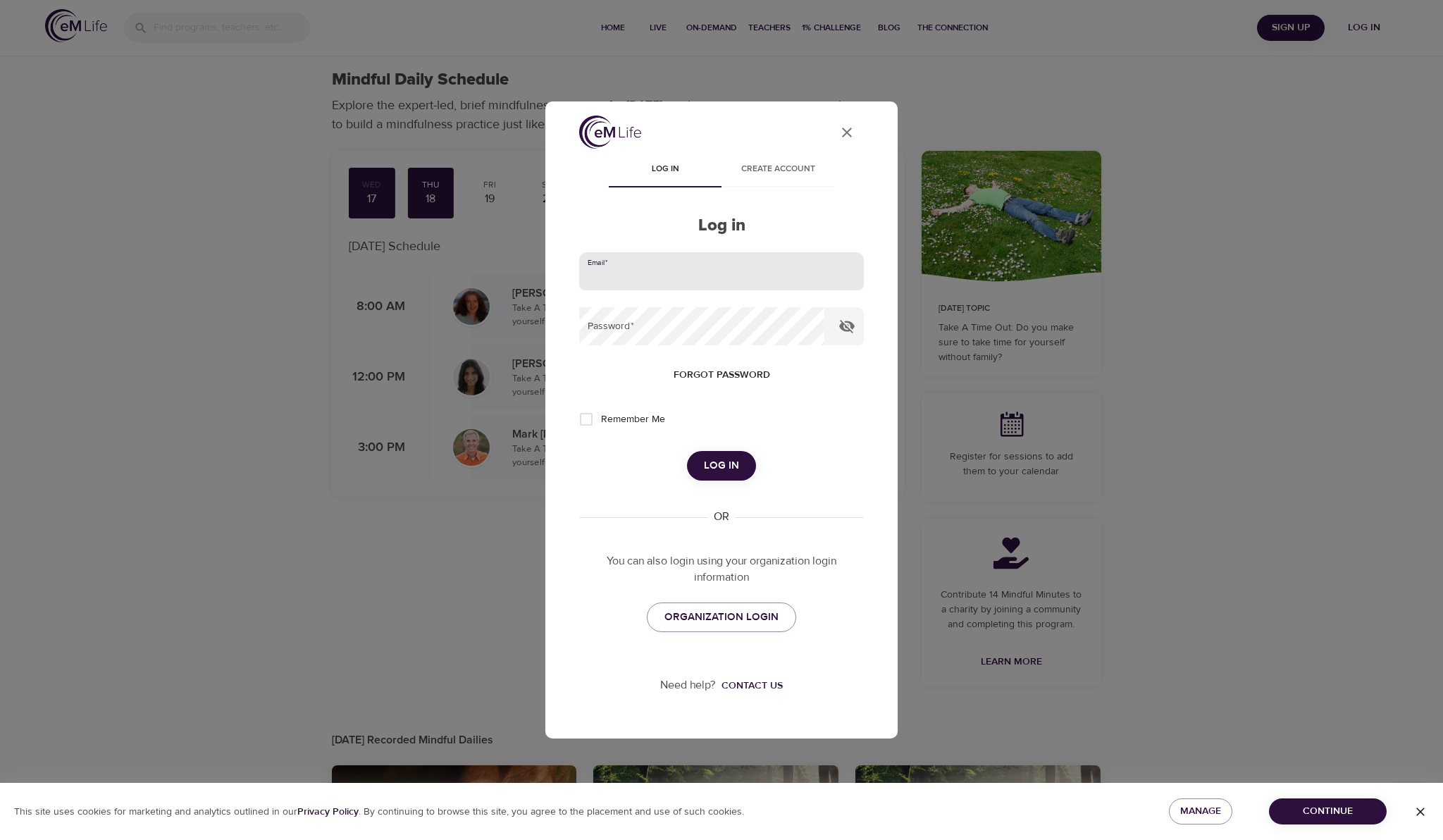
click at [660, 271] on input "email" at bounding box center [721, 270] width 284 height 38
type input "[PERSON_NAME][EMAIL_ADDRESS][PERSON_NAME][DOMAIN_NAME]"
click at [687, 451] on button "Log in" at bounding box center [721, 466] width 69 height 30
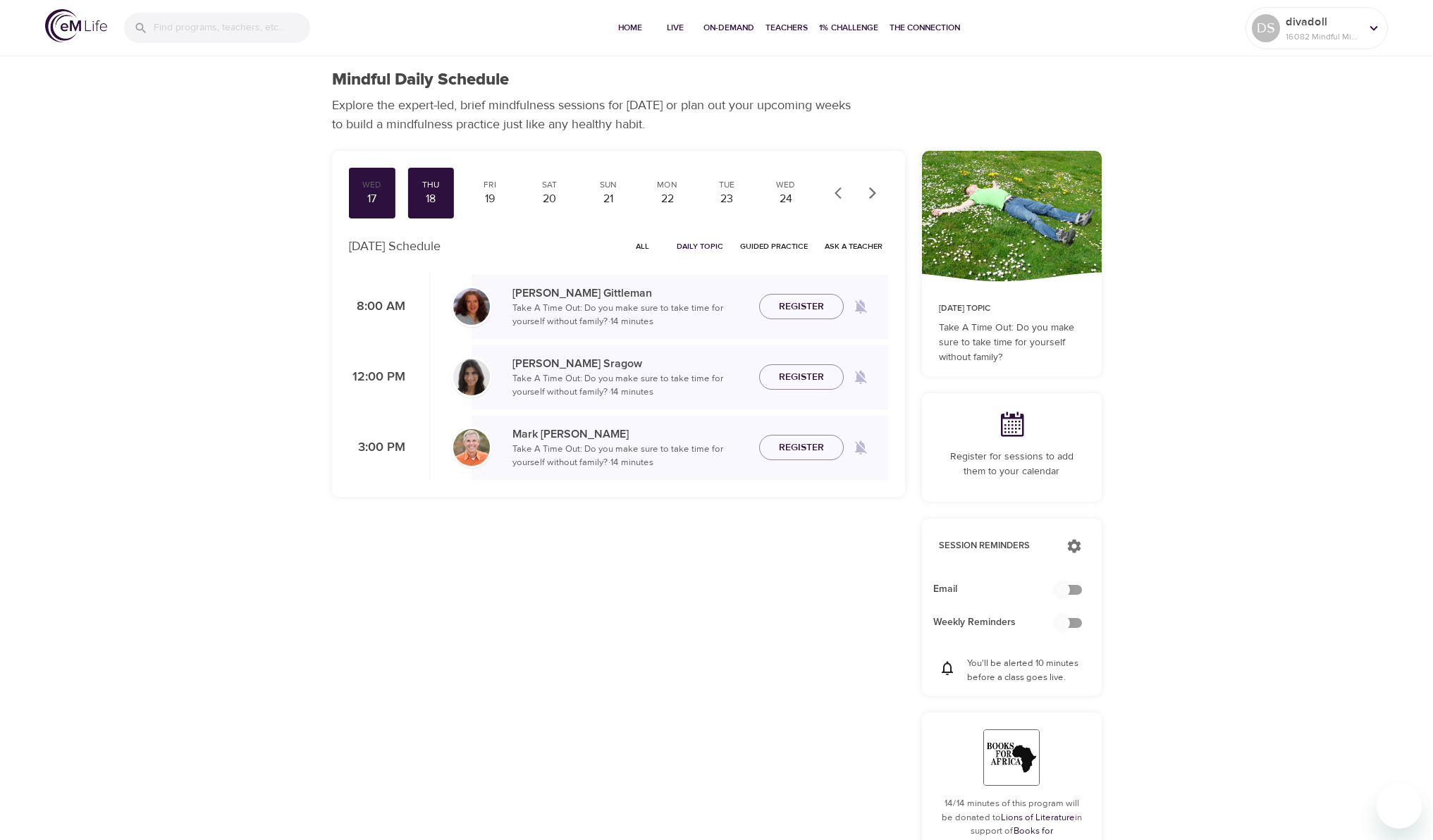
checkbox input "true"
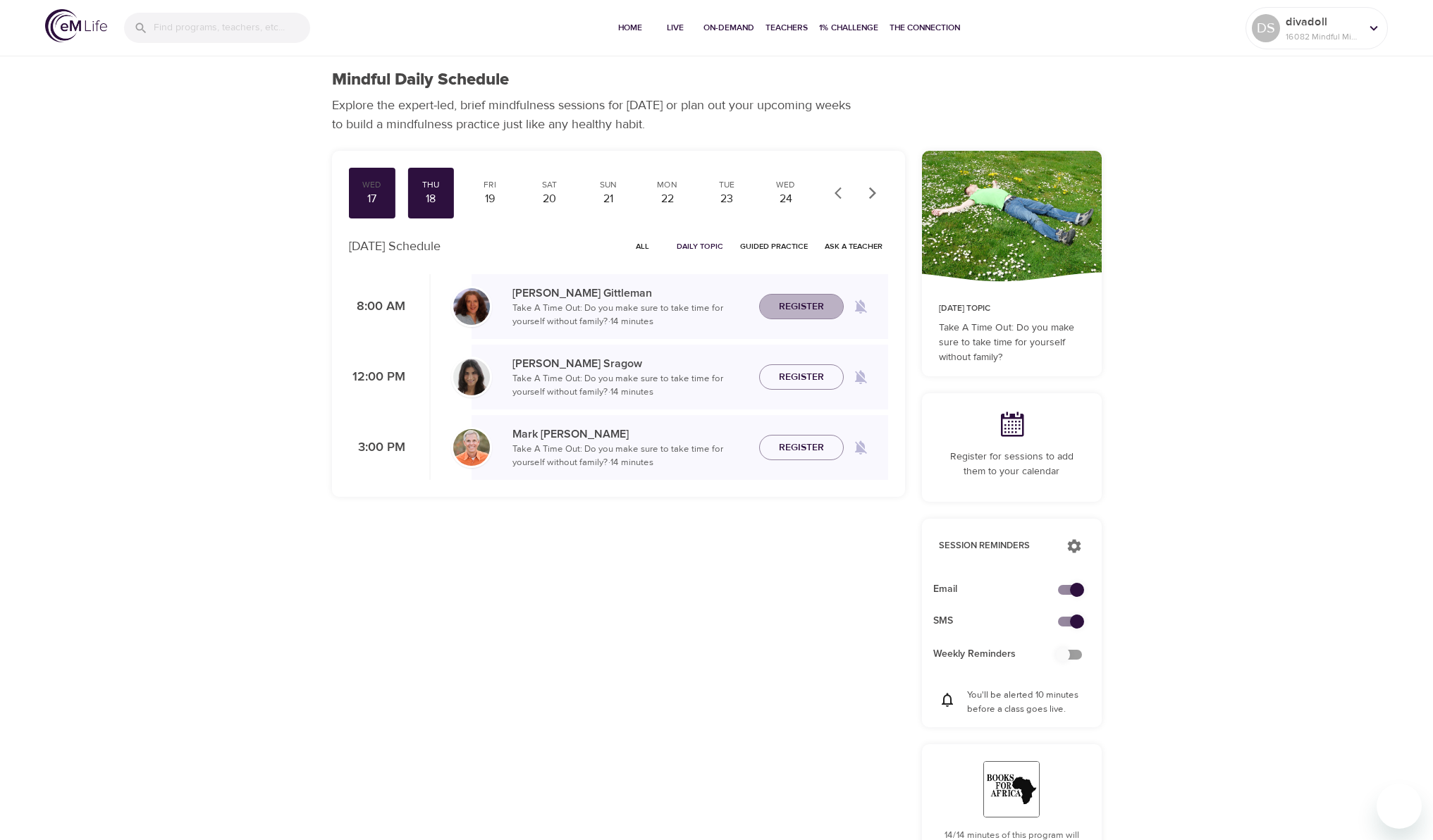
click at [809, 305] on span "Register" at bounding box center [802, 307] width 46 height 18
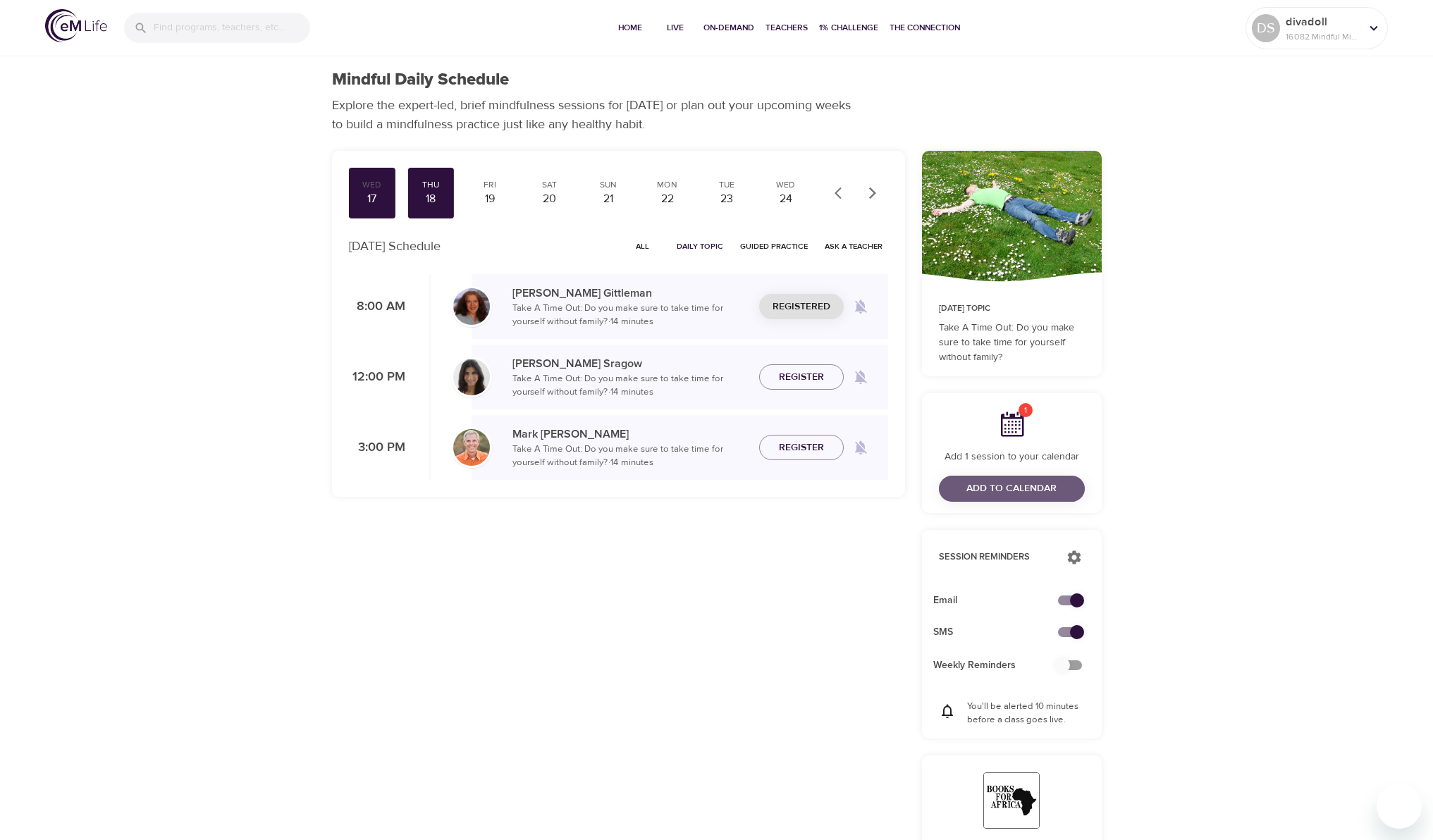
click at [1047, 498] on button "Add to Calendar" at bounding box center [1012, 489] width 146 height 26
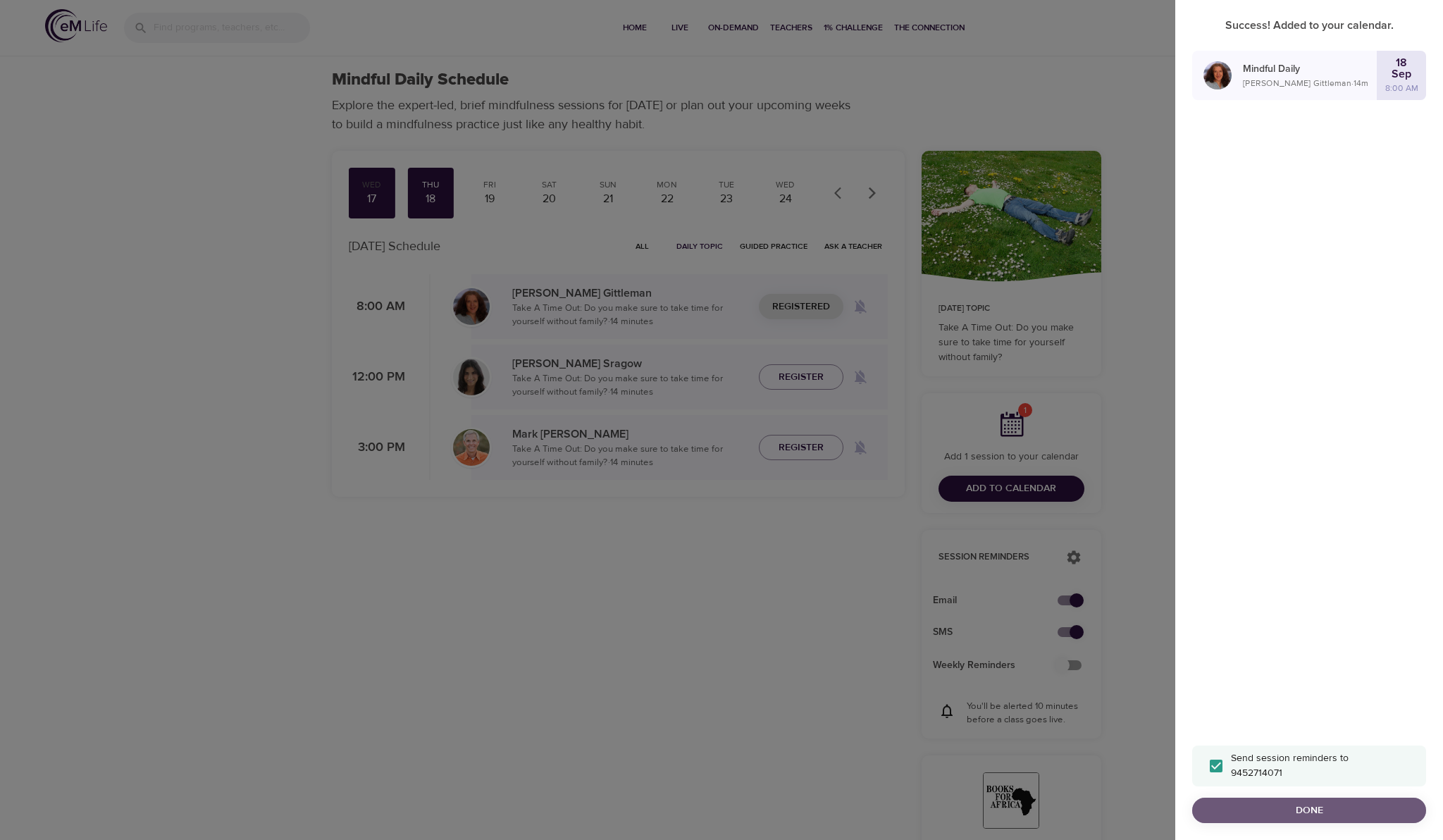
click at [1323, 810] on span "Done" at bounding box center [1309, 810] width 212 height 18
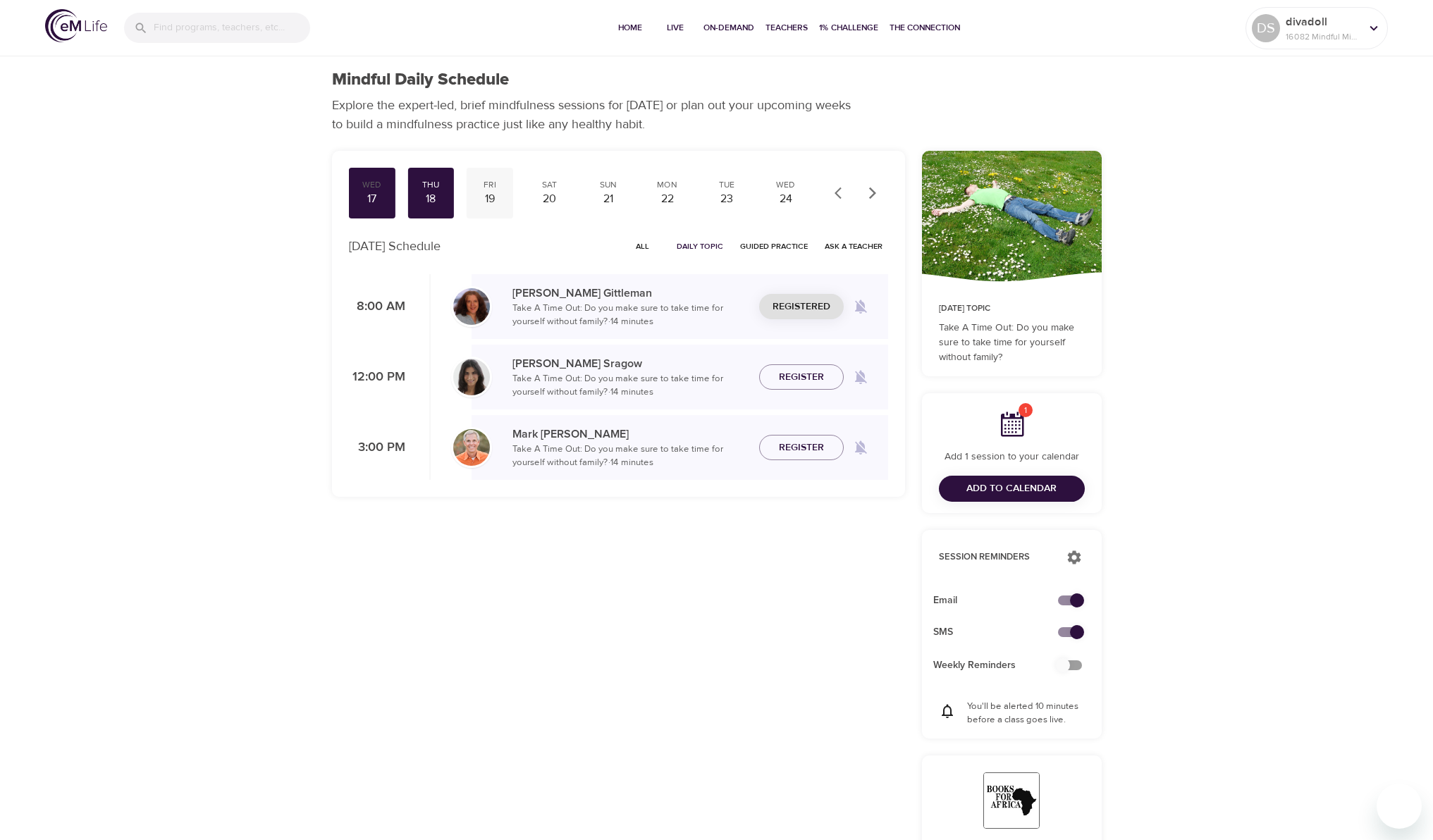
click at [494, 193] on div "19" at bounding box center [490, 199] width 35 height 17
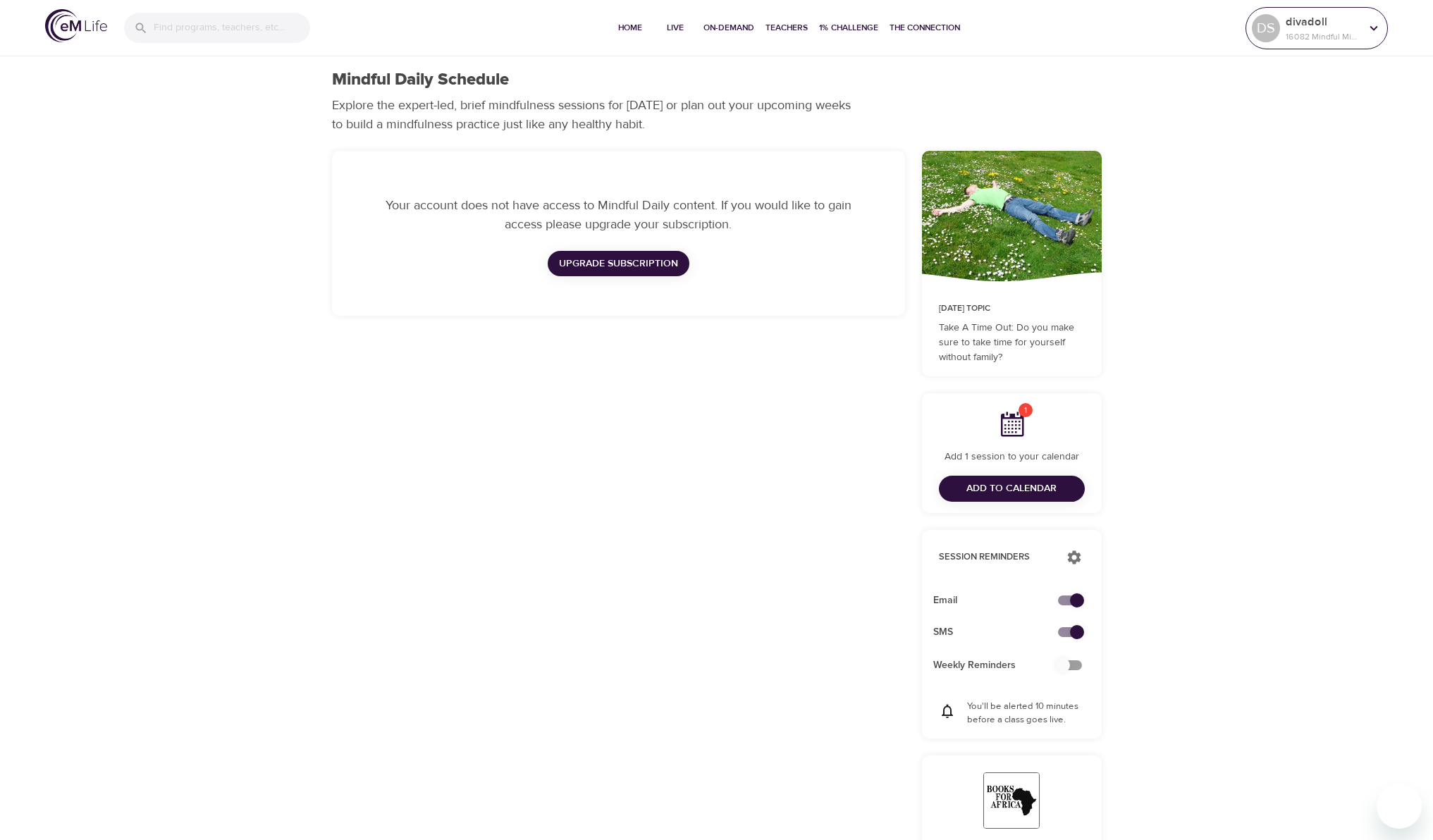
click at [1374, 29] on icon at bounding box center [1373, 28] width 8 height 5
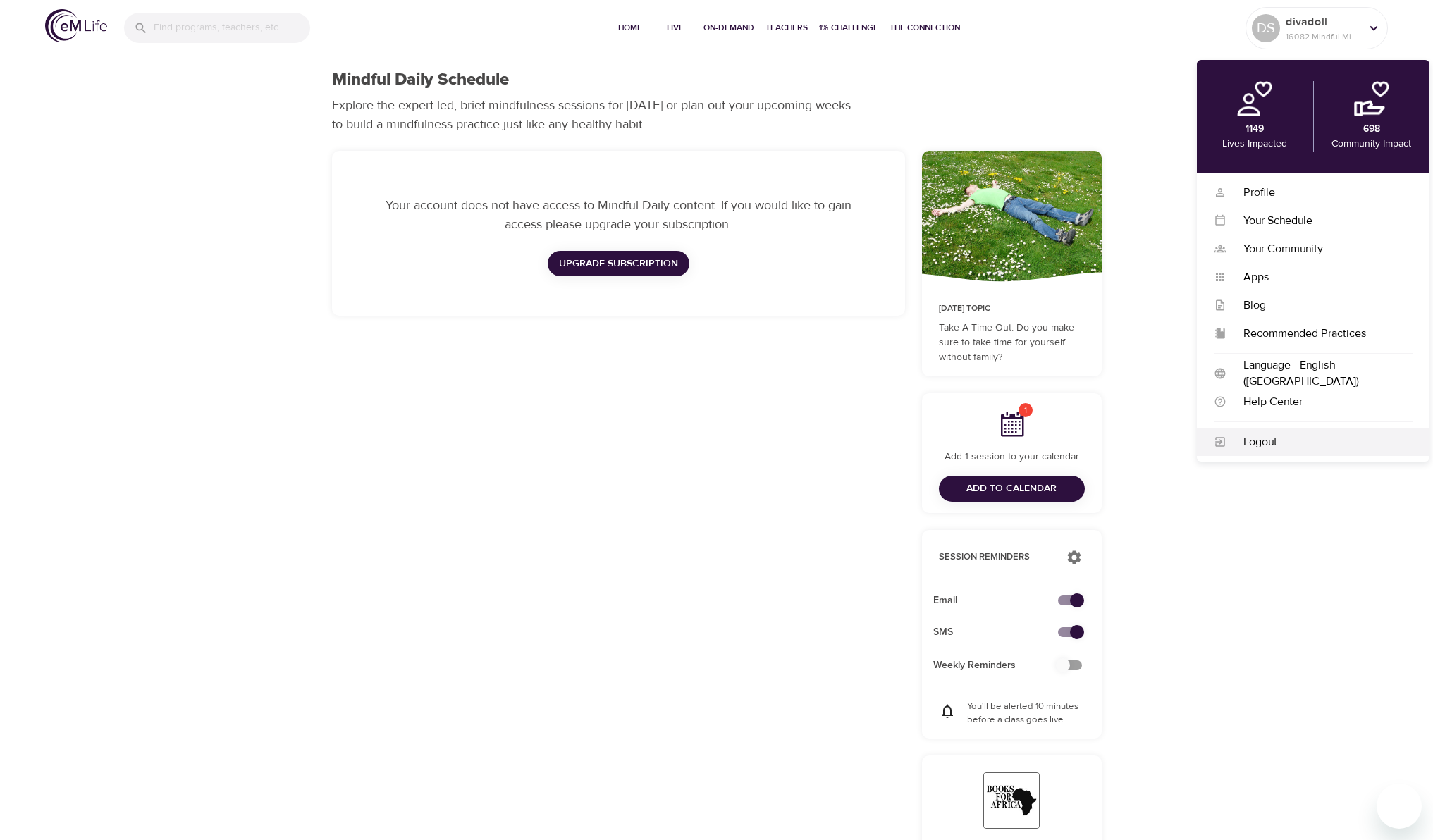
click at [1268, 440] on div "Logout" at bounding box center [1319, 442] width 186 height 17
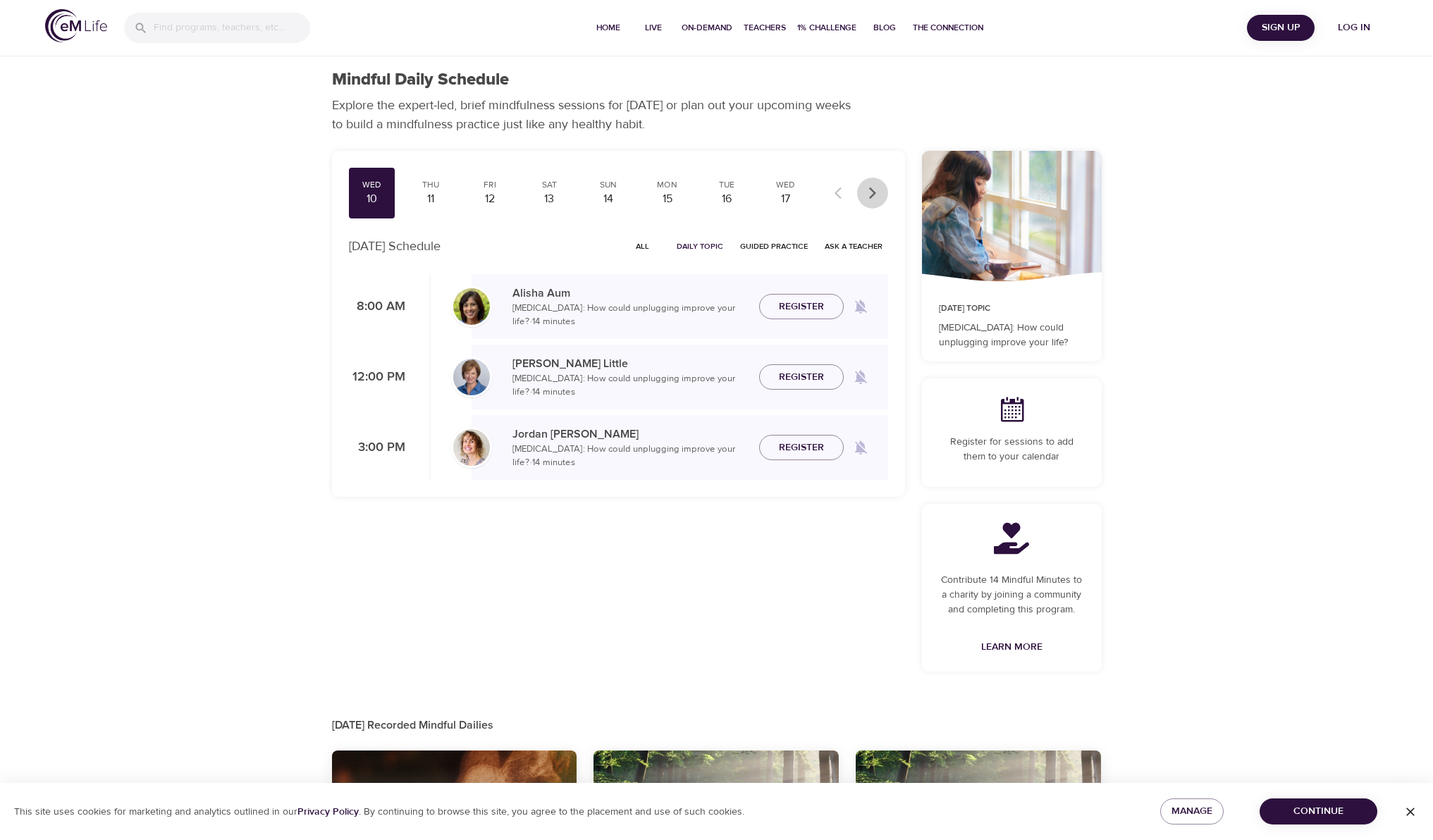
click at [881, 193] on button "button" at bounding box center [872, 192] width 31 height 31
click at [422, 199] on div "18" at bounding box center [431, 199] width 35 height 17
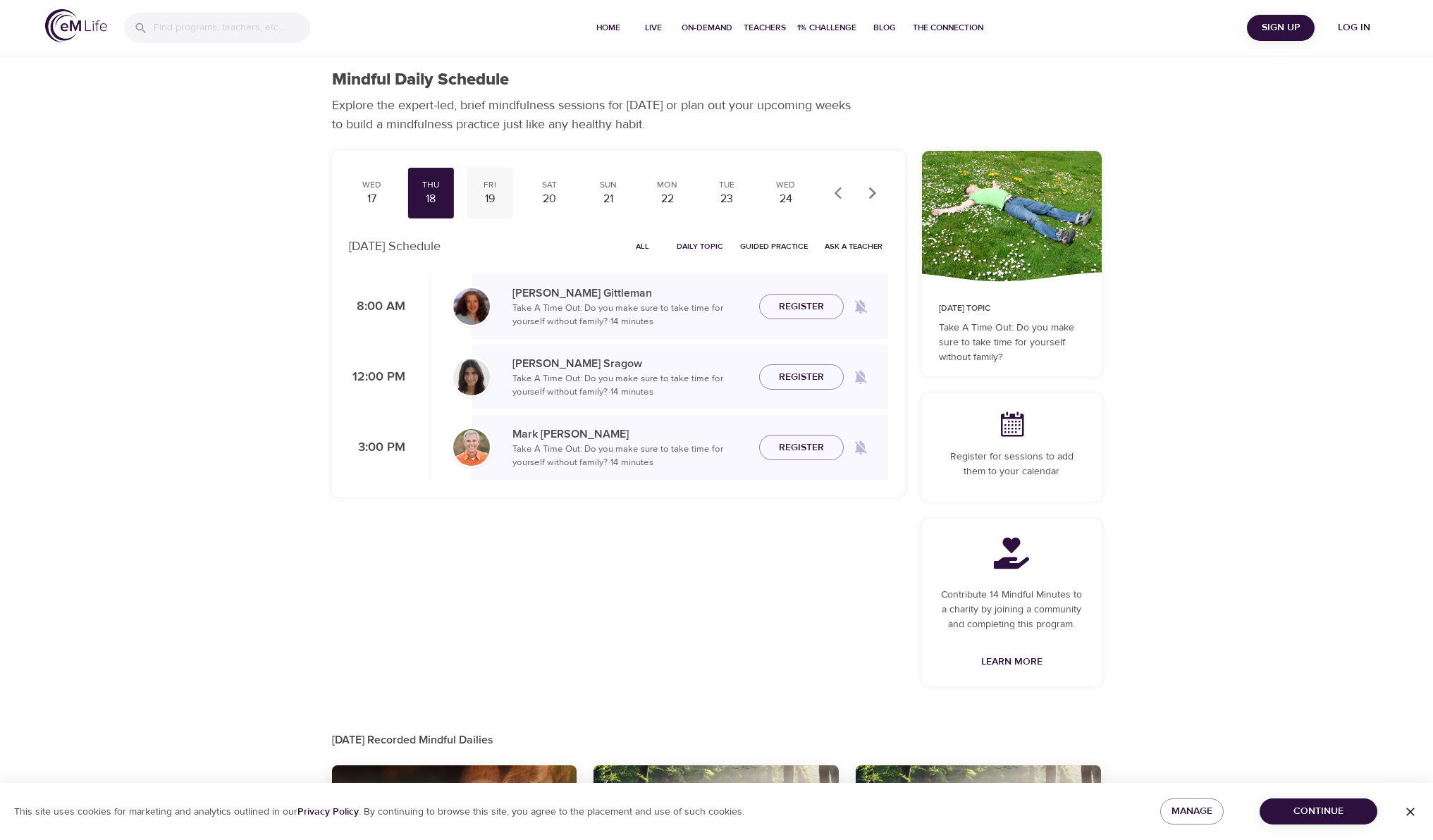
click at [492, 193] on div "19" at bounding box center [490, 199] width 35 height 17
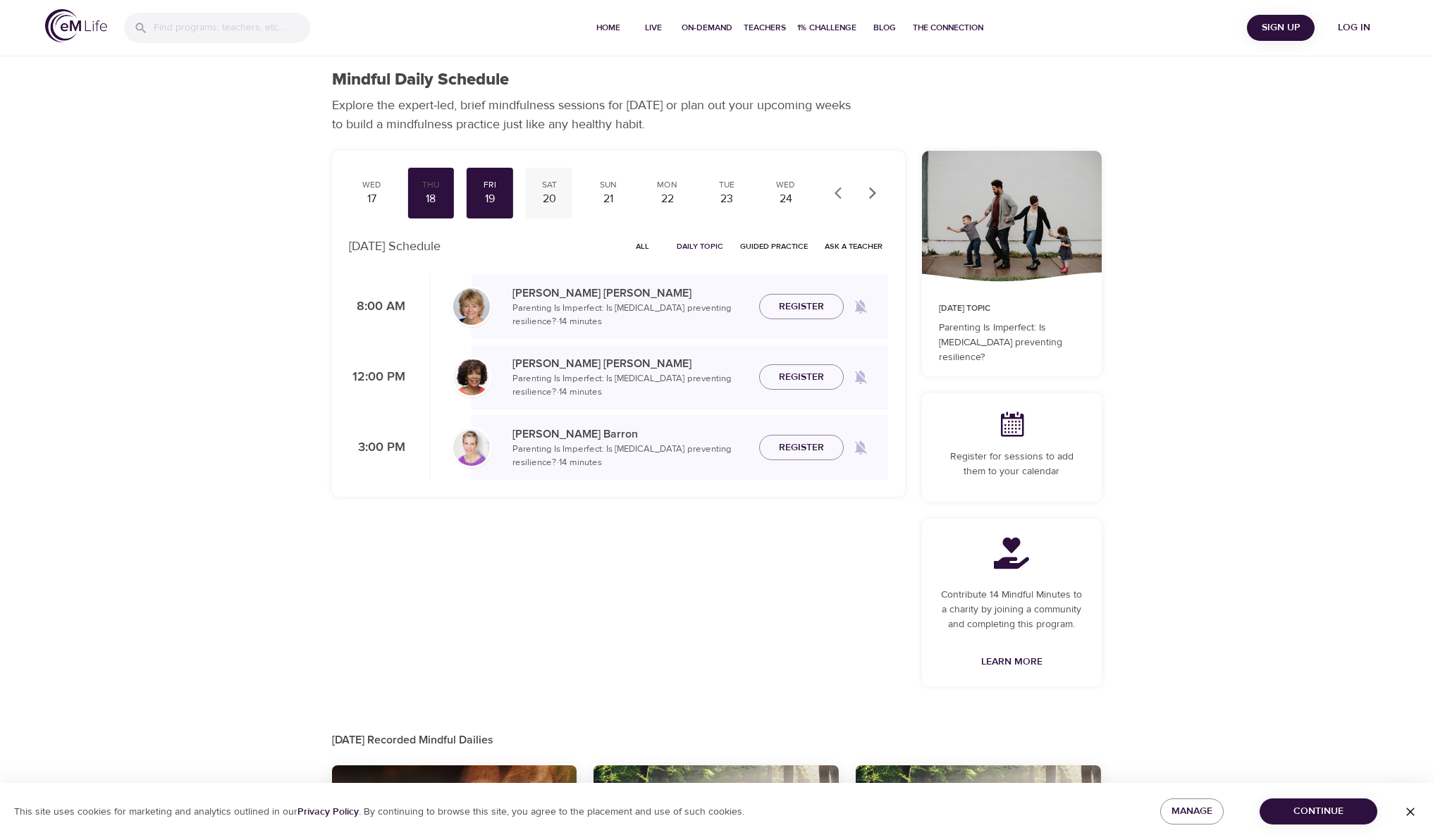
click at [549, 194] on div "20" at bounding box center [549, 199] width 35 height 17
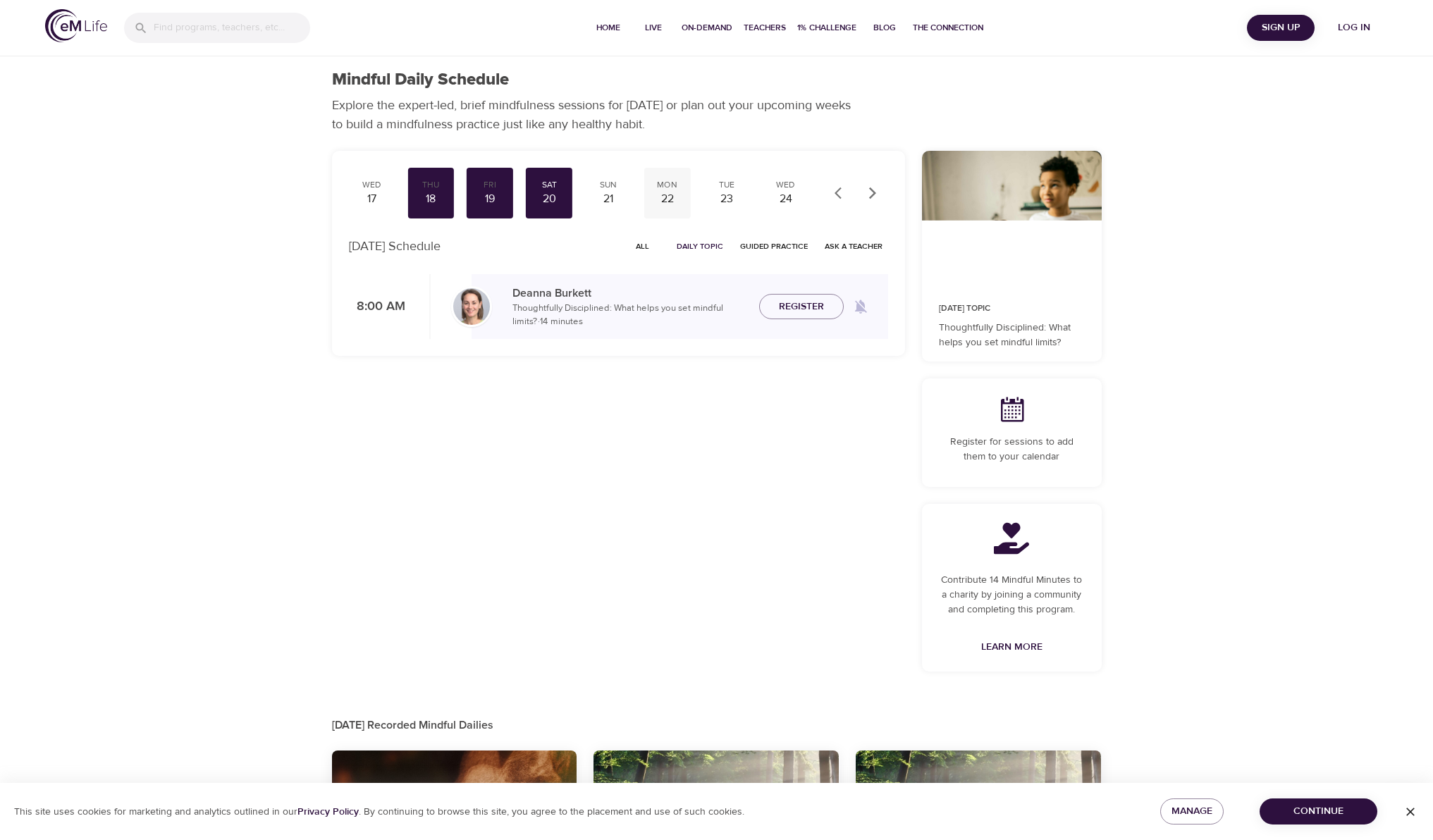
click at [675, 201] on div "22" at bounding box center [667, 199] width 35 height 17
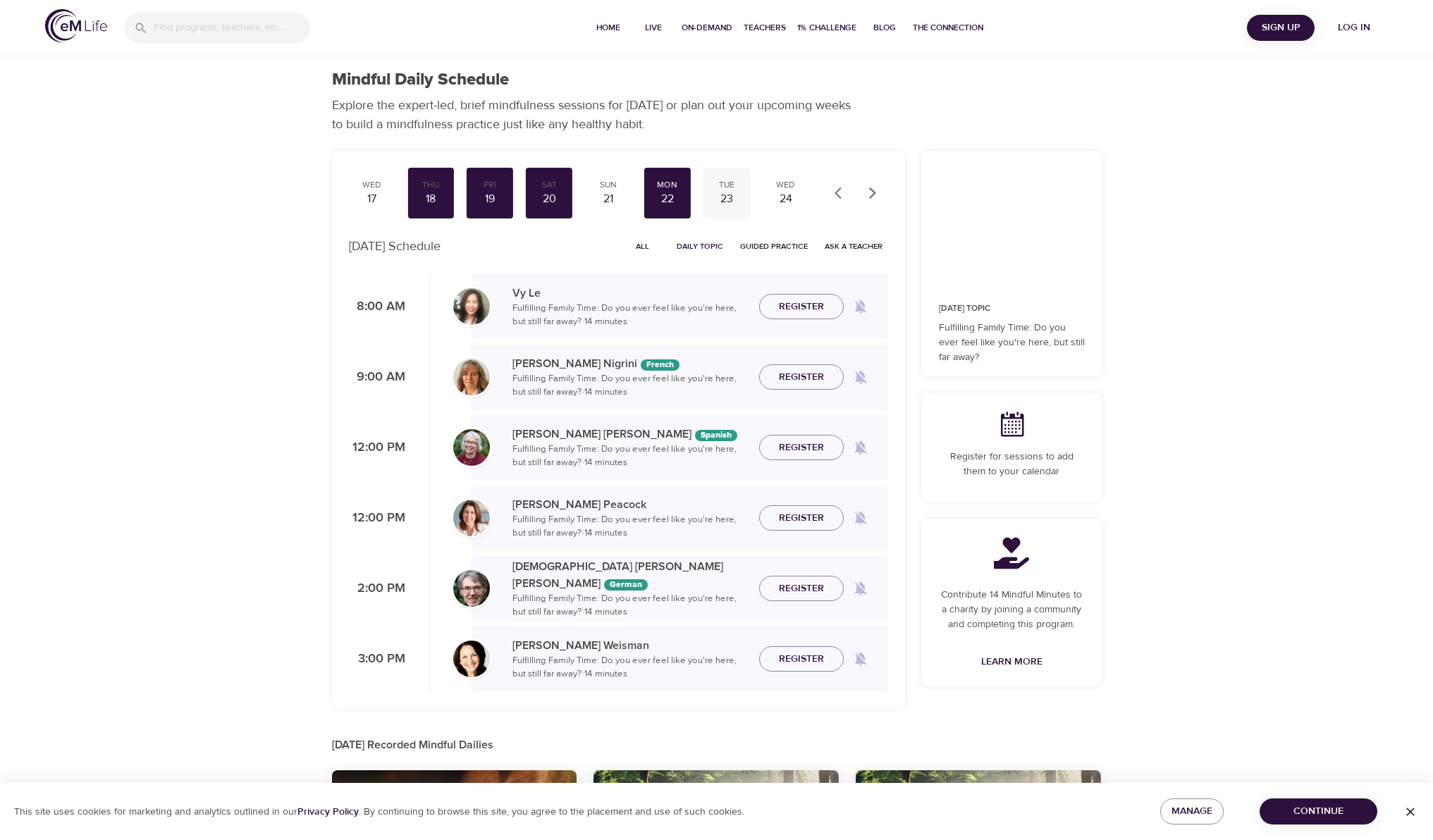
click at [734, 197] on div "23" at bounding box center [727, 199] width 35 height 17
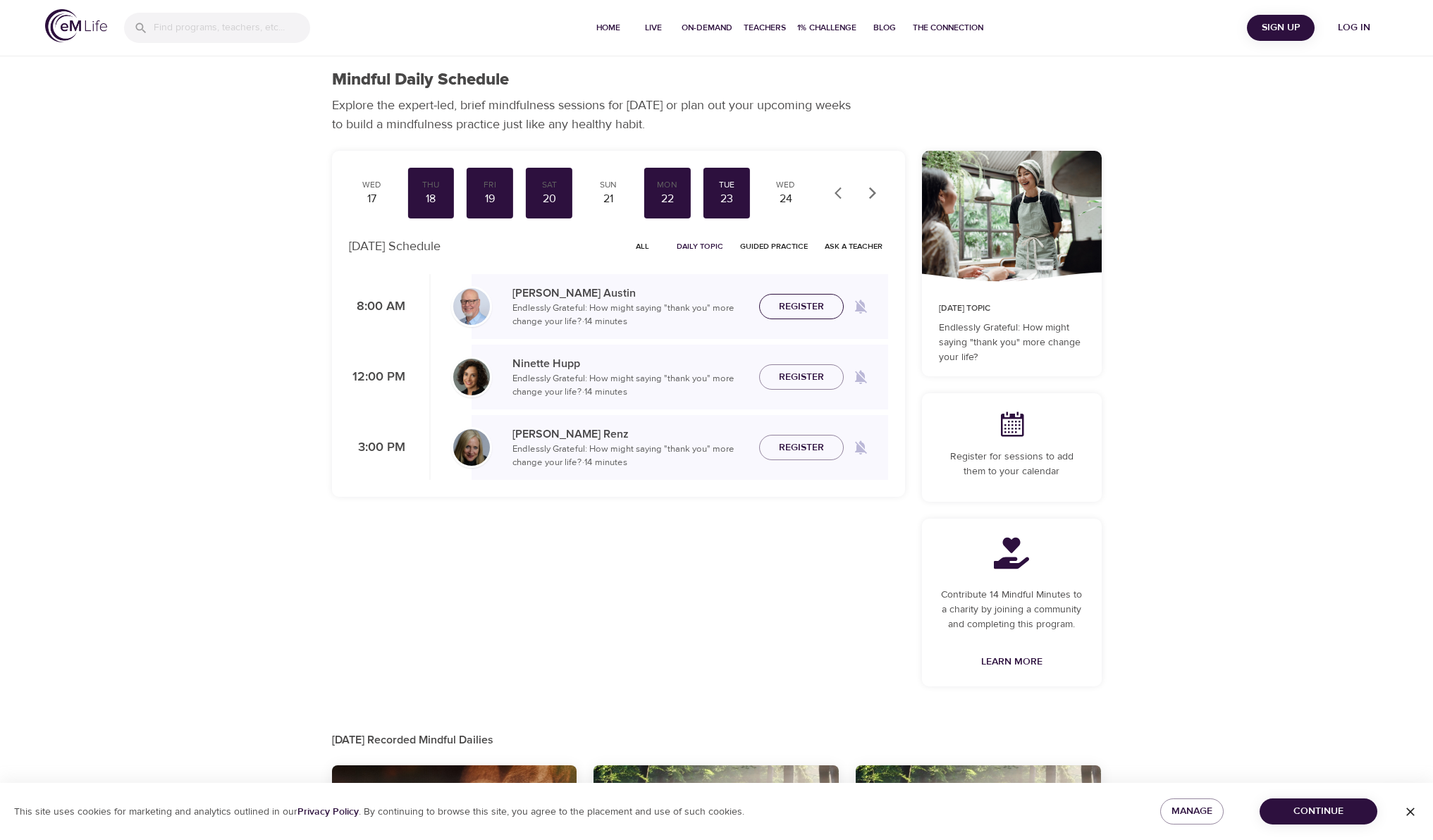
click at [791, 294] on button "Register" at bounding box center [801, 307] width 85 height 26
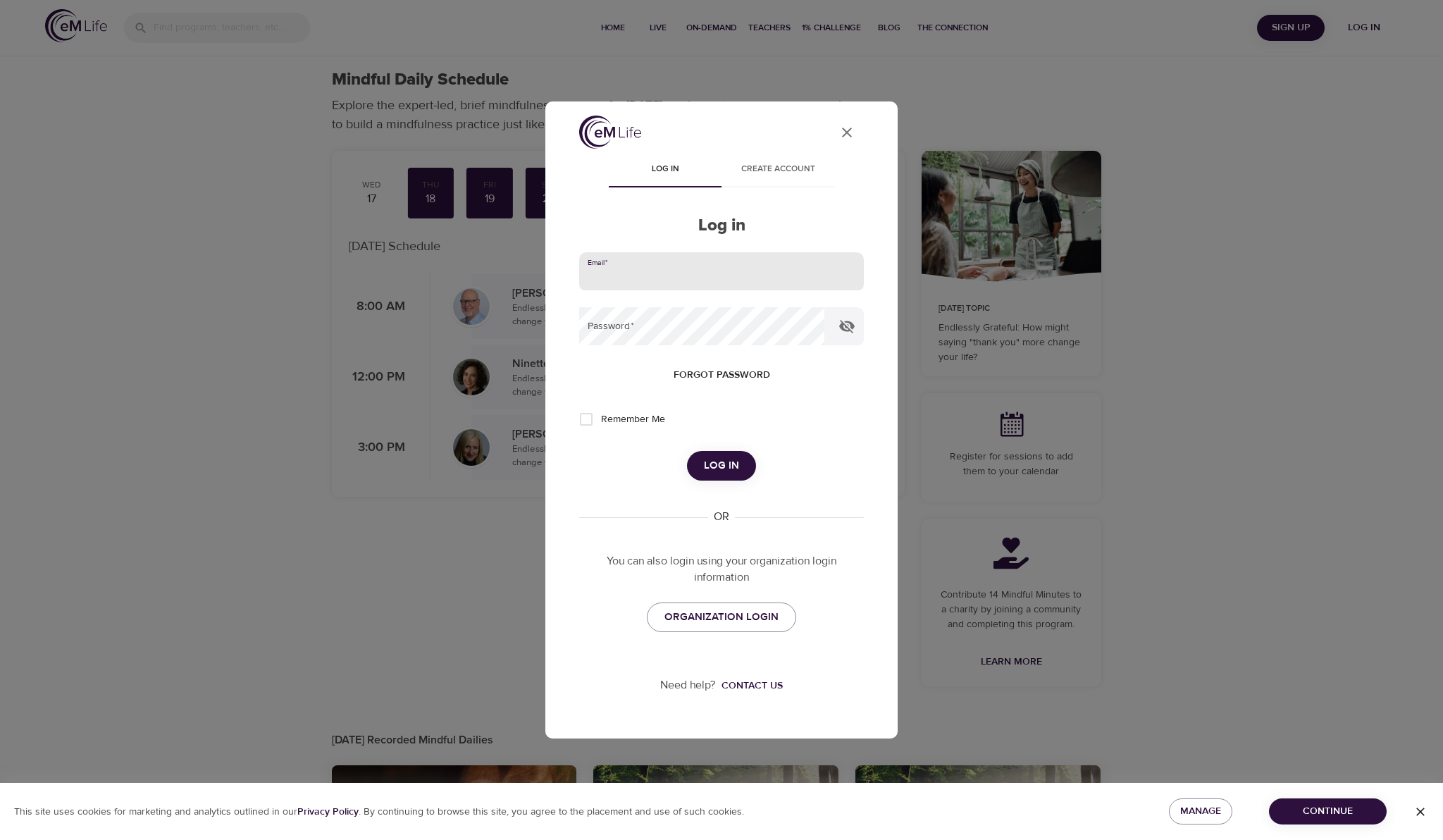
click at [653, 270] on input "email" at bounding box center [721, 270] width 284 height 38
type input "[PERSON_NAME][EMAIL_ADDRESS][PERSON_NAME][DOMAIN_NAME]"
click at [722, 465] on span "Log in" at bounding box center [721, 466] width 35 height 18
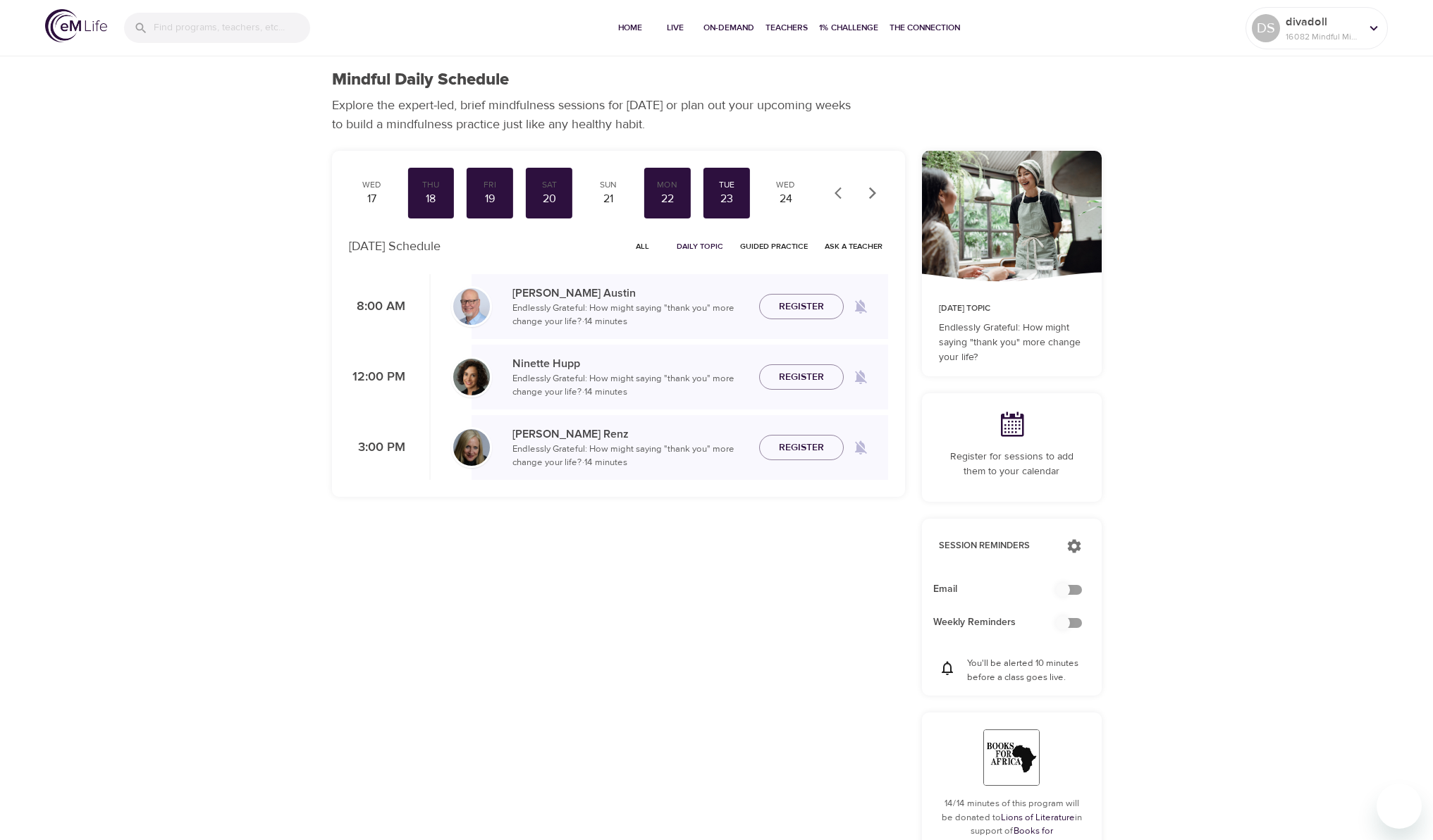
checkbox input "true"
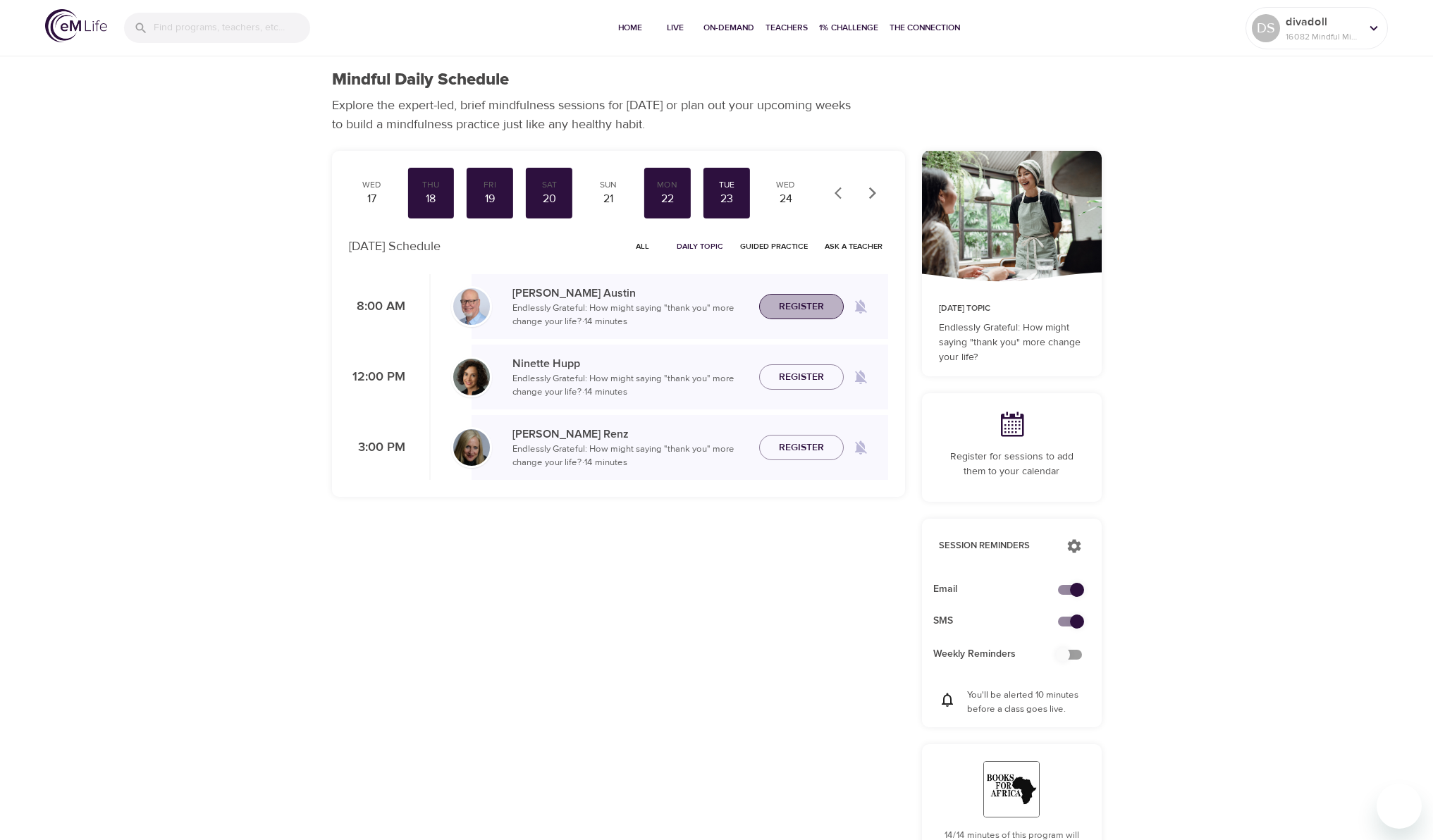
click at [787, 309] on span "Register" at bounding box center [802, 307] width 46 height 18
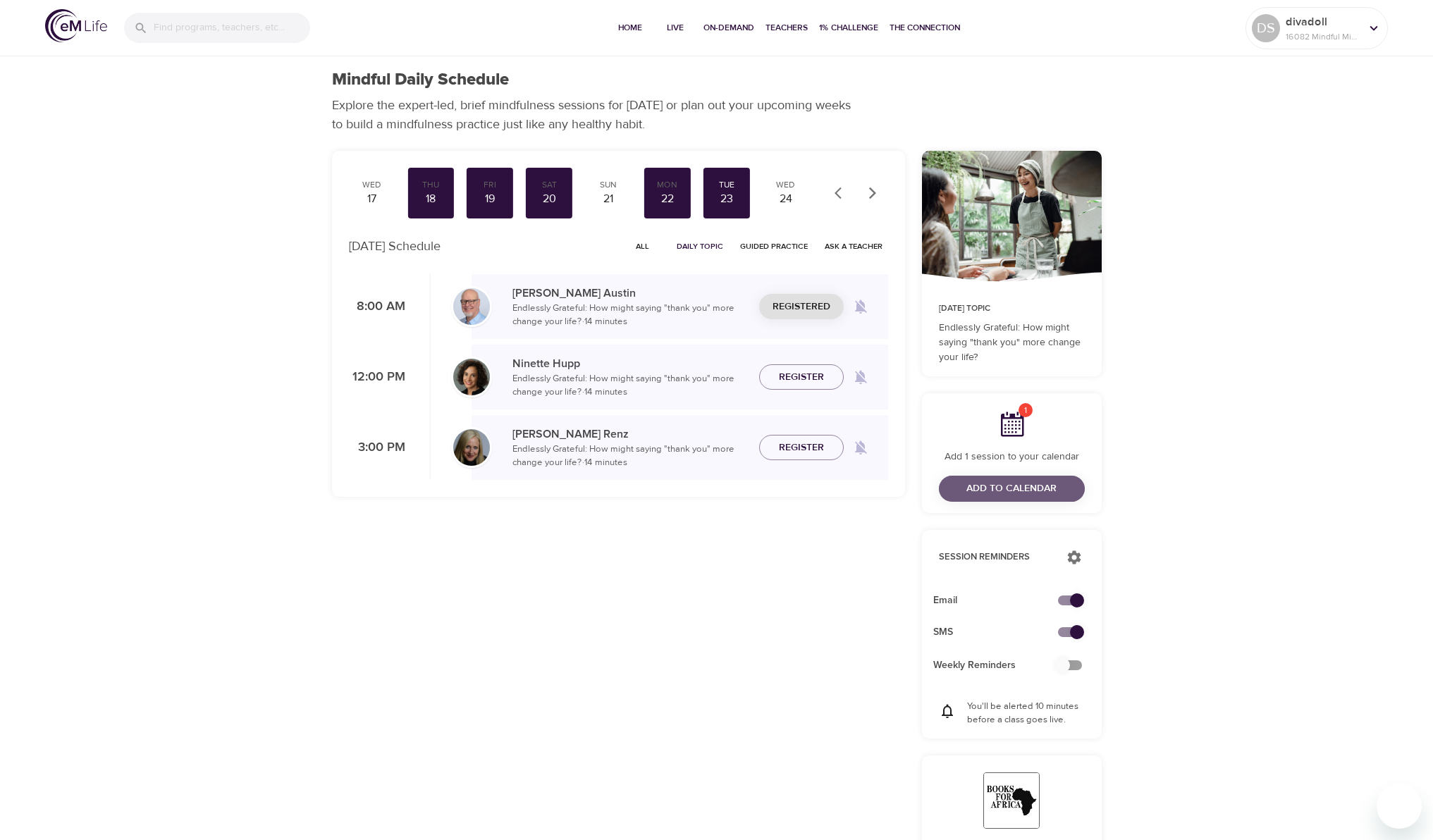
click at [1001, 494] on span "Add to Calendar" at bounding box center [1011, 488] width 90 height 18
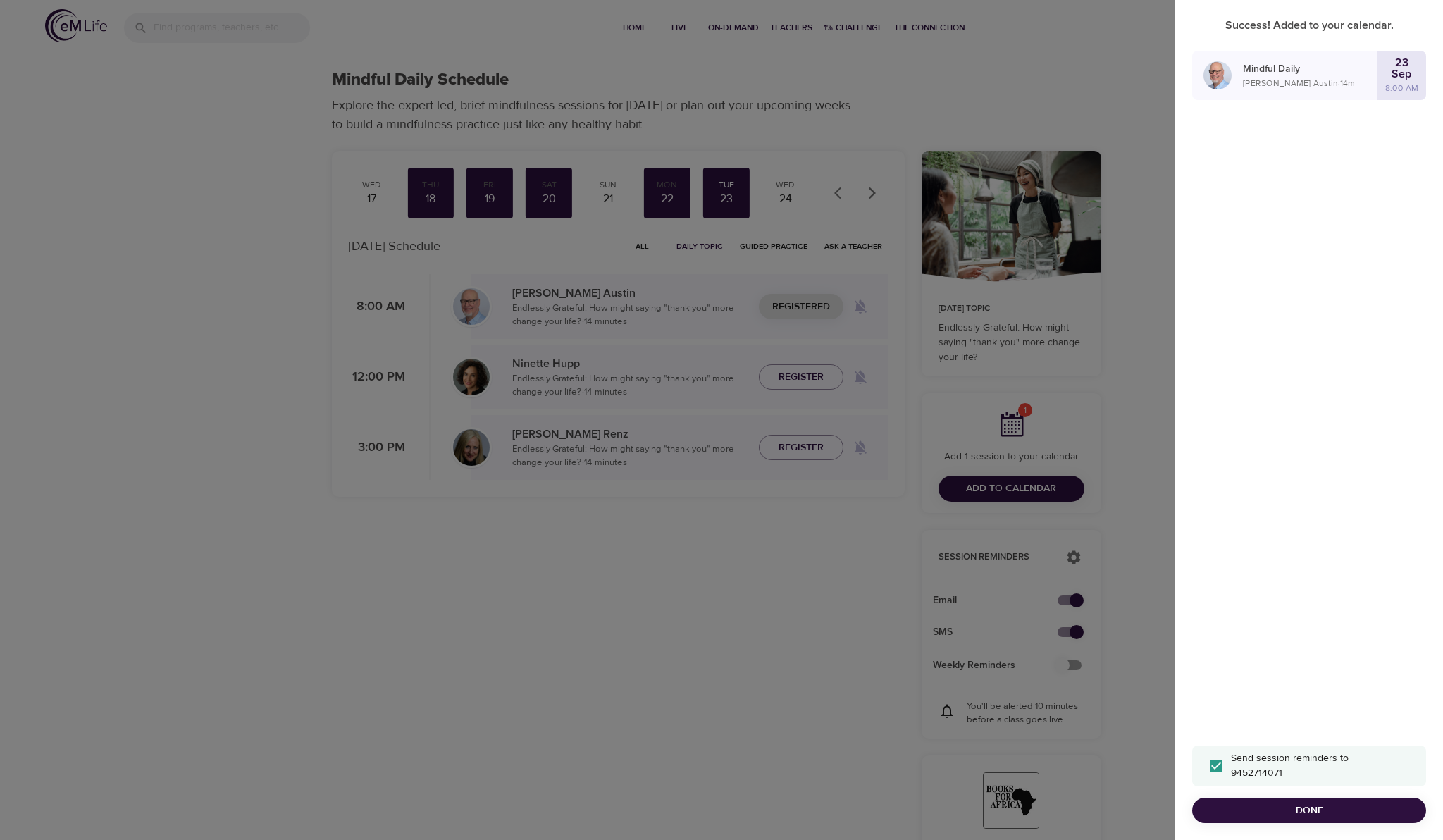
click at [1291, 458] on div "Success! Added to your calendar. Mindful Daily Jim Austin · 14 m 23 Sep 8:00 AM…" at bounding box center [1309, 420] width 268 height 840
click at [1288, 814] on span "Done" at bounding box center [1309, 810] width 212 height 18
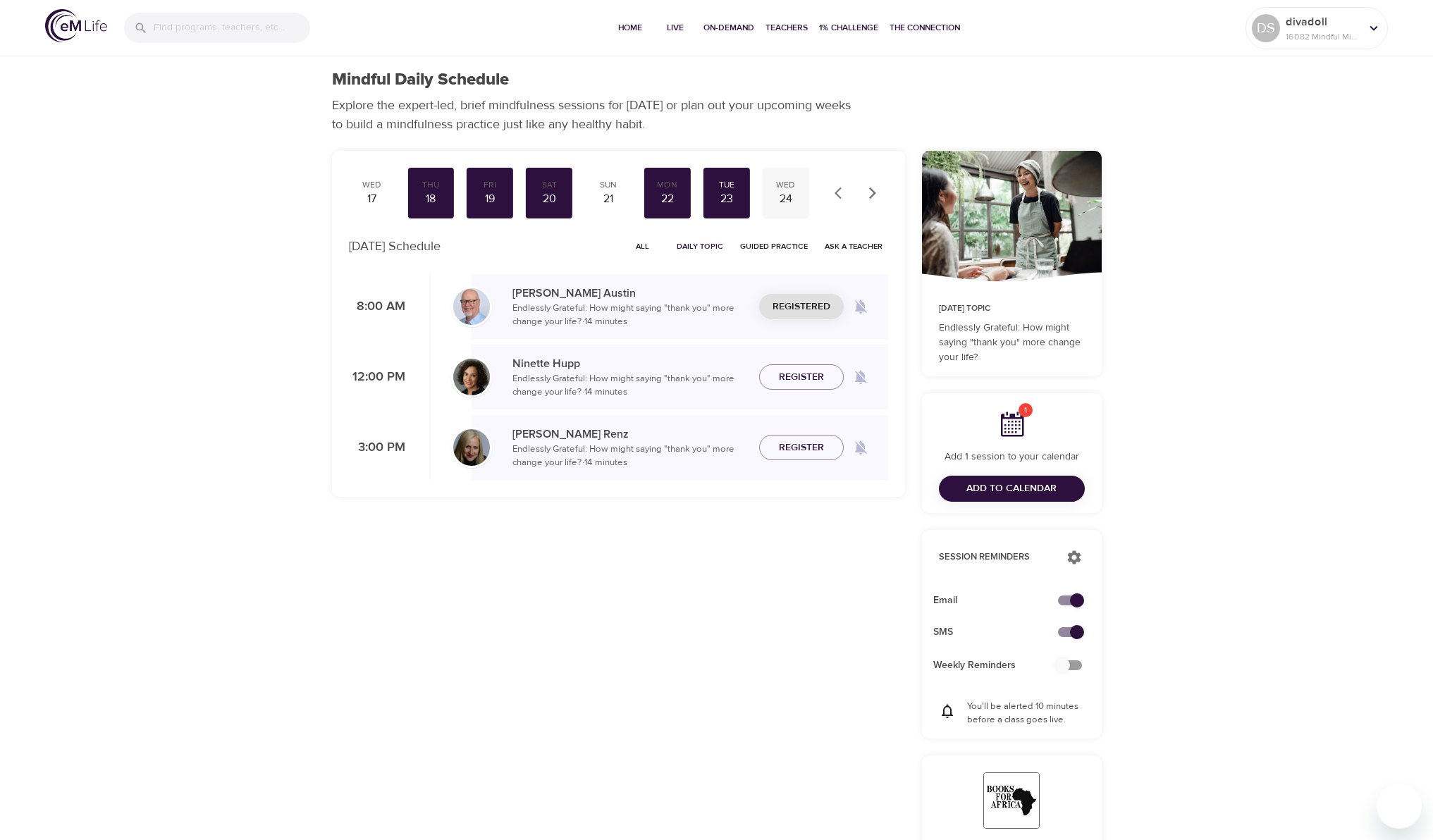
click at [789, 198] on div "24" at bounding box center [786, 199] width 35 height 17
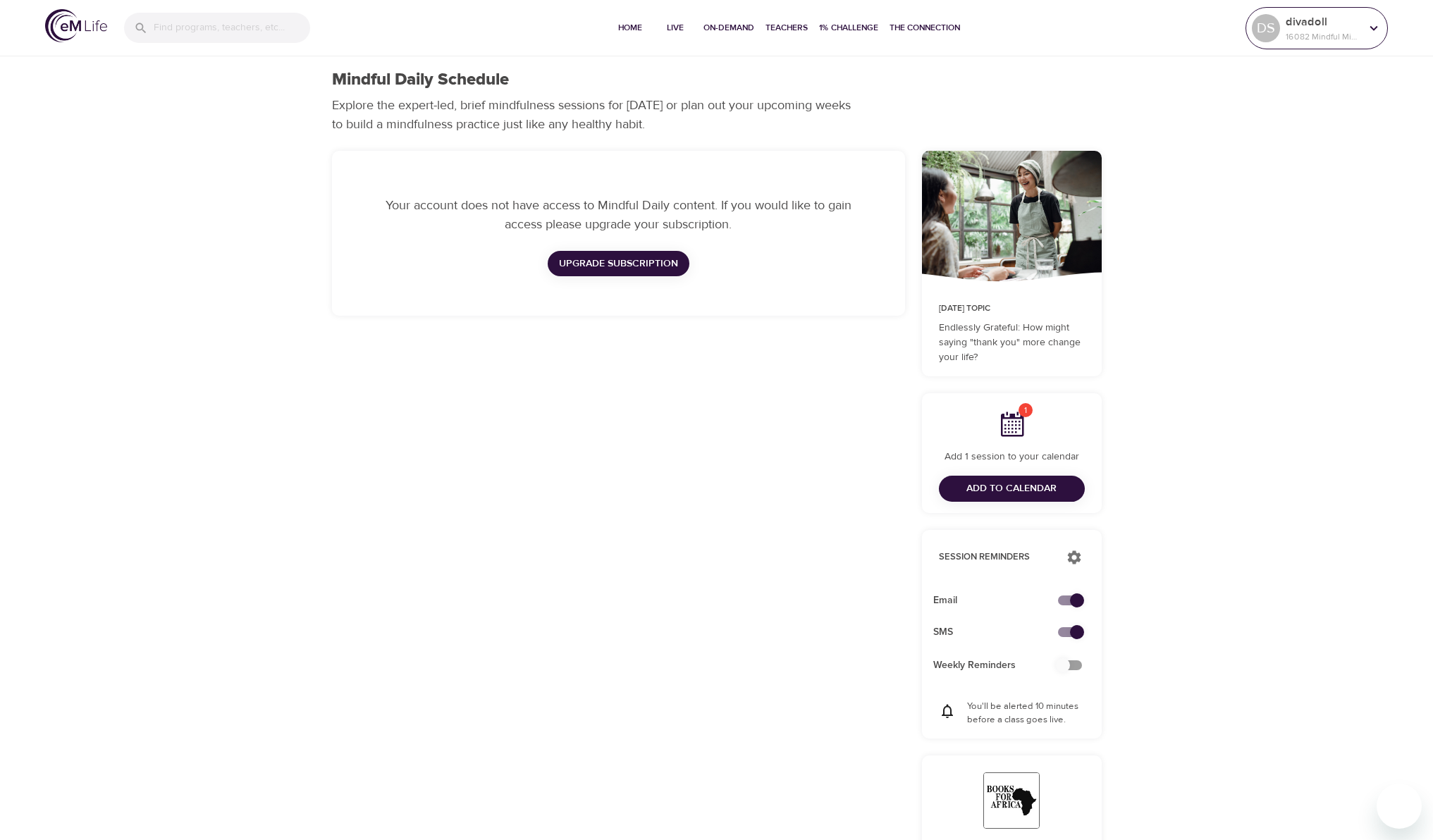
click at [1378, 26] on icon at bounding box center [1374, 28] width 16 height 16
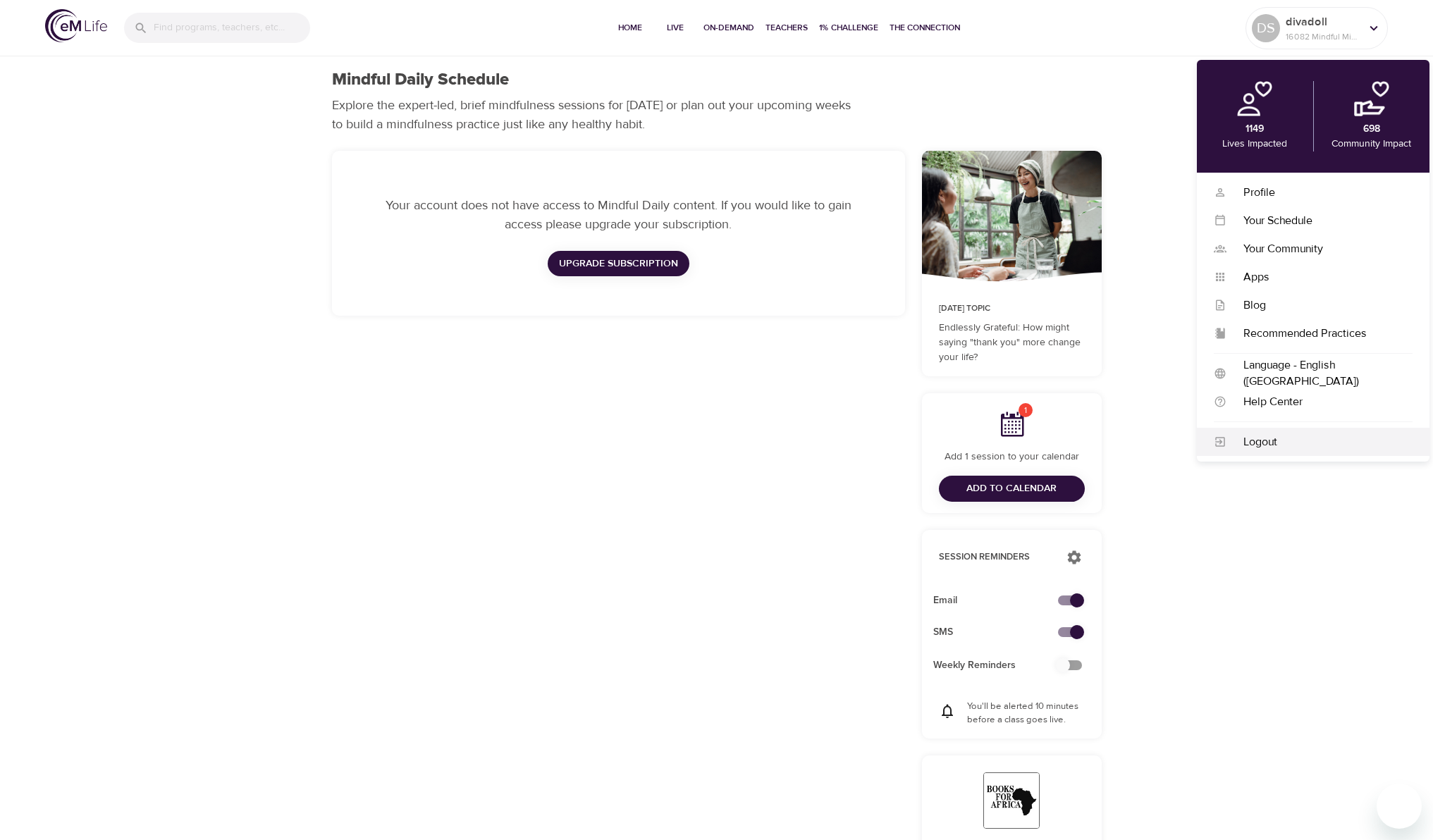
click at [1257, 440] on div "Logout" at bounding box center [1319, 442] width 186 height 17
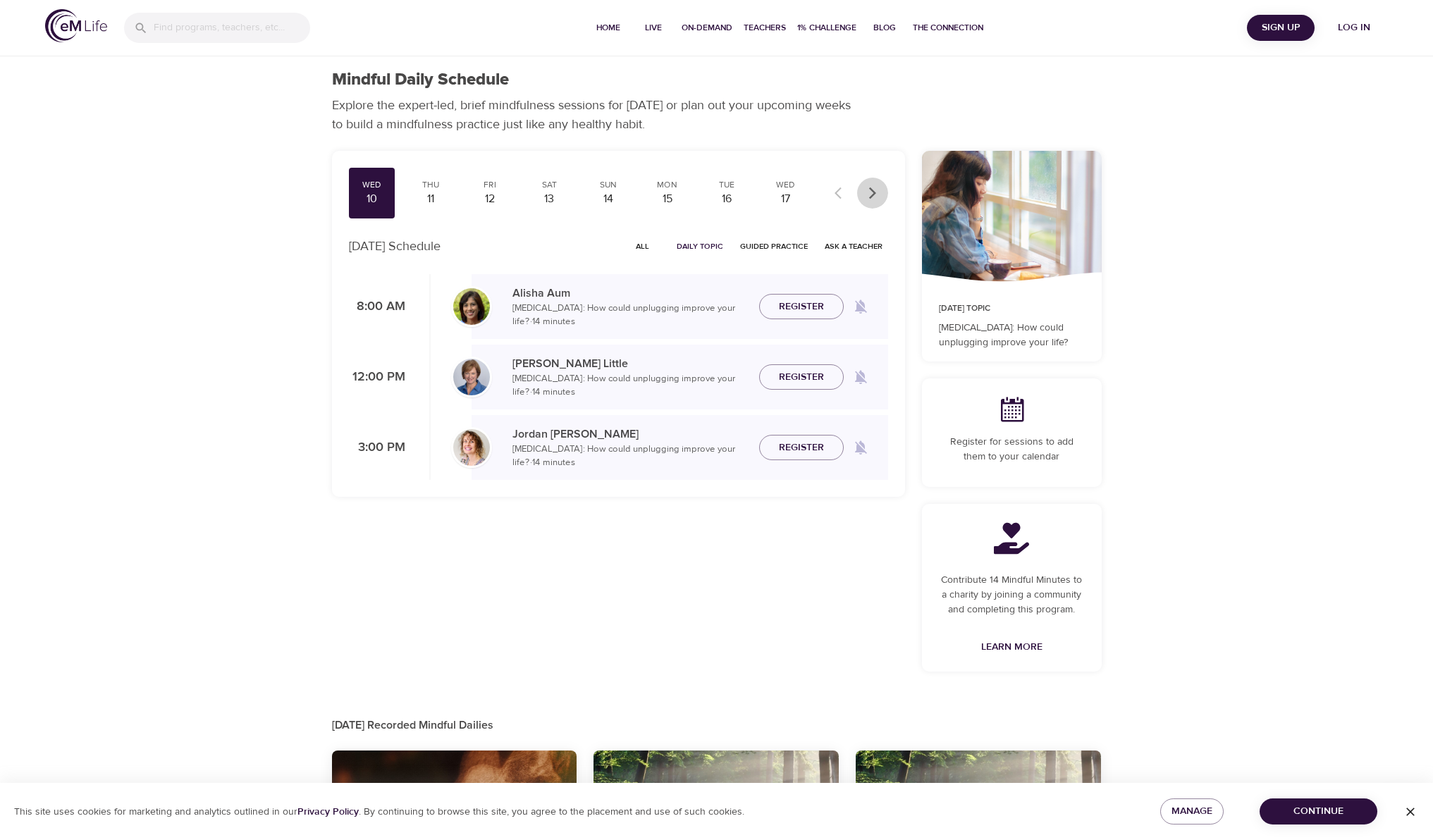
click at [875, 192] on icon "button" at bounding box center [873, 193] width 14 height 14
click at [381, 200] on div "24" at bounding box center [372, 199] width 35 height 17
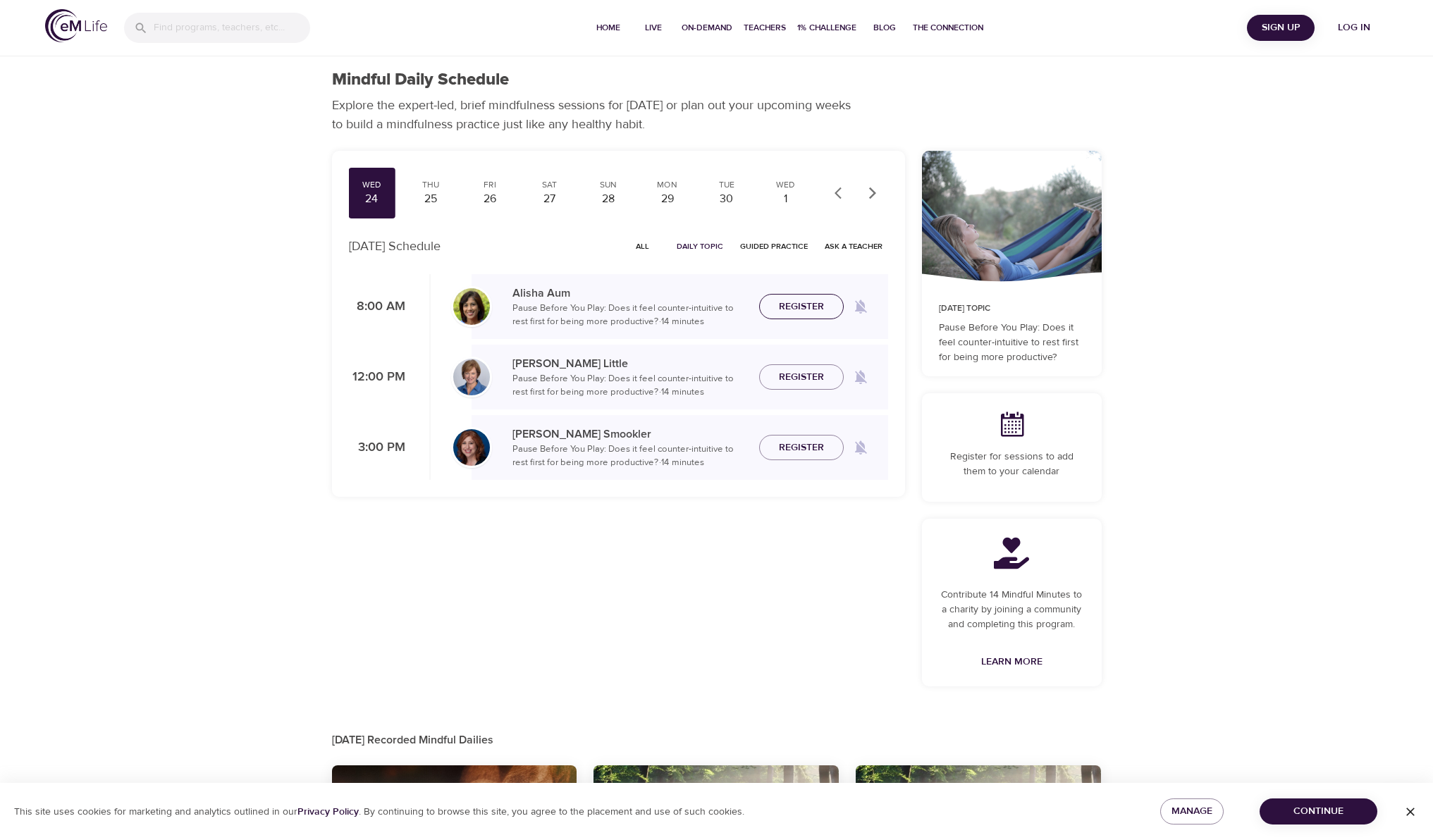
click at [813, 309] on span "Register" at bounding box center [802, 307] width 46 height 18
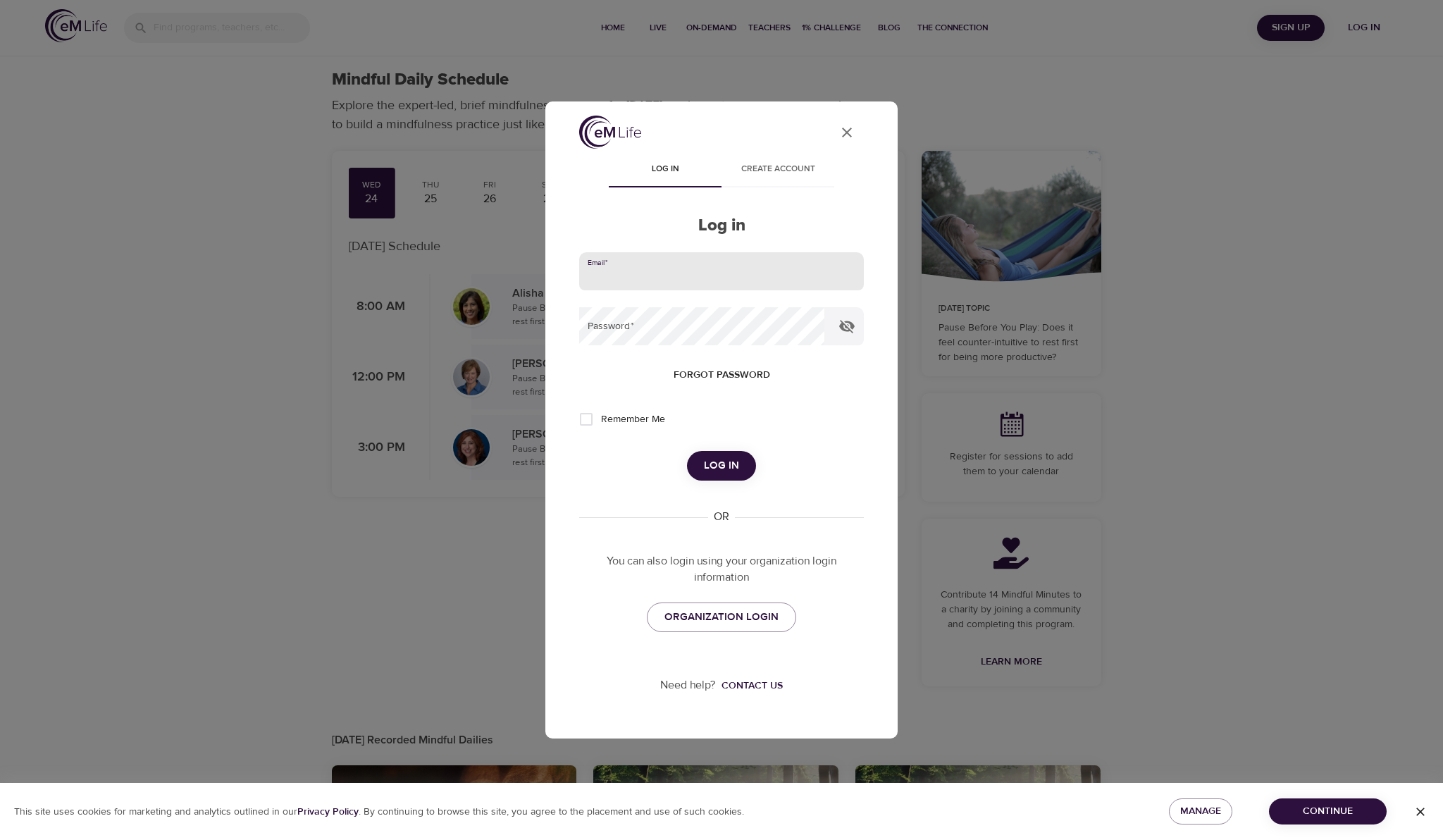
click at [693, 283] on input "email" at bounding box center [721, 270] width 284 height 38
type input "[PERSON_NAME][EMAIL_ADDRESS][PERSON_NAME][DOMAIN_NAME]"
click at [728, 469] on span "Log in" at bounding box center [721, 466] width 35 height 18
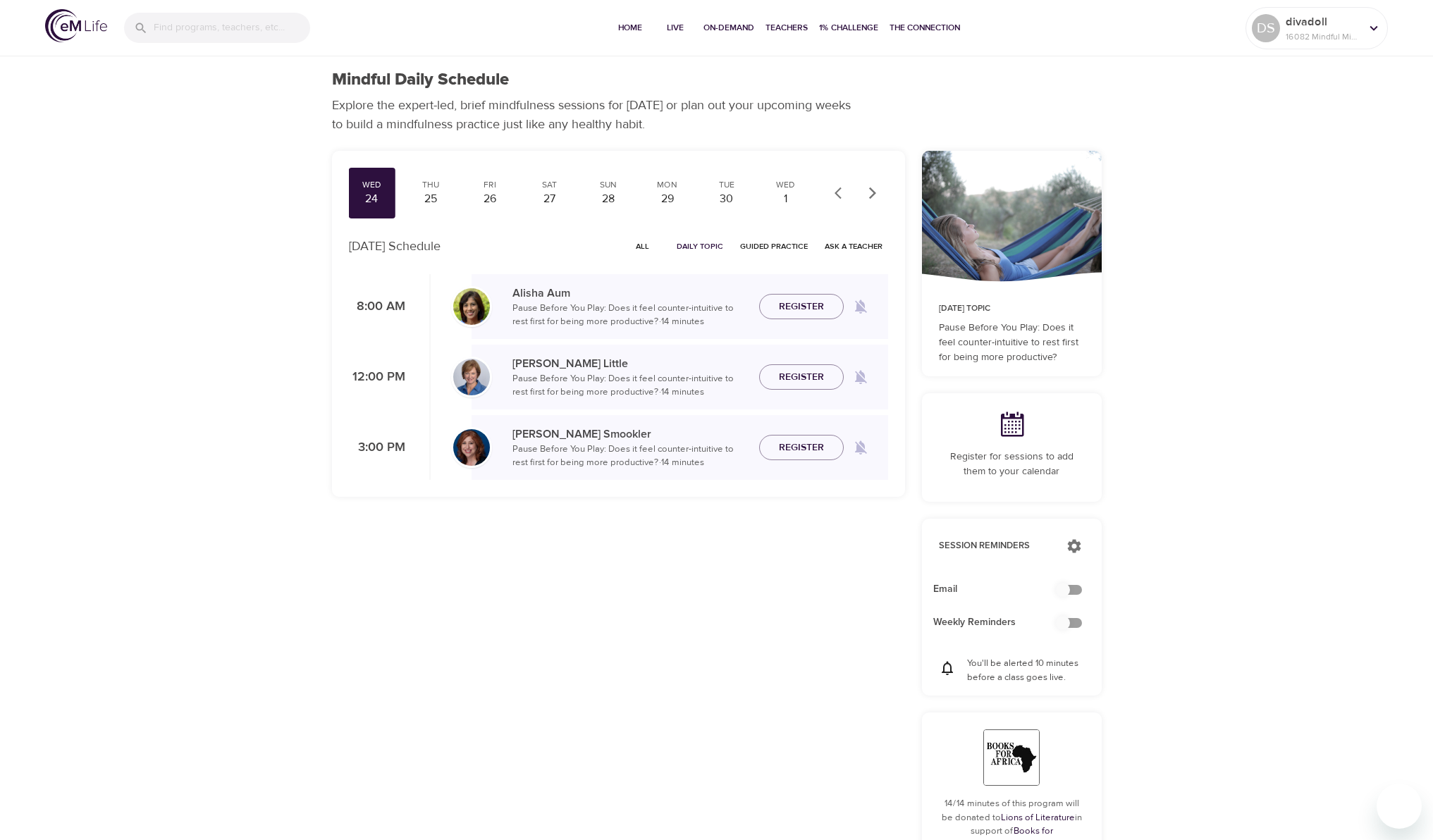
checkbox input "true"
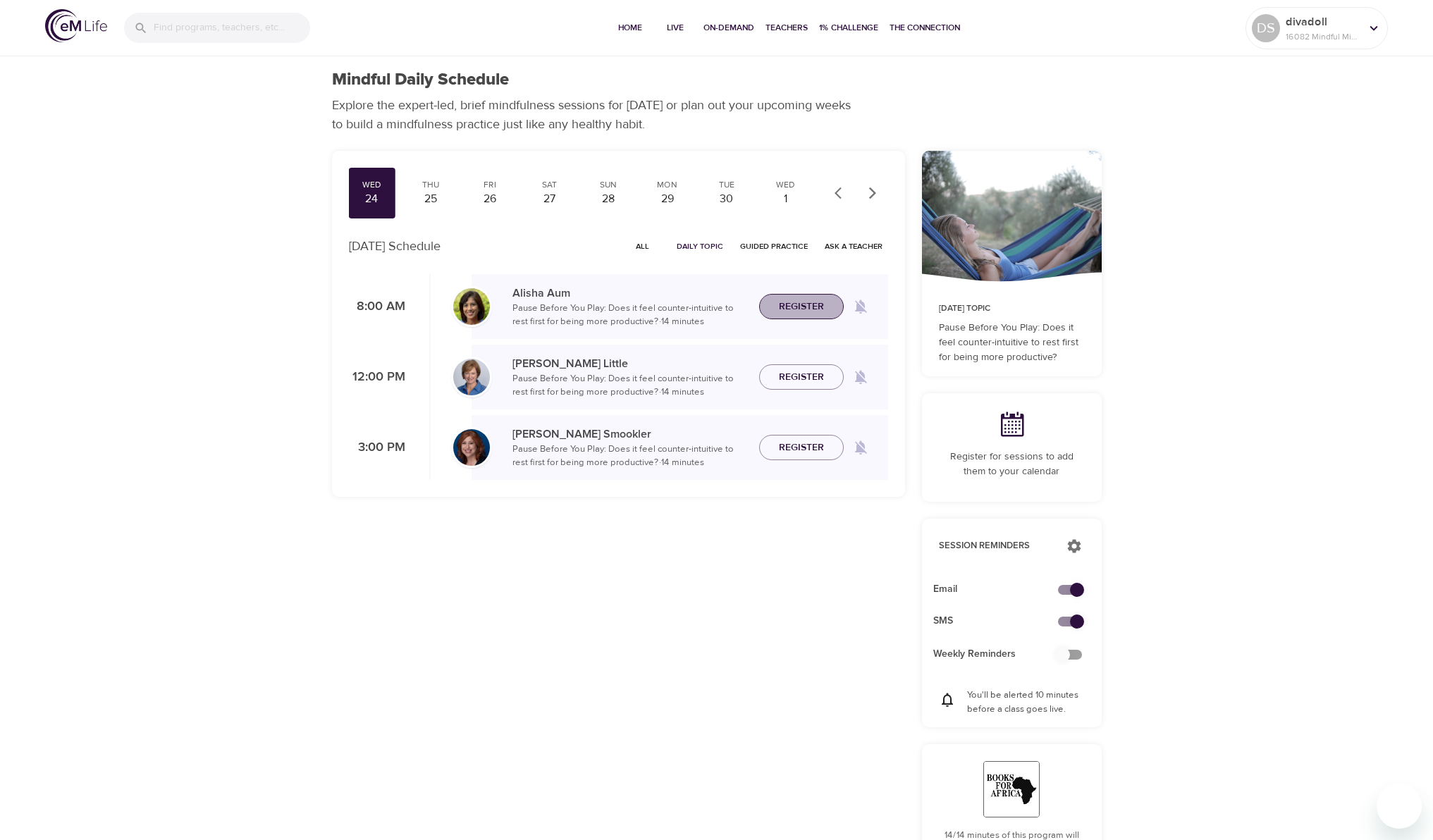
click at [799, 302] on span "Register" at bounding box center [802, 307] width 46 height 18
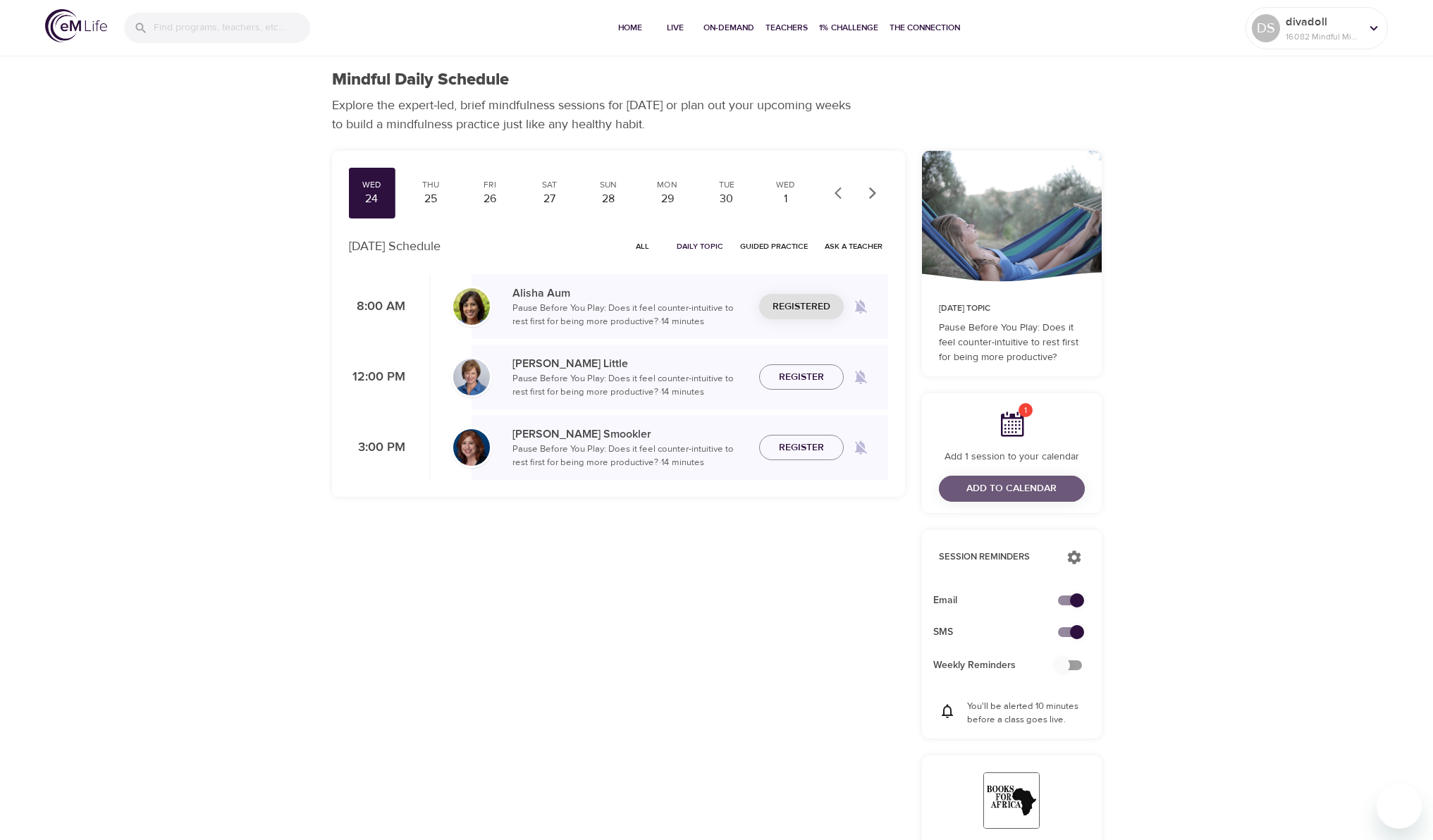
click at [997, 490] on span "Add to Calendar" at bounding box center [1011, 488] width 90 height 18
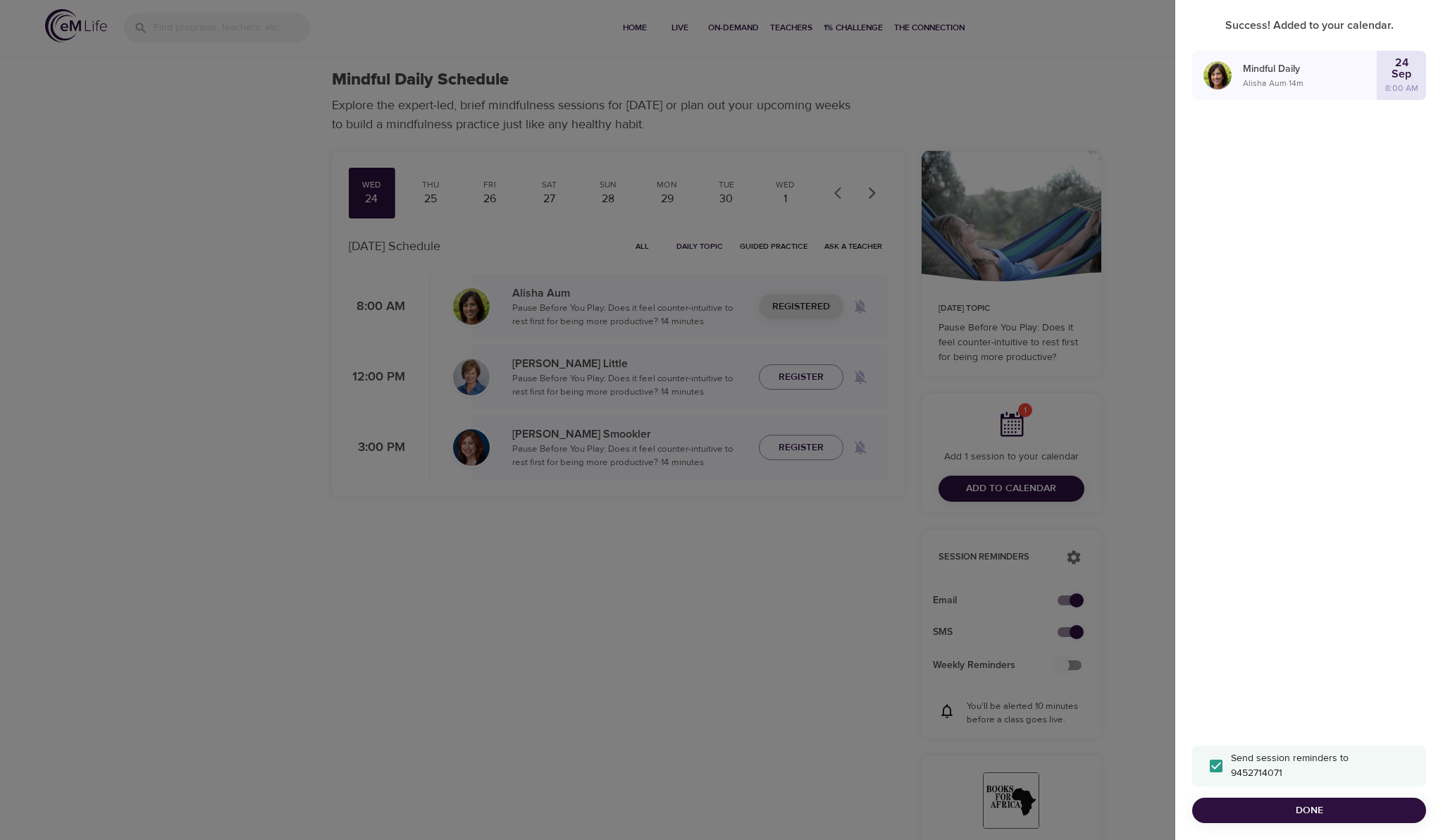
click at [1328, 542] on div "Success! Added to your calendar. Mindful Daily [PERSON_NAME] · 14 m [DATE] 8:00…" at bounding box center [1309, 420] width 268 height 840
click at [1298, 807] on span "Done" at bounding box center [1309, 810] width 212 height 18
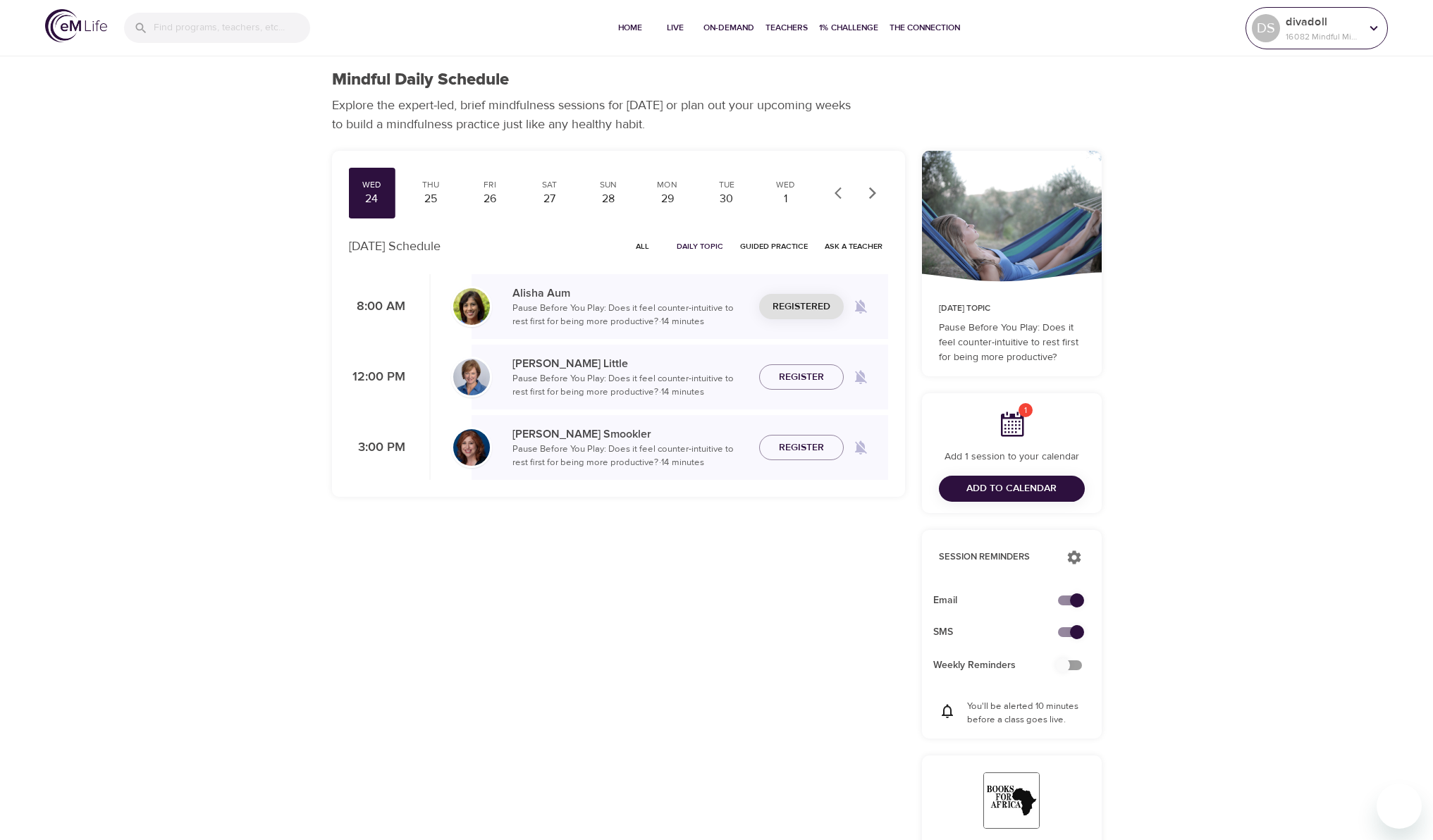
click at [1380, 29] on icon at bounding box center [1374, 28] width 16 height 16
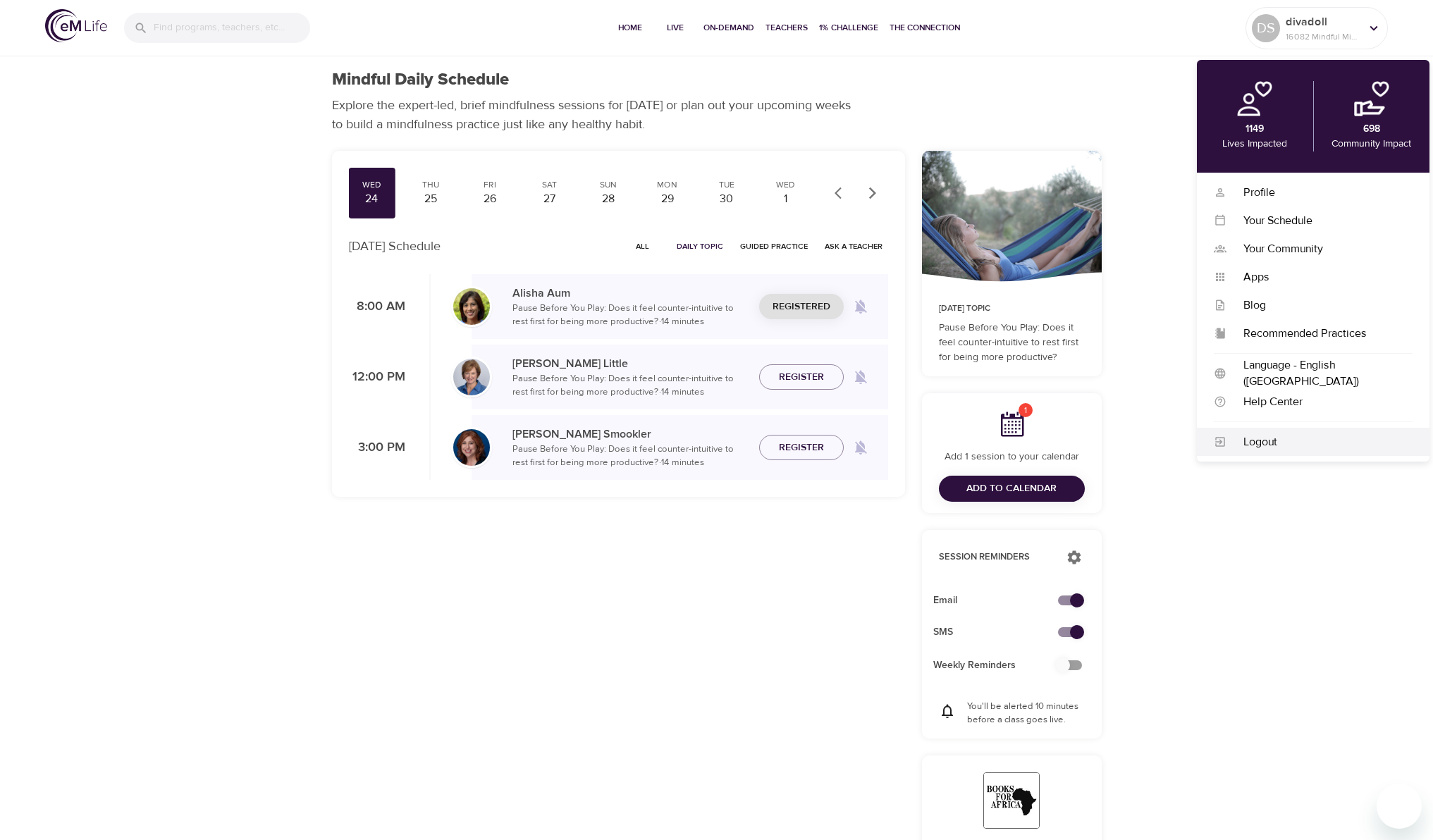
drag, startPoint x: 1266, startPoint y: 442, endPoint x: 1258, endPoint y: 438, distance: 8.9
click at [1266, 442] on div "Logout" at bounding box center [1319, 442] width 186 height 17
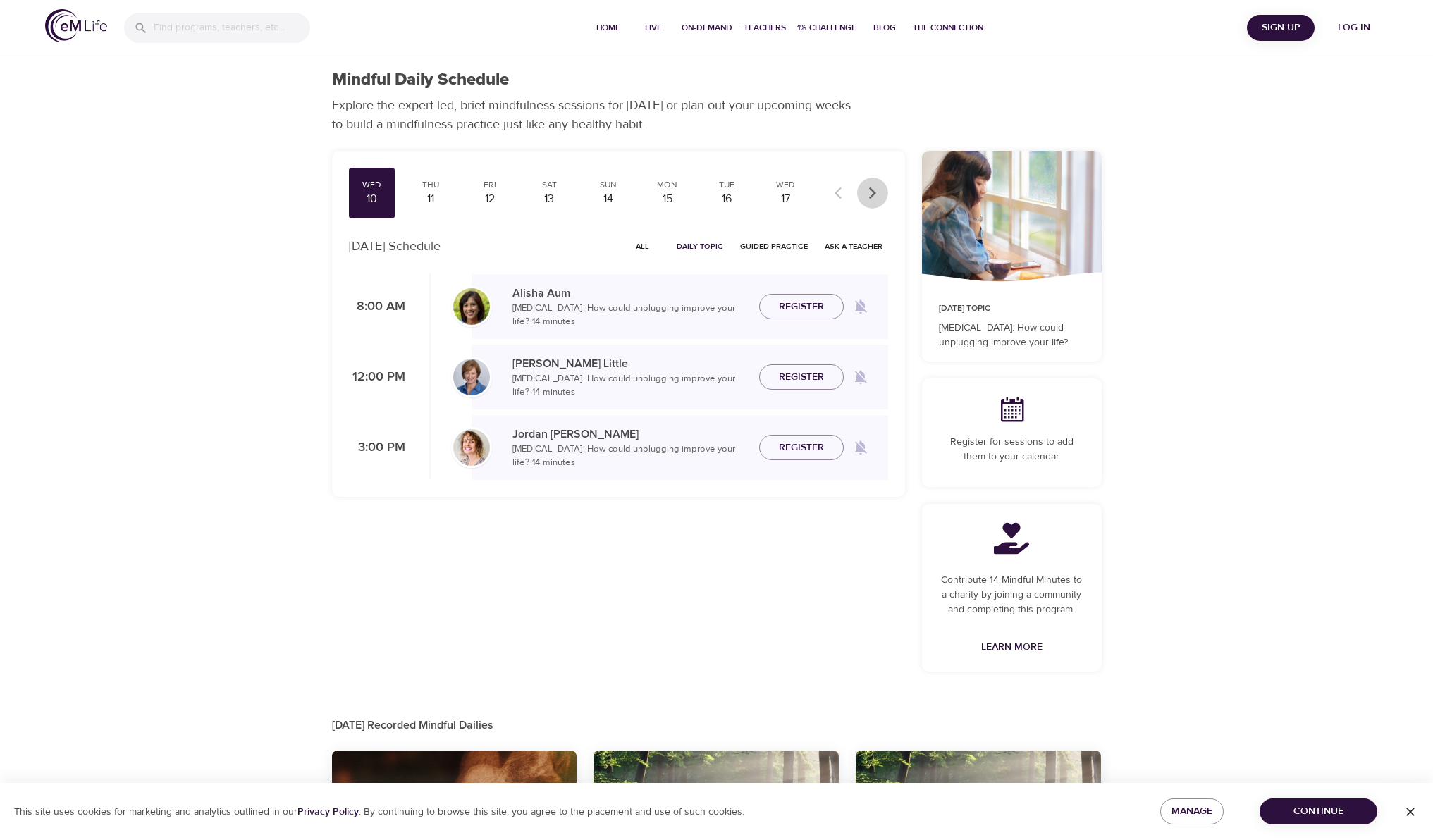
click at [875, 194] on icon "button" at bounding box center [873, 193] width 14 height 14
click at [875, 194] on icon "button" at bounding box center [872, 192] width 7 height 12
click at [491, 197] on div "26" at bounding box center [490, 199] width 35 height 17
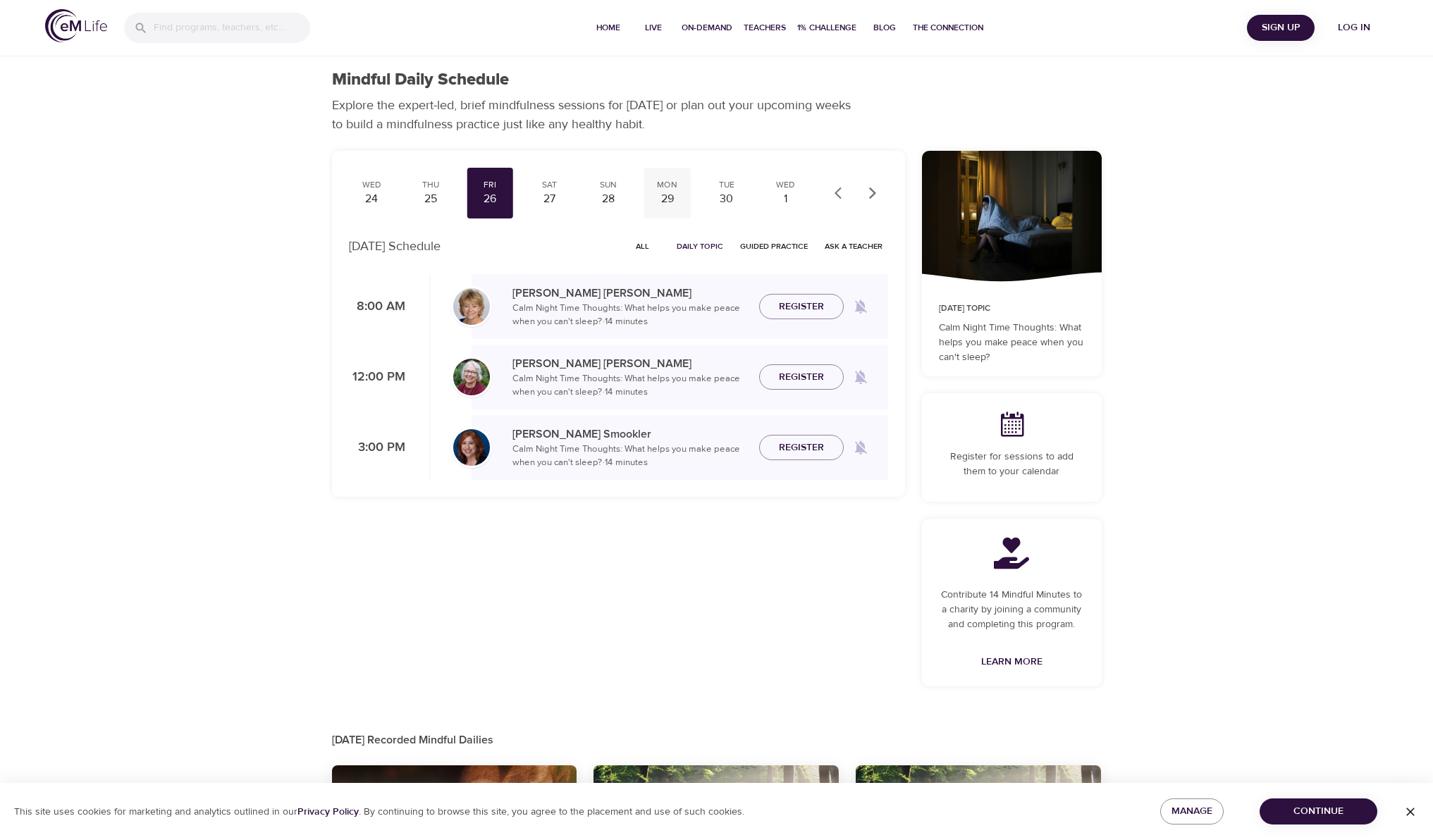
click at [665, 193] on div "29" at bounding box center [667, 199] width 35 height 17
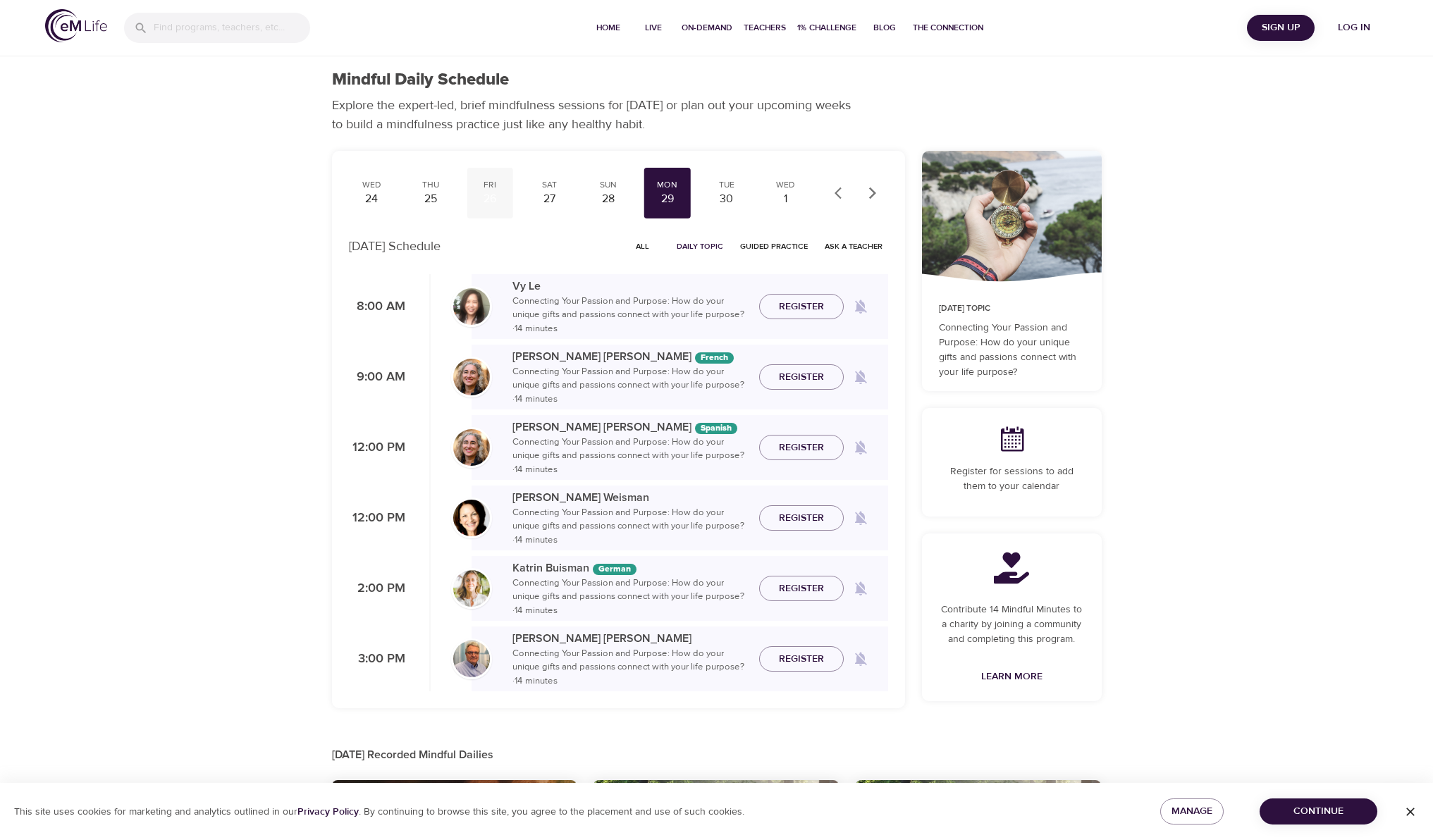
click at [490, 197] on div "26" at bounding box center [490, 199] width 35 height 17
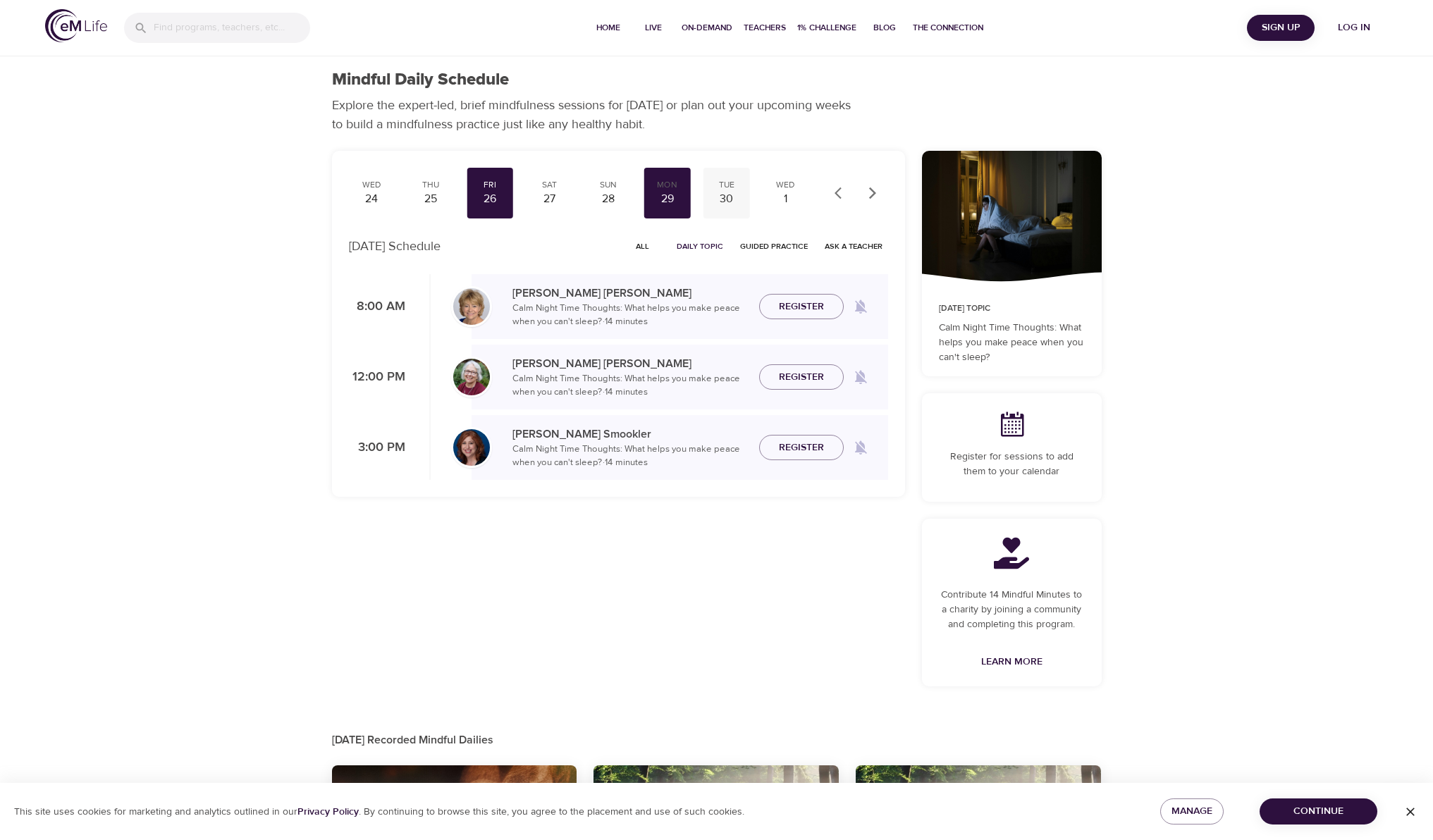
click at [726, 194] on div "30" at bounding box center [727, 199] width 35 height 17
